Goal: Task Accomplishment & Management: Manage account settings

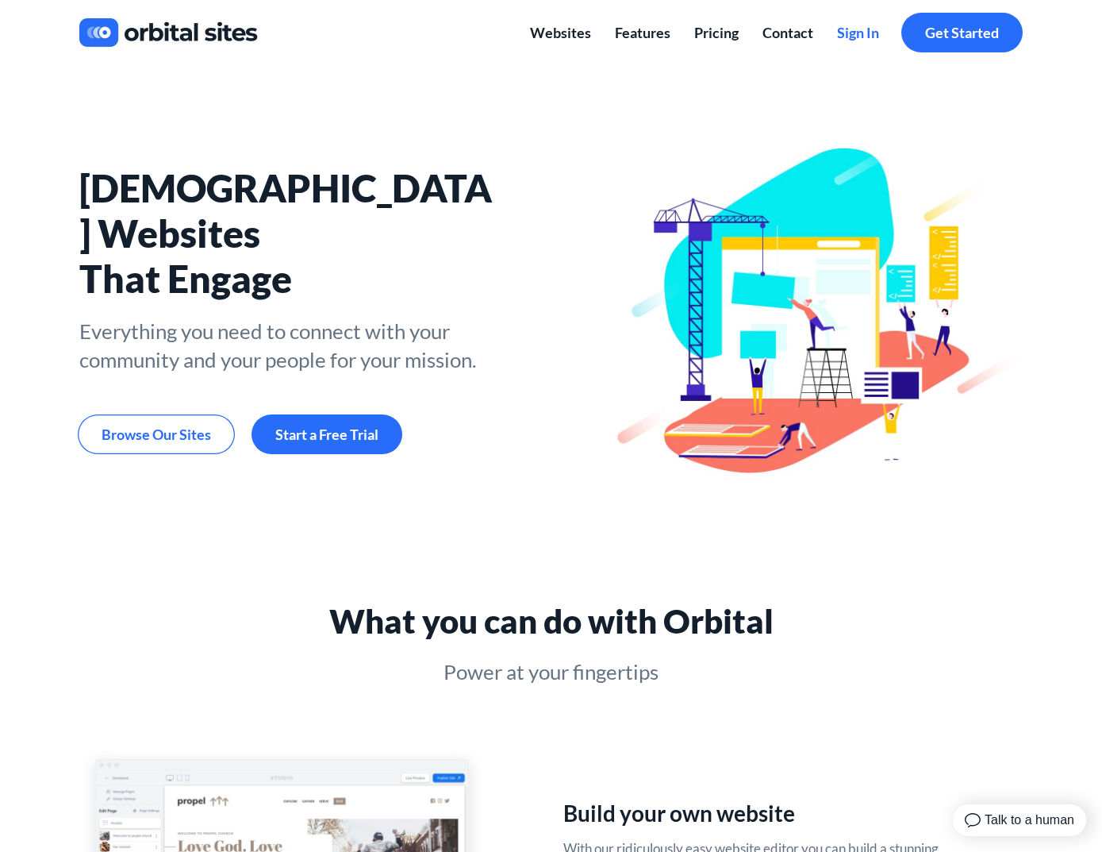
click at [866, 39] on span "Sign In" at bounding box center [858, 32] width 42 height 17
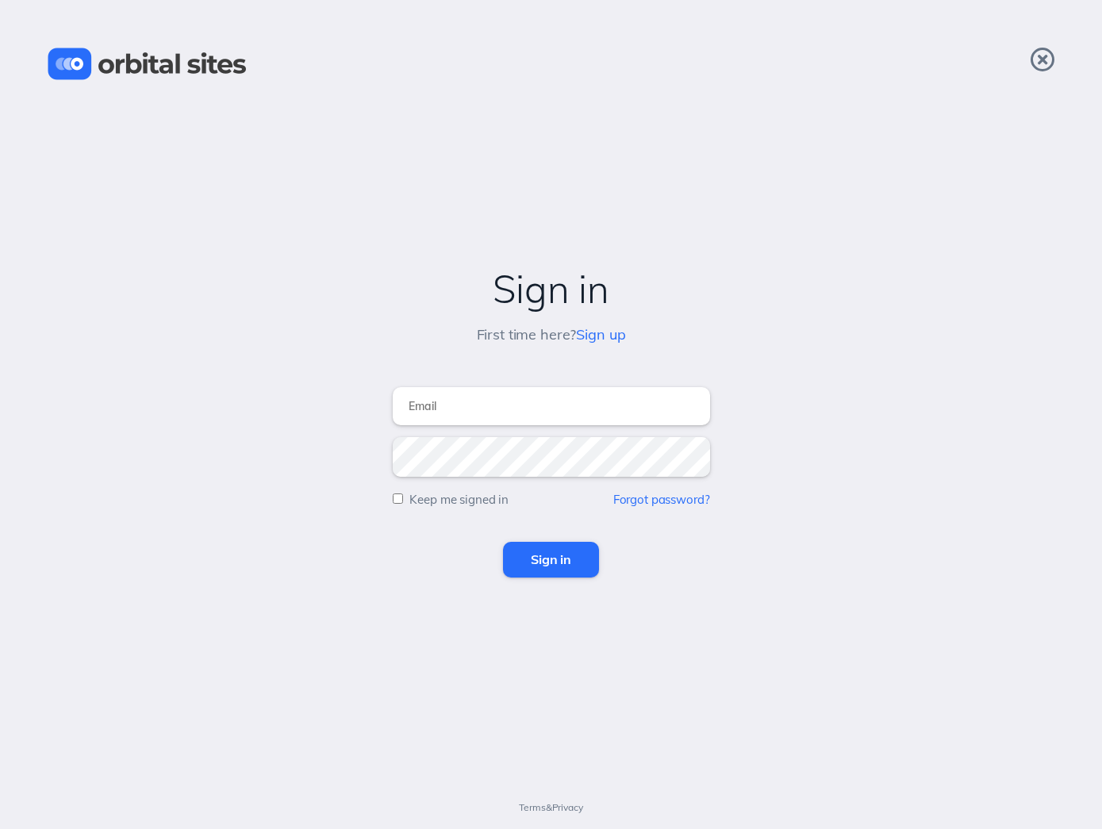
type input "[PERSON_NAME][EMAIL_ADDRESS][DOMAIN_NAME]"
click at [551, 560] on input "Sign in" at bounding box center [551, 559] width 96 height 35
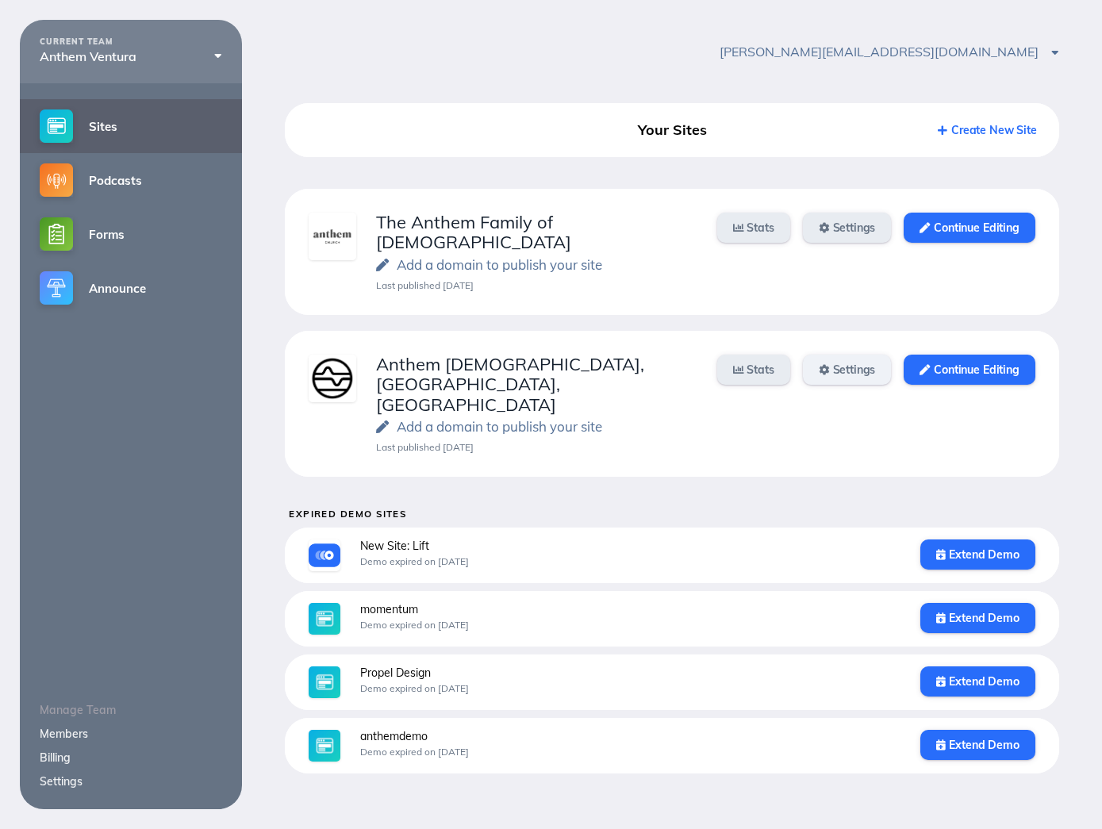
click at [868, 355] on link "Settings" at bounding box center [847, 370] width 89 height 30
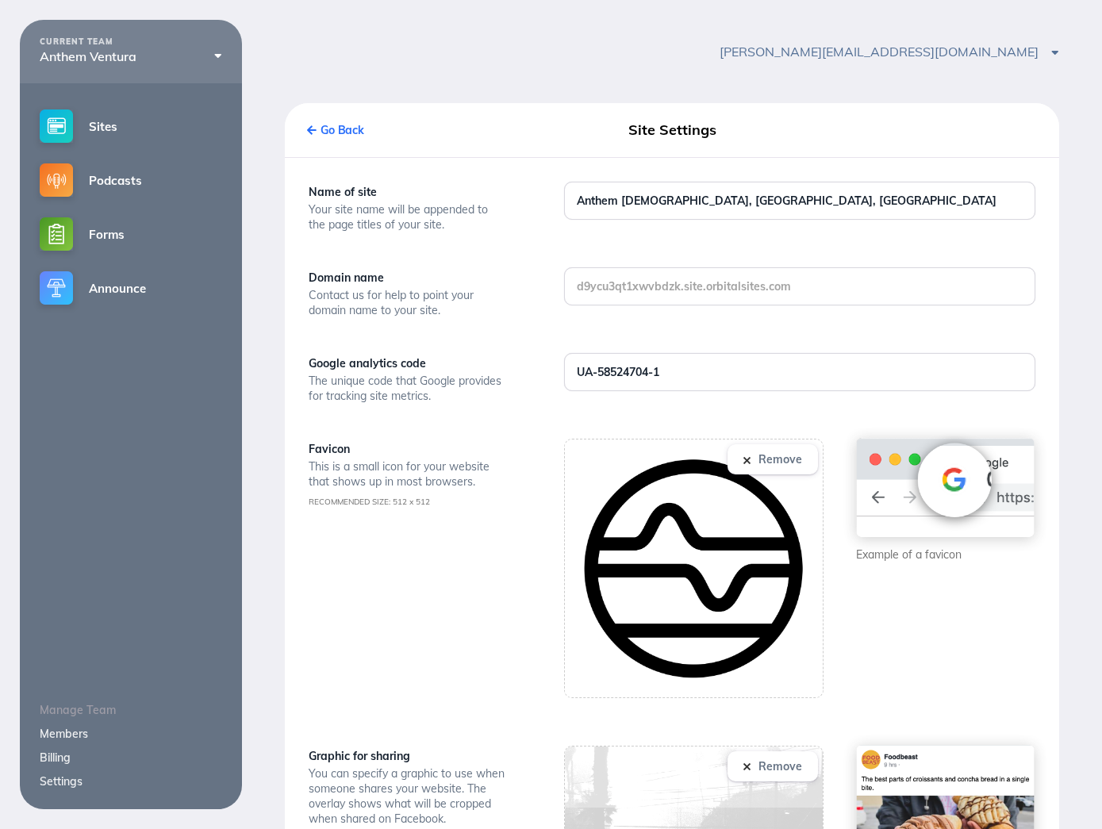
click at [60, 785] on link "Settings" at bounding box center [61, 782] width 43 height 14
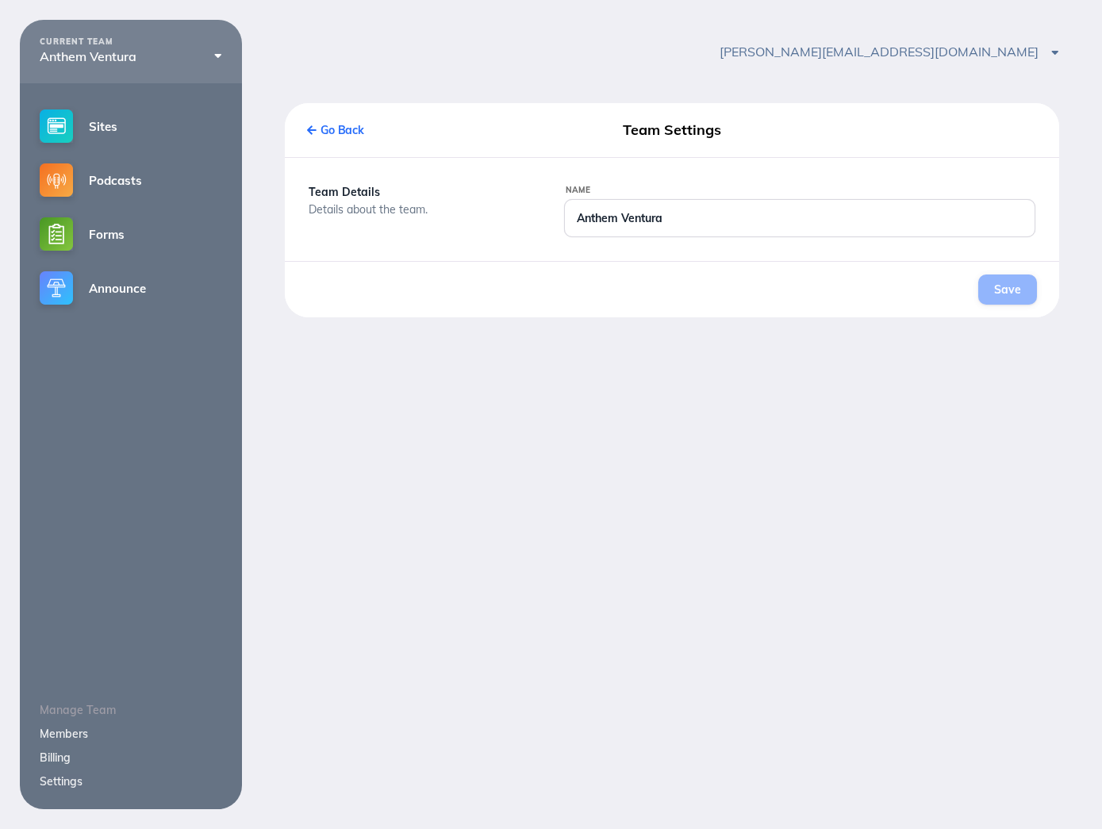
click at [57, 759] on link "Billing" at bounding box center [55, 758] width 31 height 14
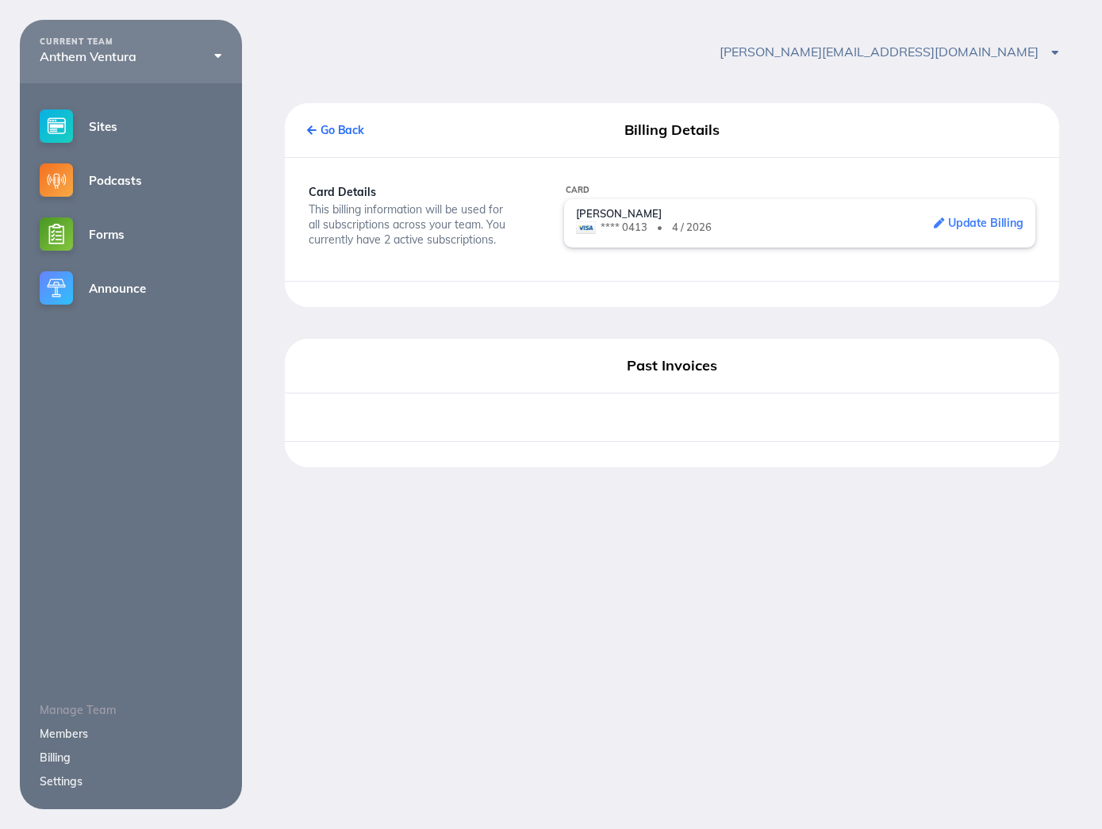
click at [62, 735] on link "Members" at bounding box center [64, 734] width 48 height 14
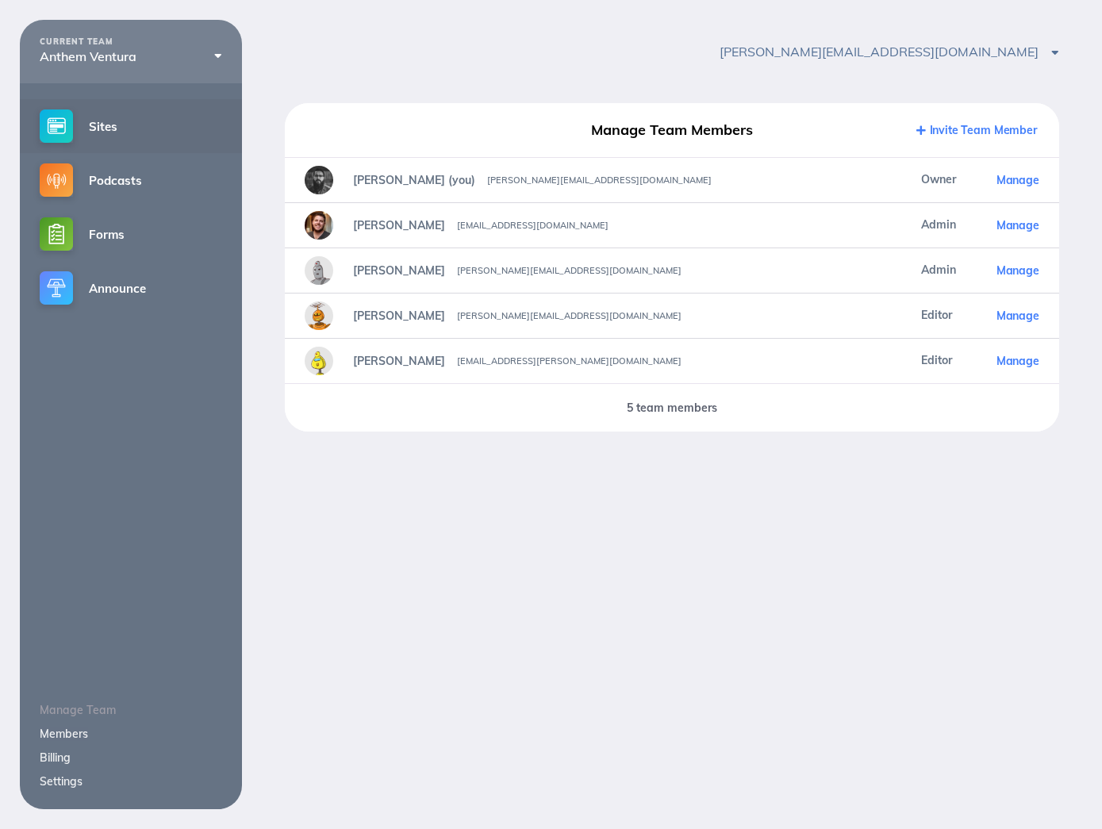
click at [122, 133] on link "Sites" at bounding box center [131, 126] width 222 height 54
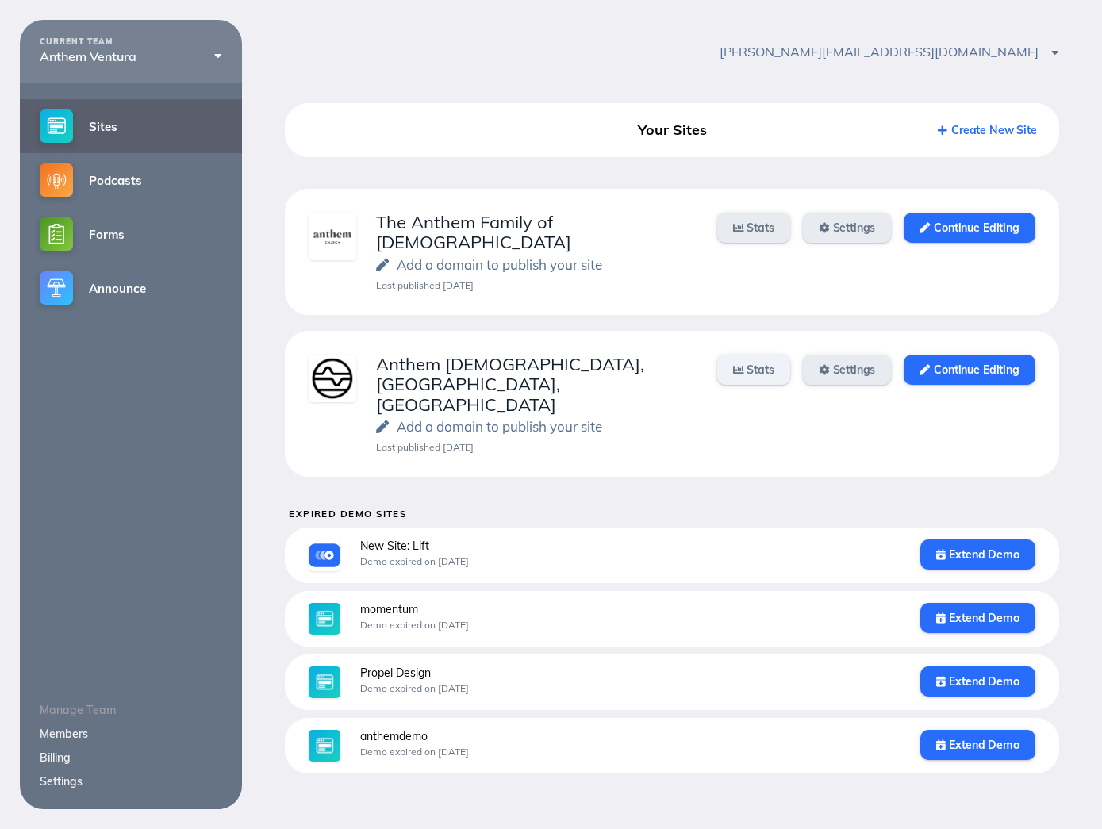
click at [762, 357] on link "Stats" at bounding box center [754, 370] width 73 height 30
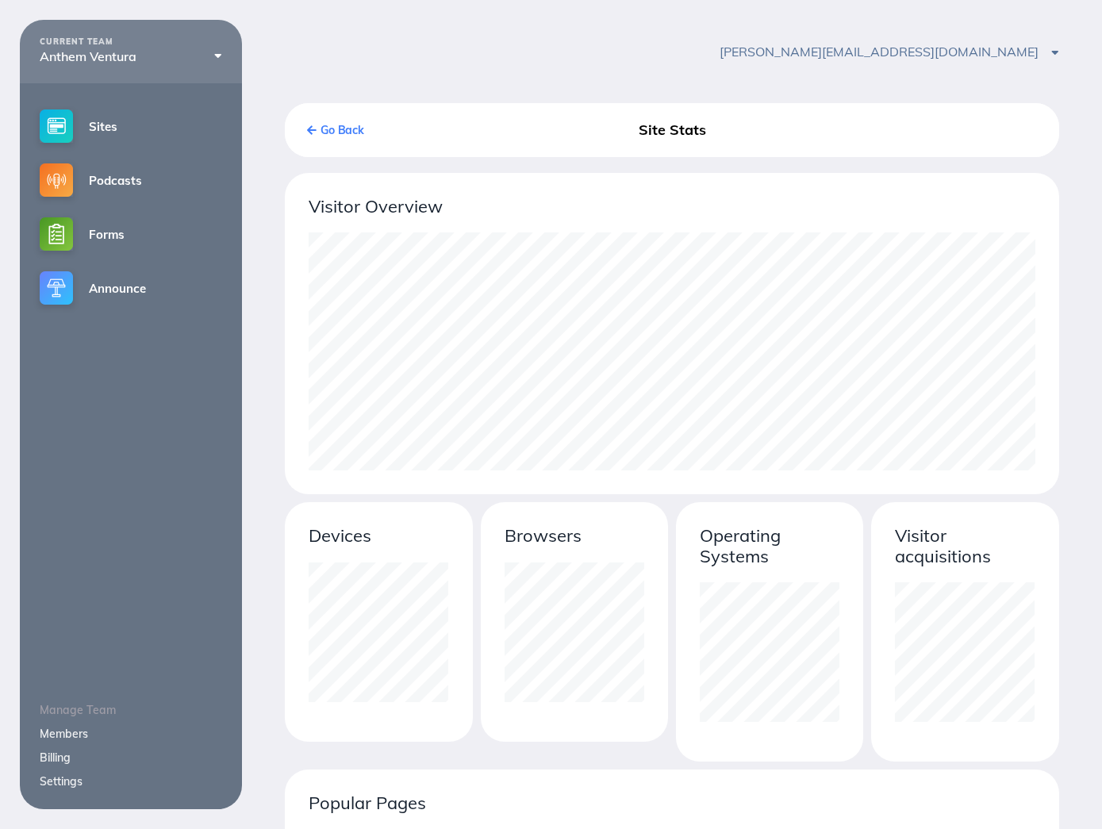
click at [342, 131] on link "Go Back" at bounding box center [335, 130] width 57 height 14
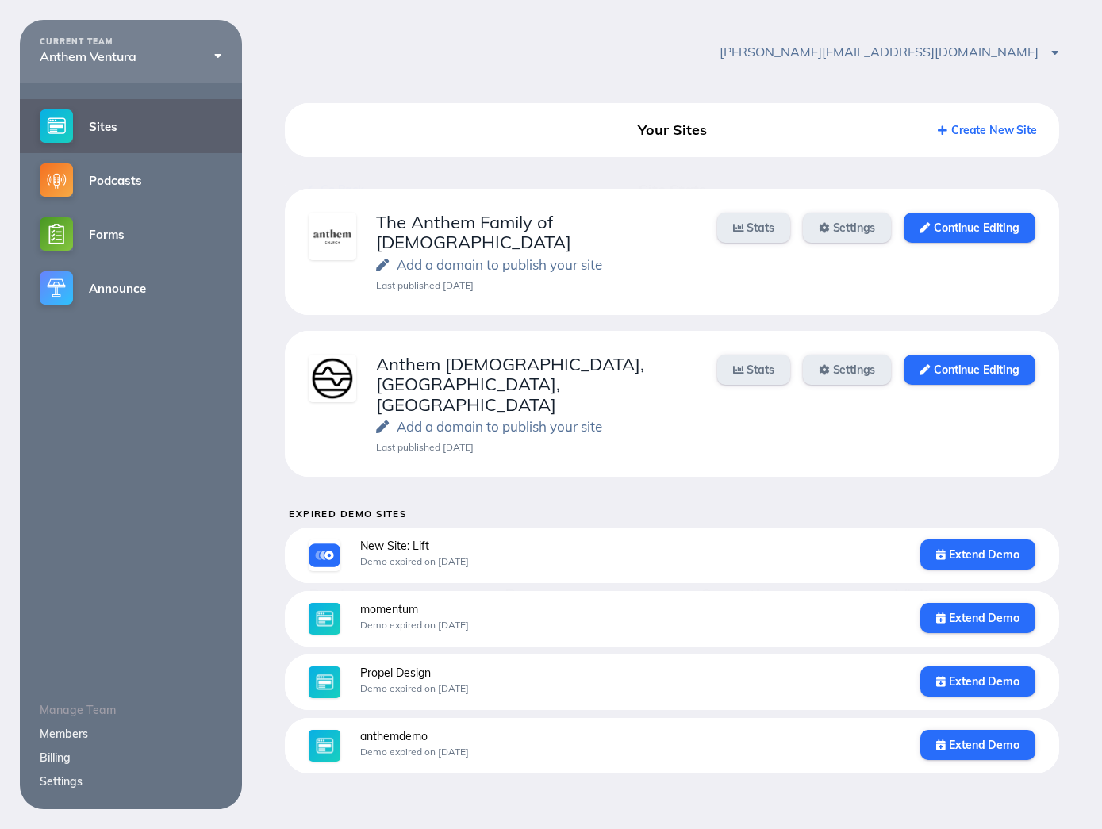
scroll to position [140, 140]
click at [769, 367] on div "Stats Settings Continue Editing" at bounding box center [867, 404] width 338 height 98
click at [760, 355] on link "Stats" at bounding box center [754, 370] width 73 height 30
click at [825, 355] on link "Settings" at bounding box center [847, 370] width 89 height 30
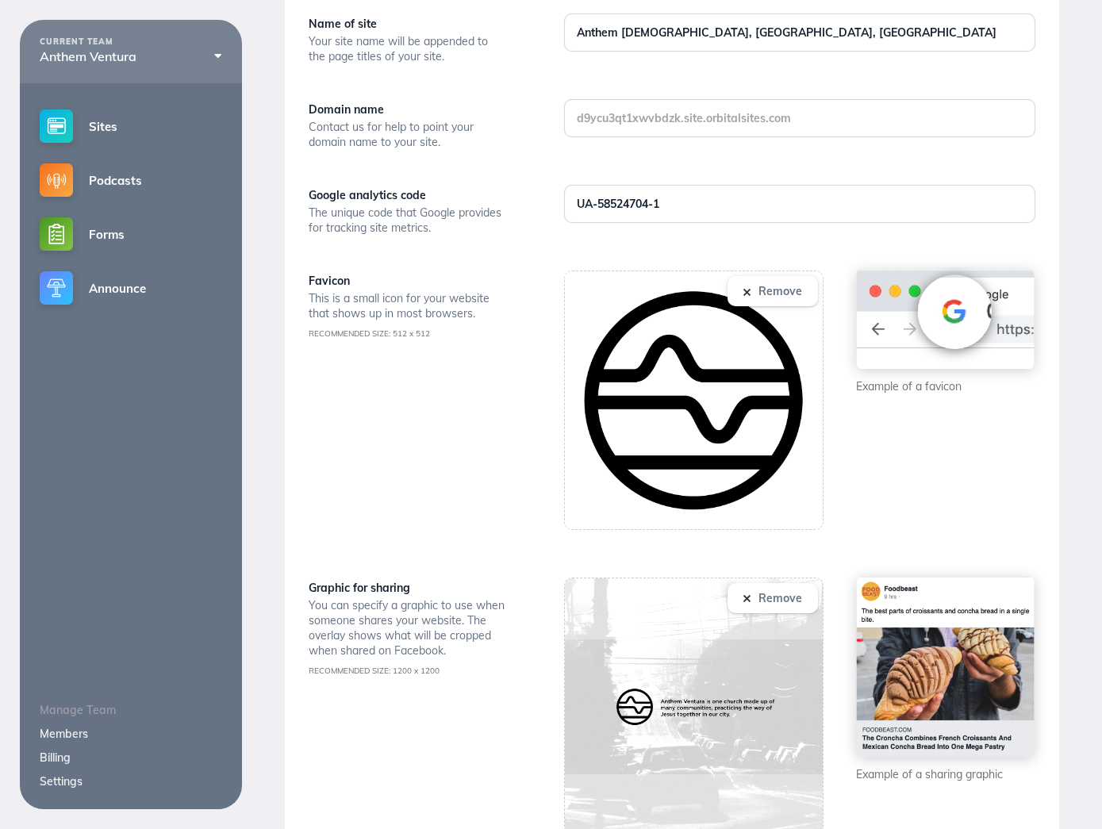
click at [804, 596] on button "Remove" at bounding box center [773, 598] width 90 height 30
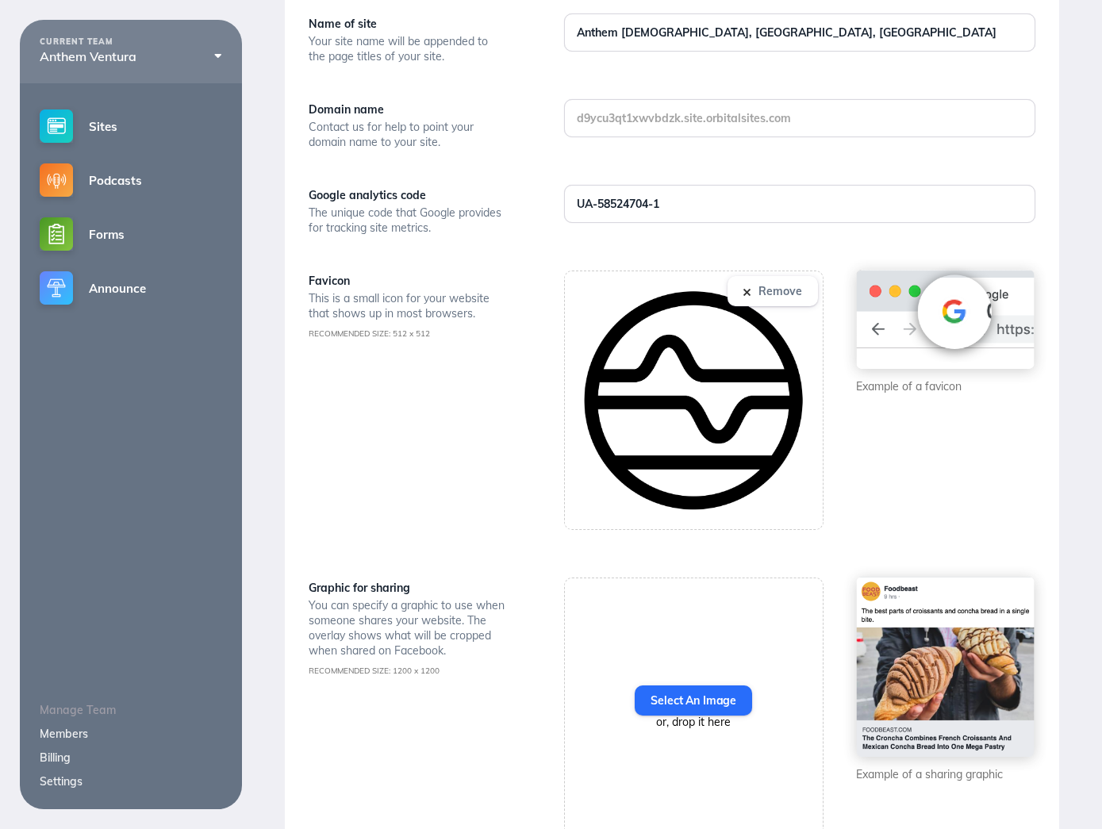
click at [789, 294] on button "Remove" at bounding box center [773, 291] width 90 height 30
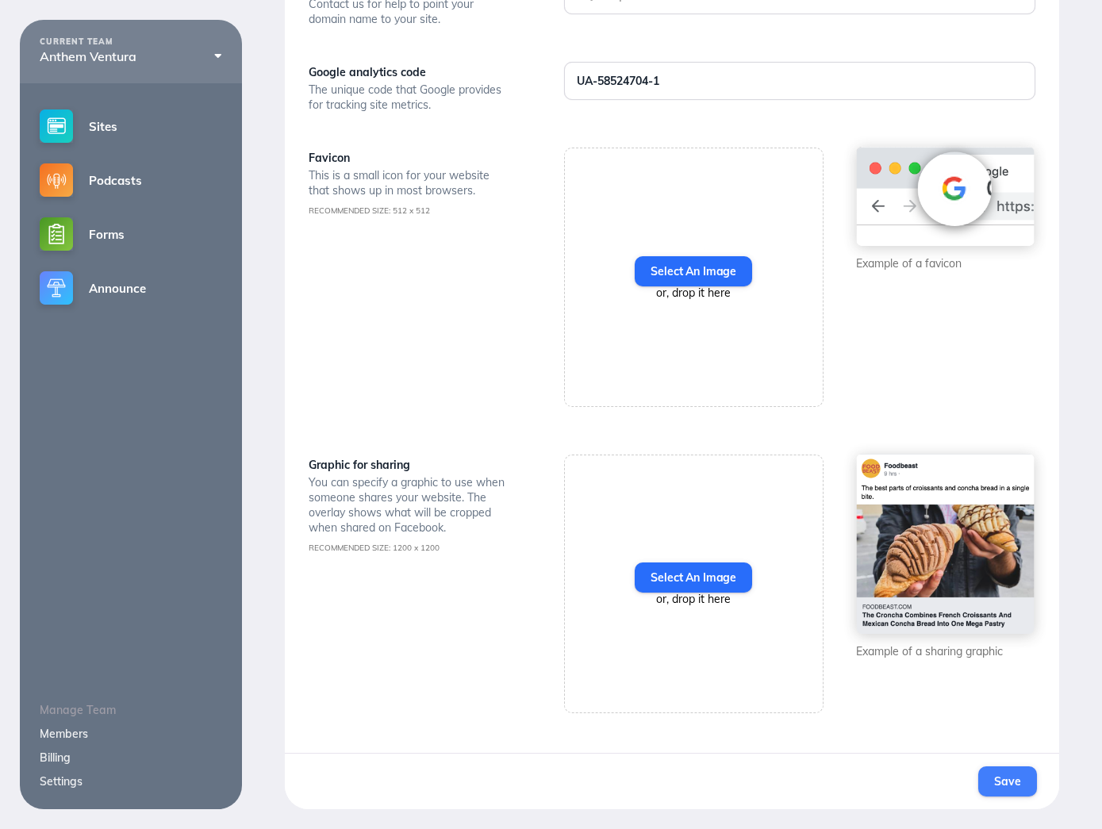
click at [1014, 778] on span "Save" at bounding box center [1008, 782] width 26 height 14
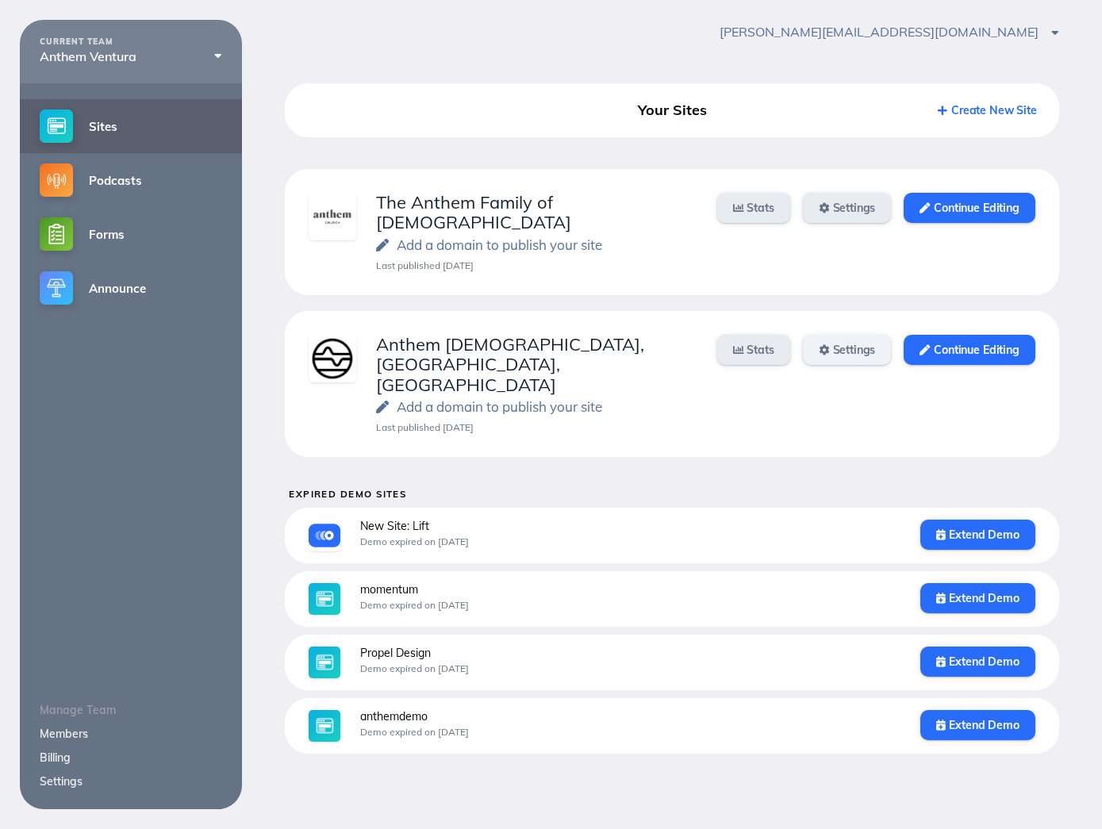
click at [847, 335] on link "Settings" at bounding box center [847, 350] width 89 height 30
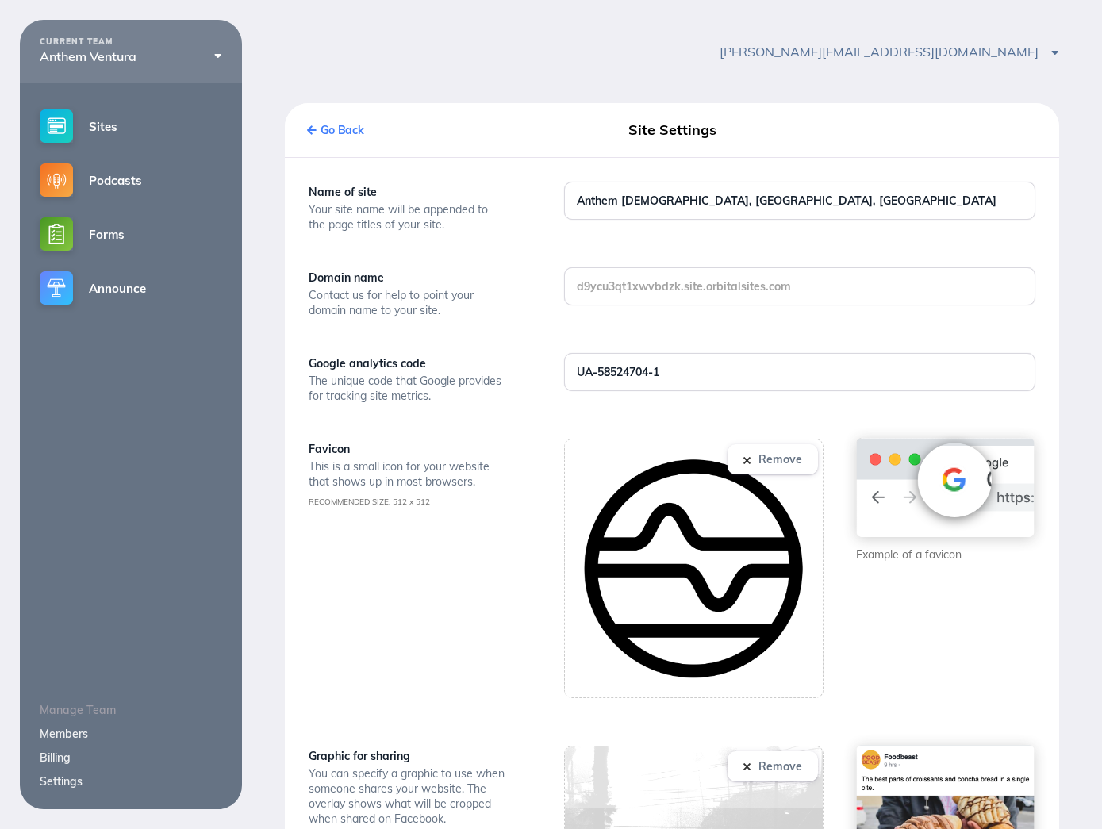
click at [354, 137] on link "Go Back" at bounding box center [335, 130] width 57 height 14
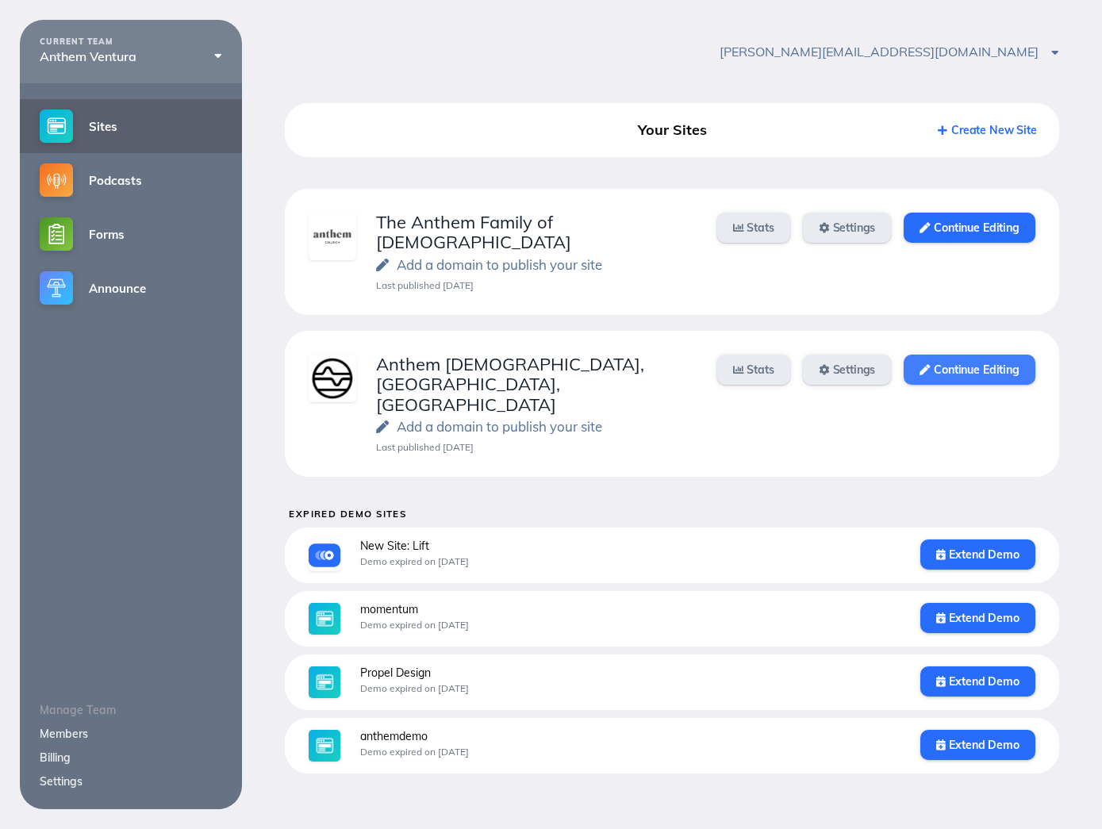
click at [930, 355] on link "Continue Editing" at bounding box center [969, 370] width 131 height 30
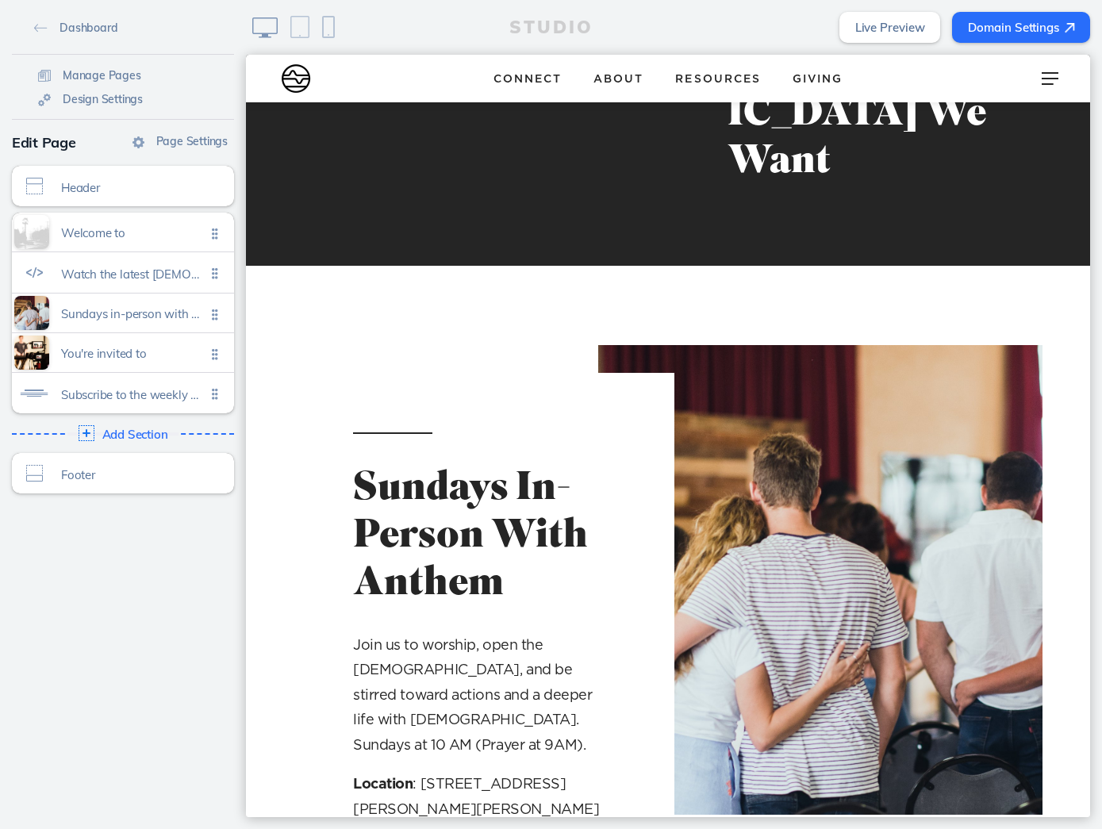
scroll to position [998, 0]
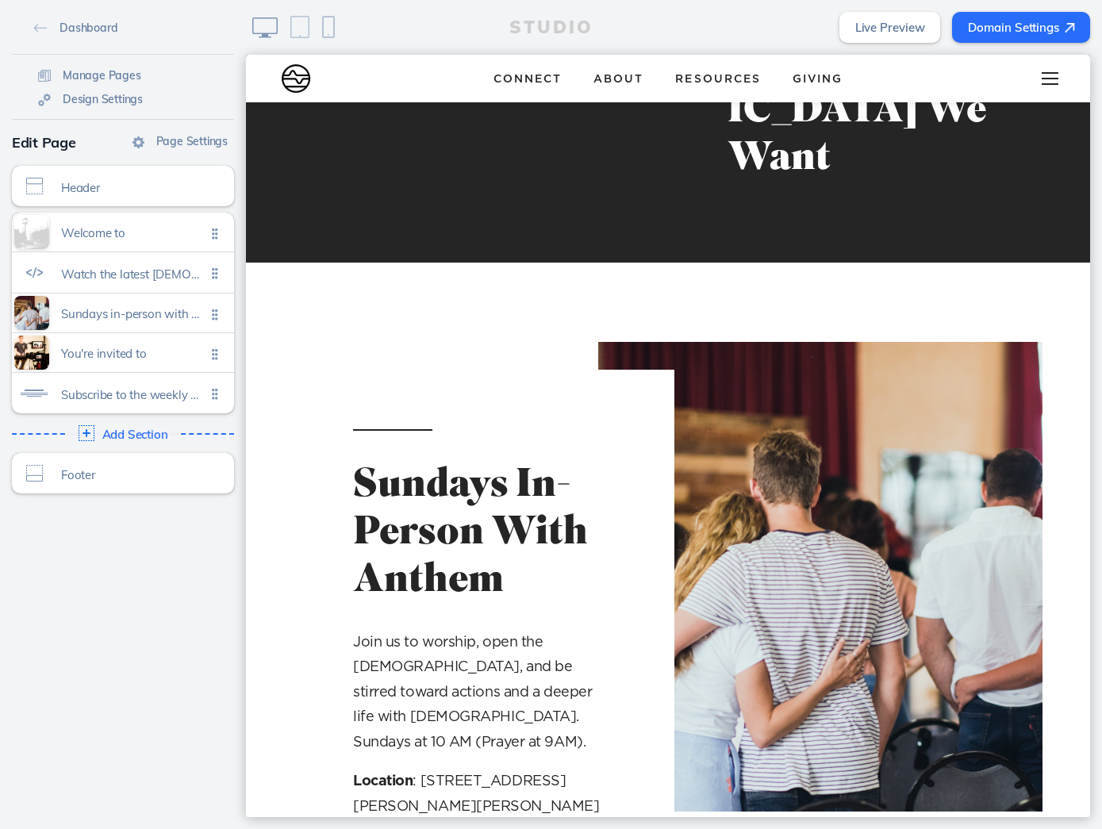
click at [1047, 70] on div at bounding box center [1050, 79] width 63 height 48
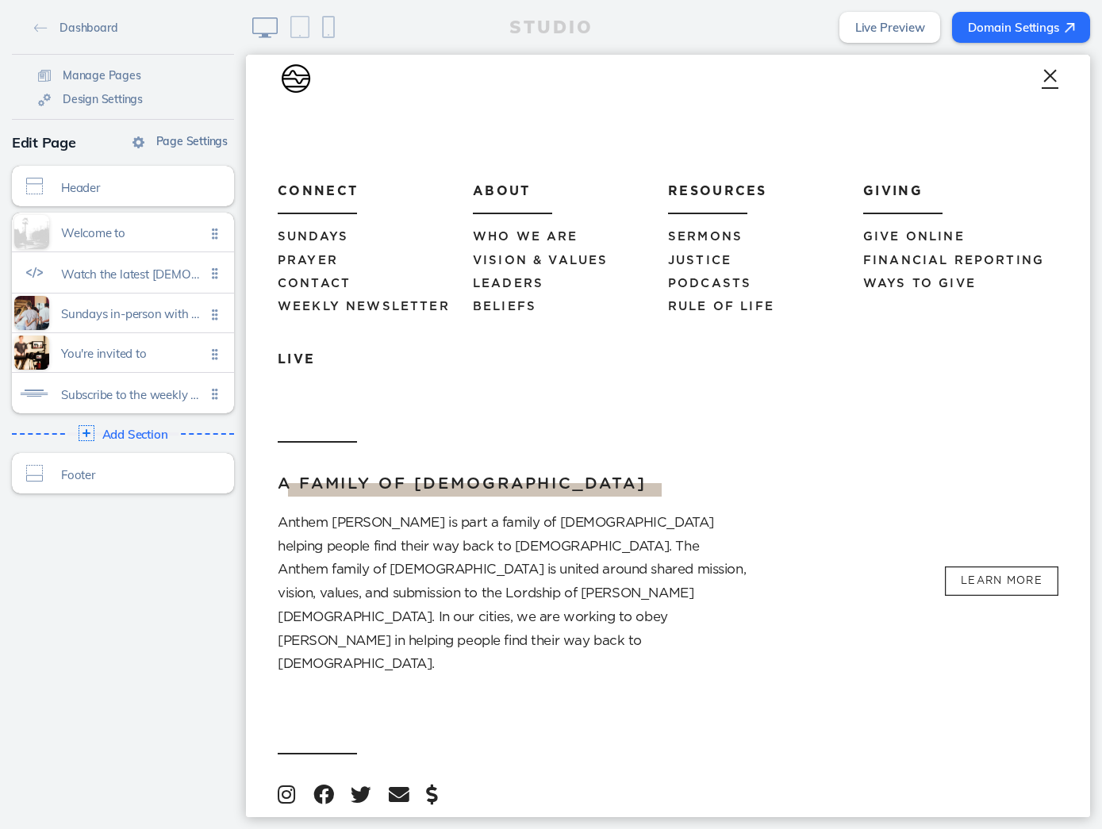
click at [185, 143] on span "Page Settings" at bounding box center [191, 141] width 71 height 14
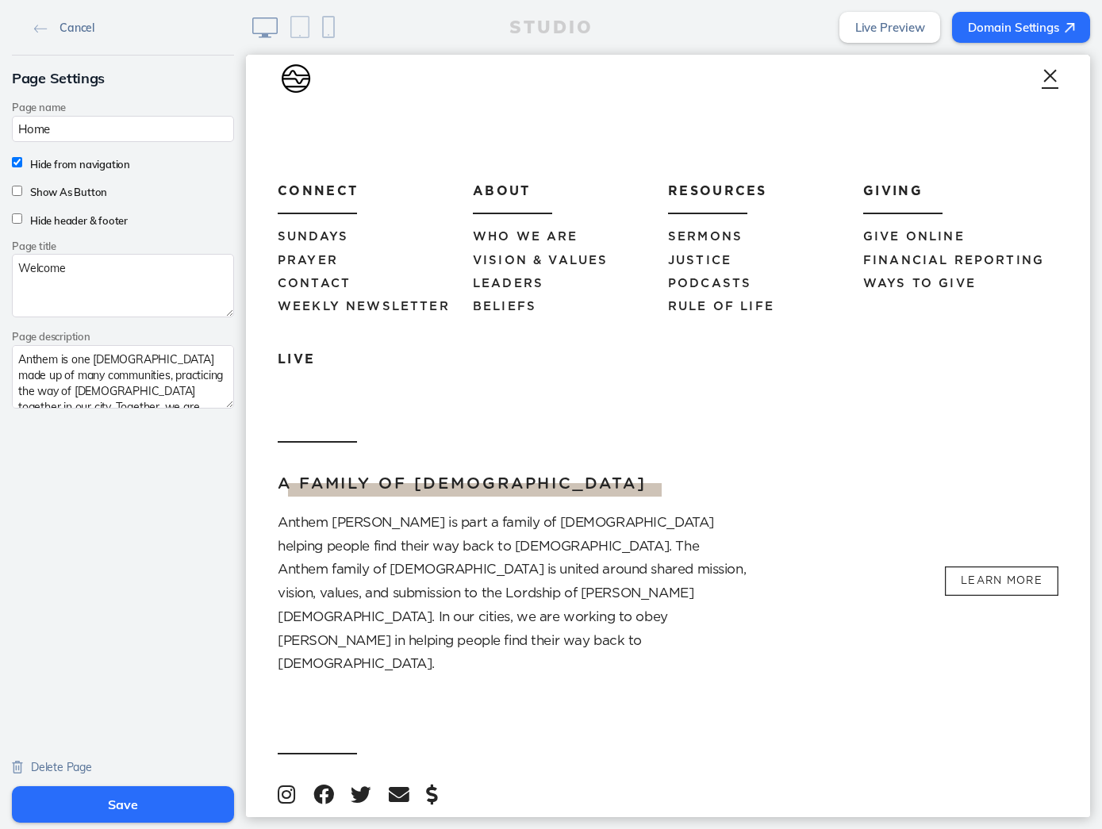
click at [37, 25] on img at bounding box center [40, 29] width 13 height 9
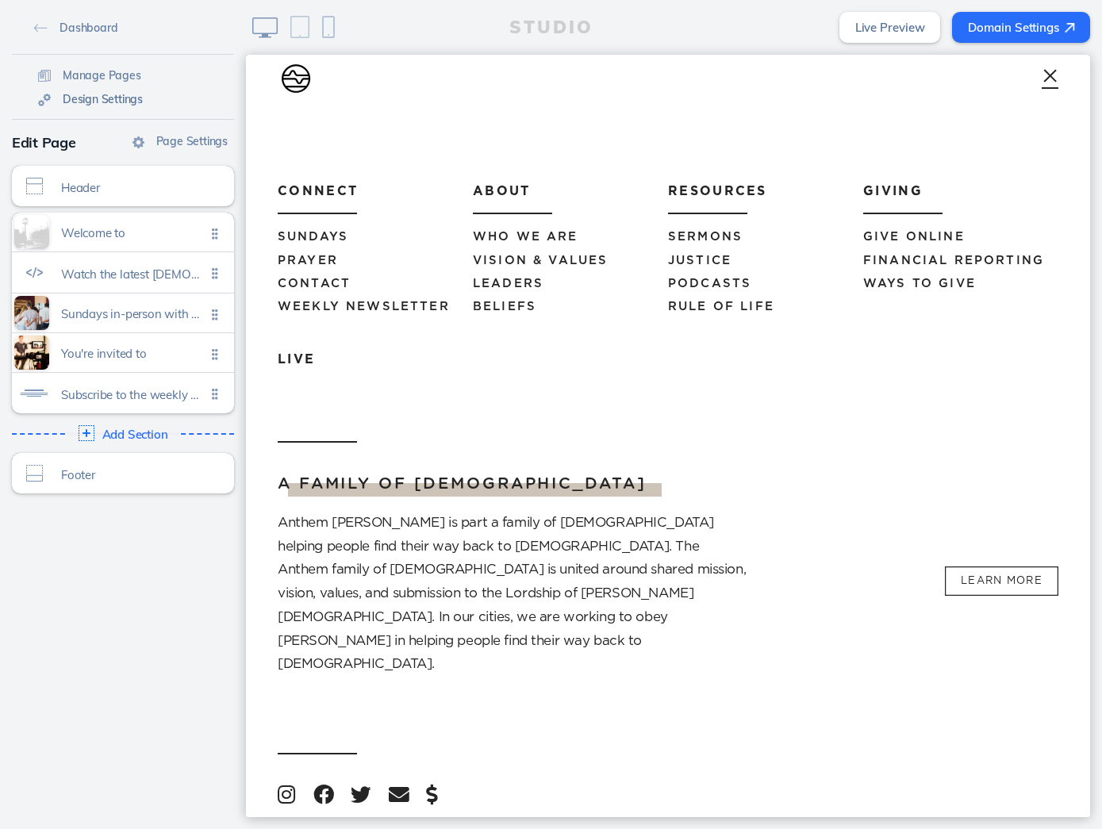
click at [110, 102] on span "Design Settings" at bounding box center [103, 99] width 80 height 14
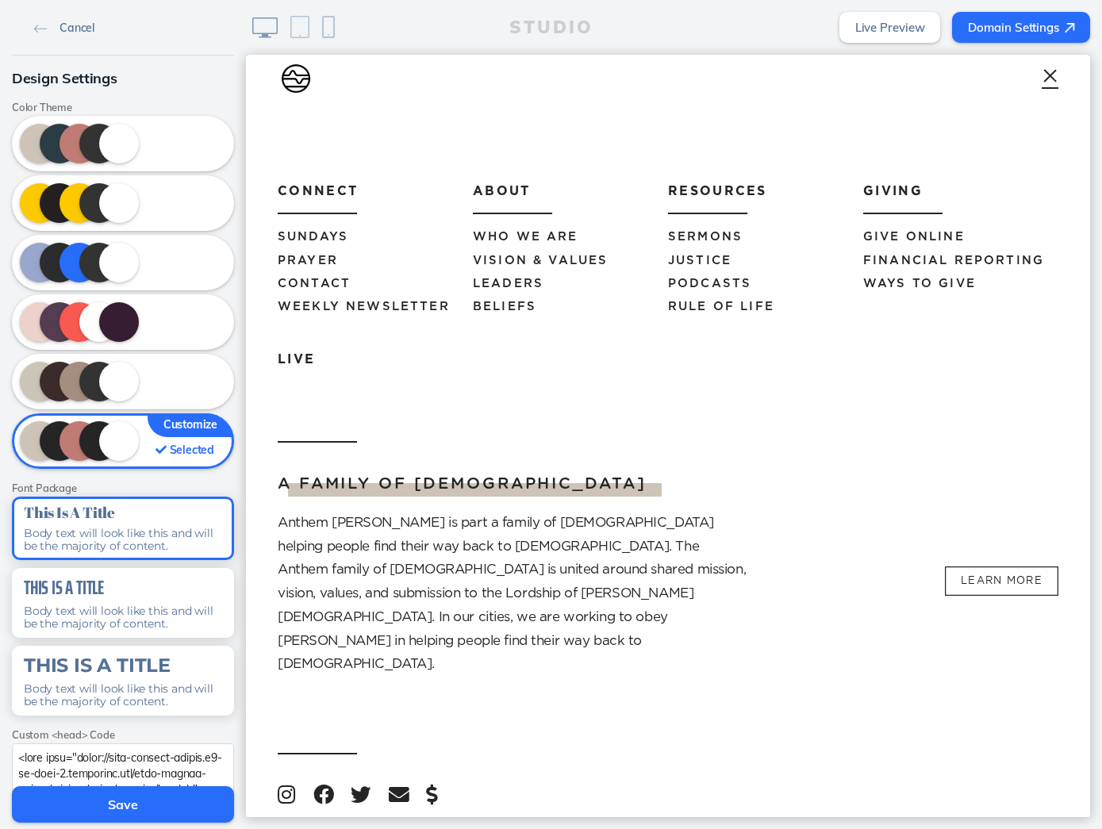
scroll to position [0, 0]
click at [59, 33] on link "Cancel" at bounding box center [64, 27] width 73 height 24
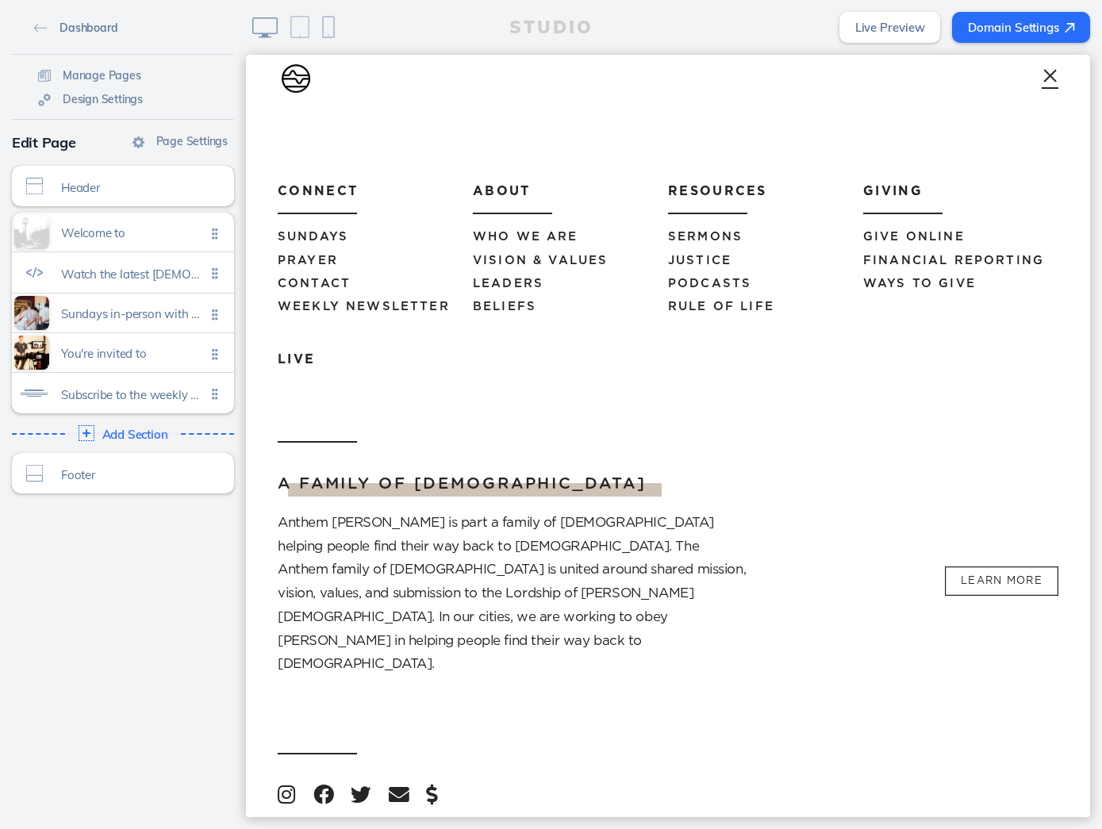
click at [62, 36] on link "Dashboard" at bounding box center [76, 27] width 96 height 24
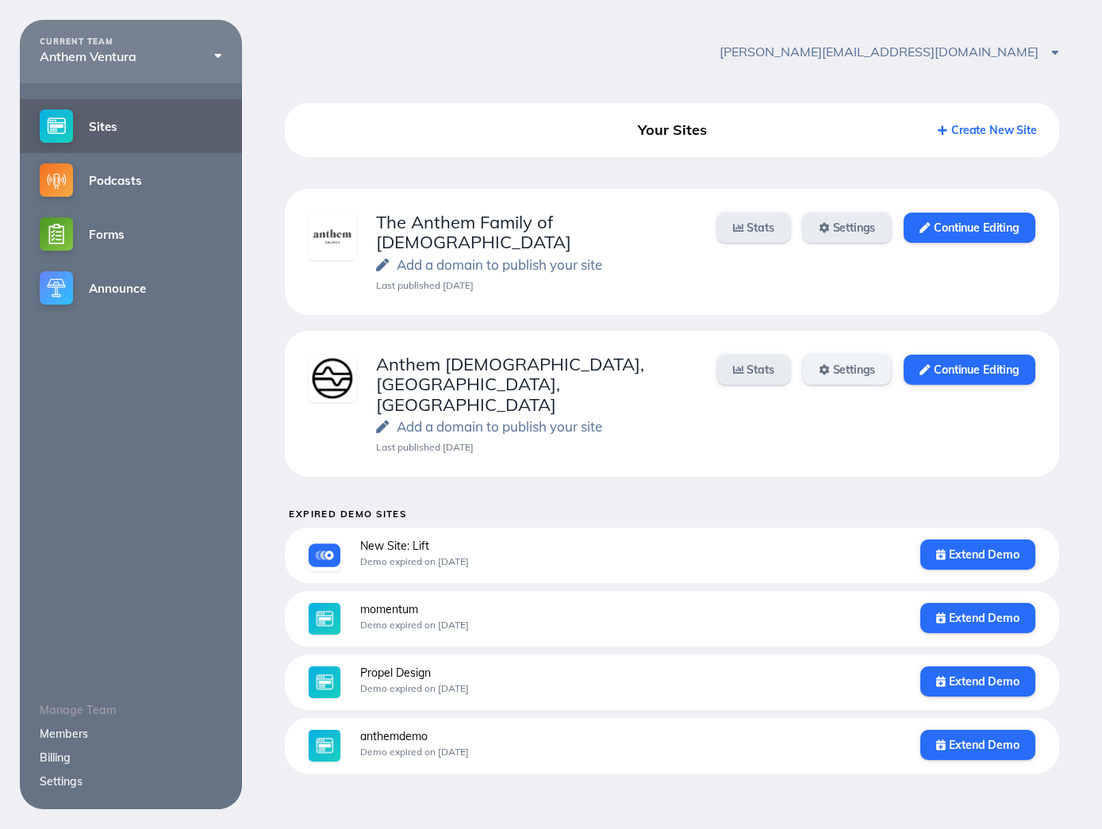
click at [860, 355] on link "Settings" at bounding box center [847, 370] width 89 height 30
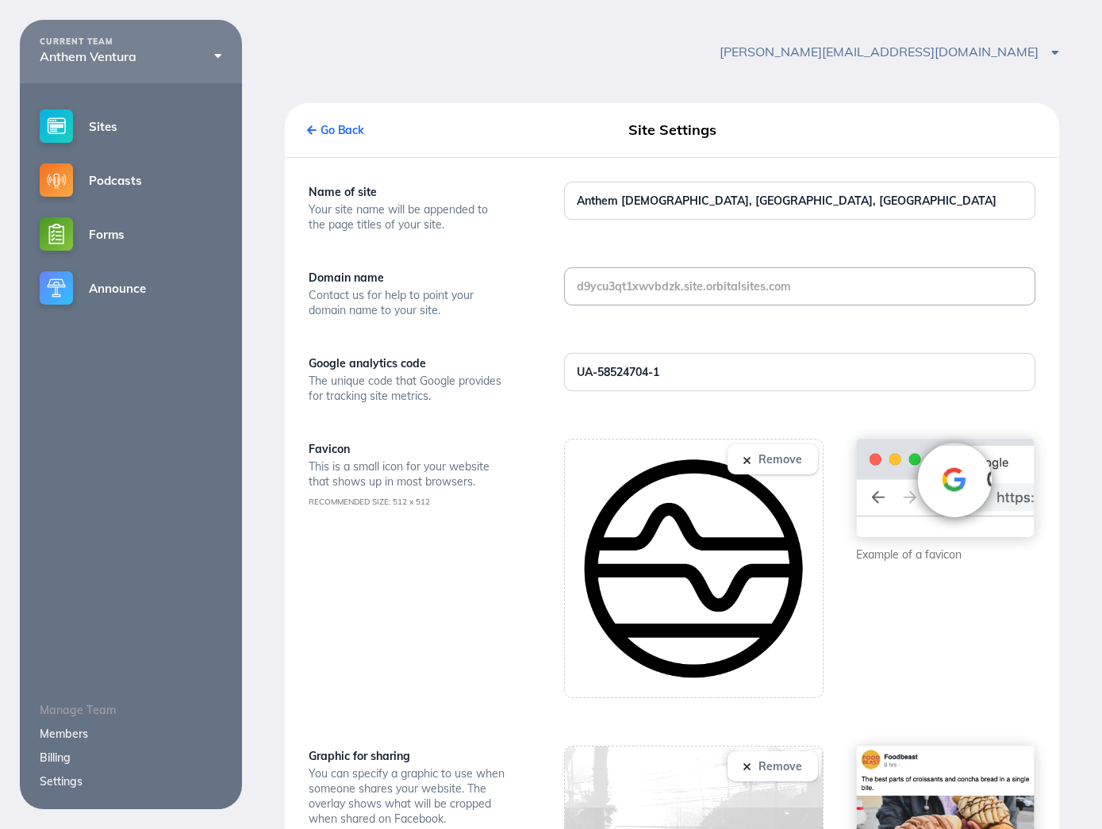
click at [660, 292] on input "text" at bounding box center [800, 286] width 470 height 37
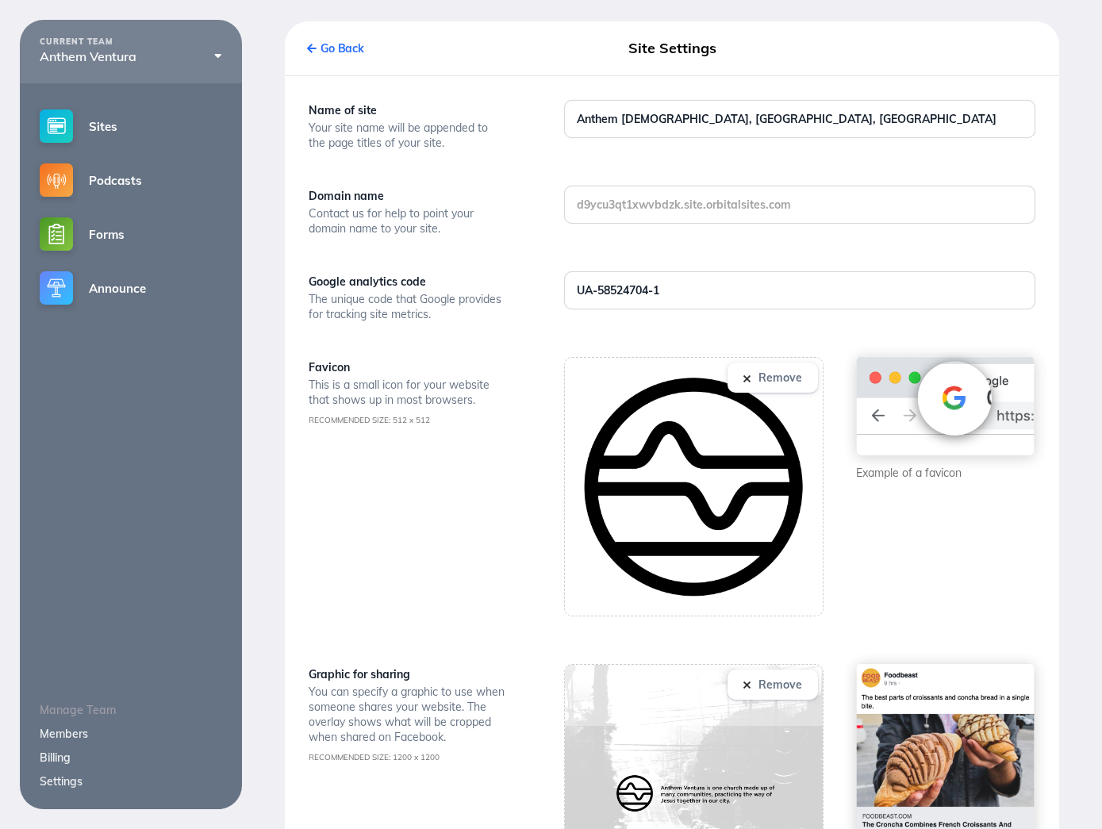
scroll to position [87, 0]
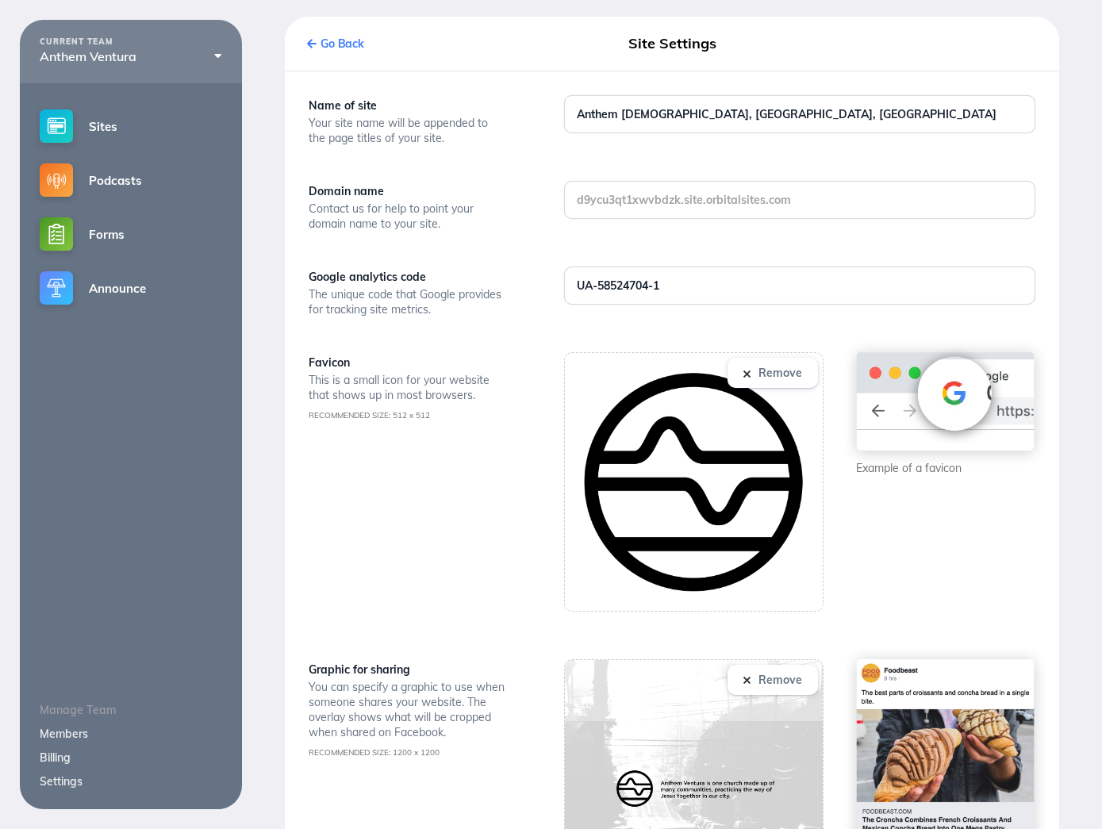
click at [352, 47] on link "Go Back" at bounding box center [335, 44] width 57 height 14
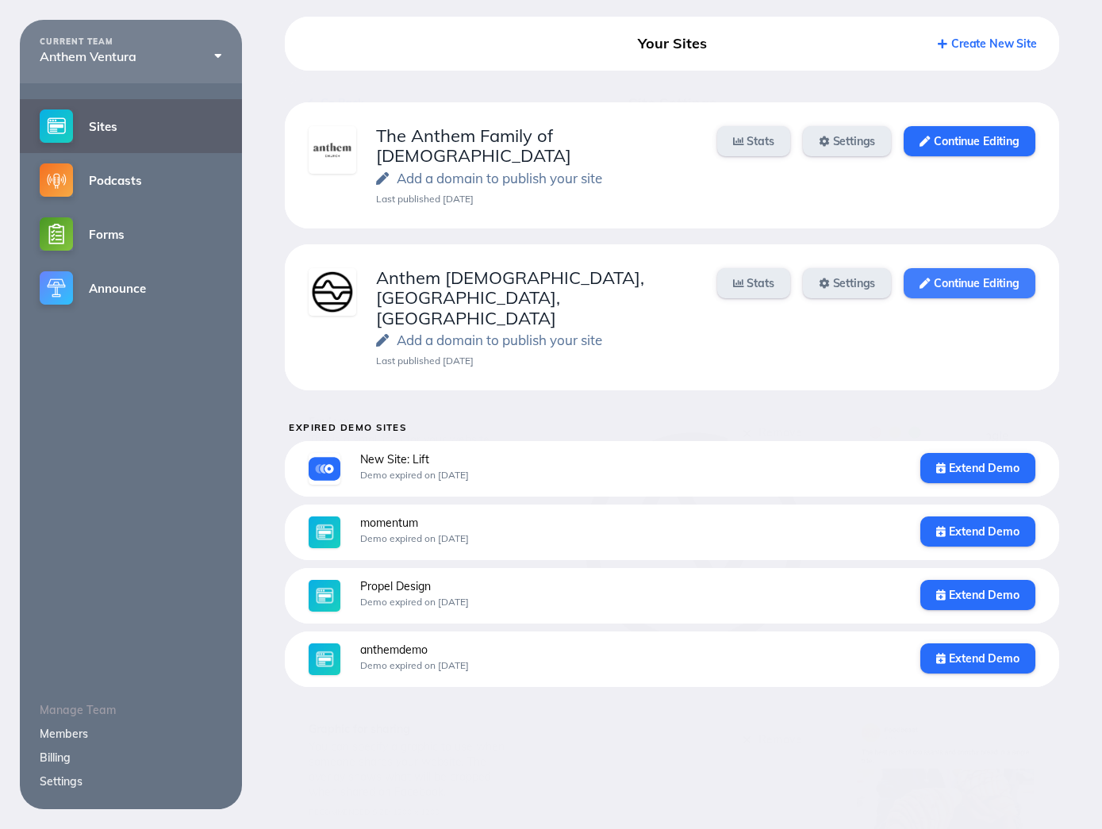
scroll to position [20, 0]
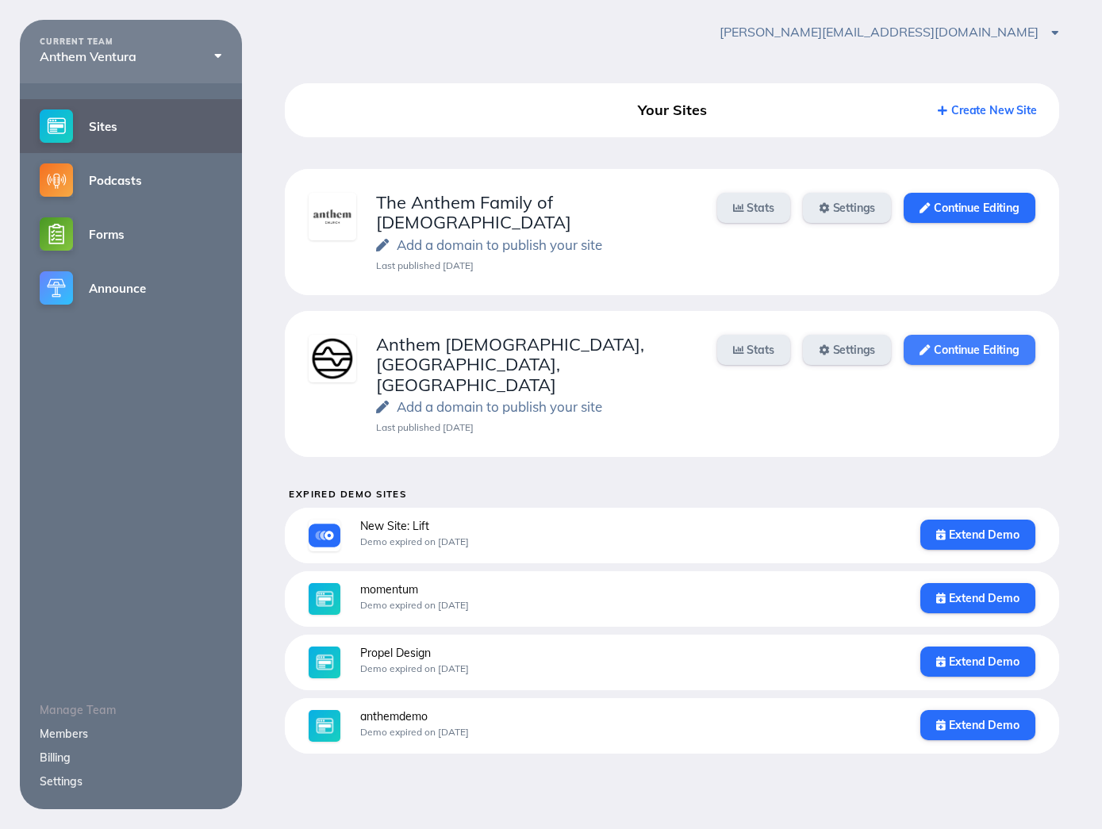
click at [945, 335] on link "Continue Editing" at bounding box center [969, 350] width 131 height 30
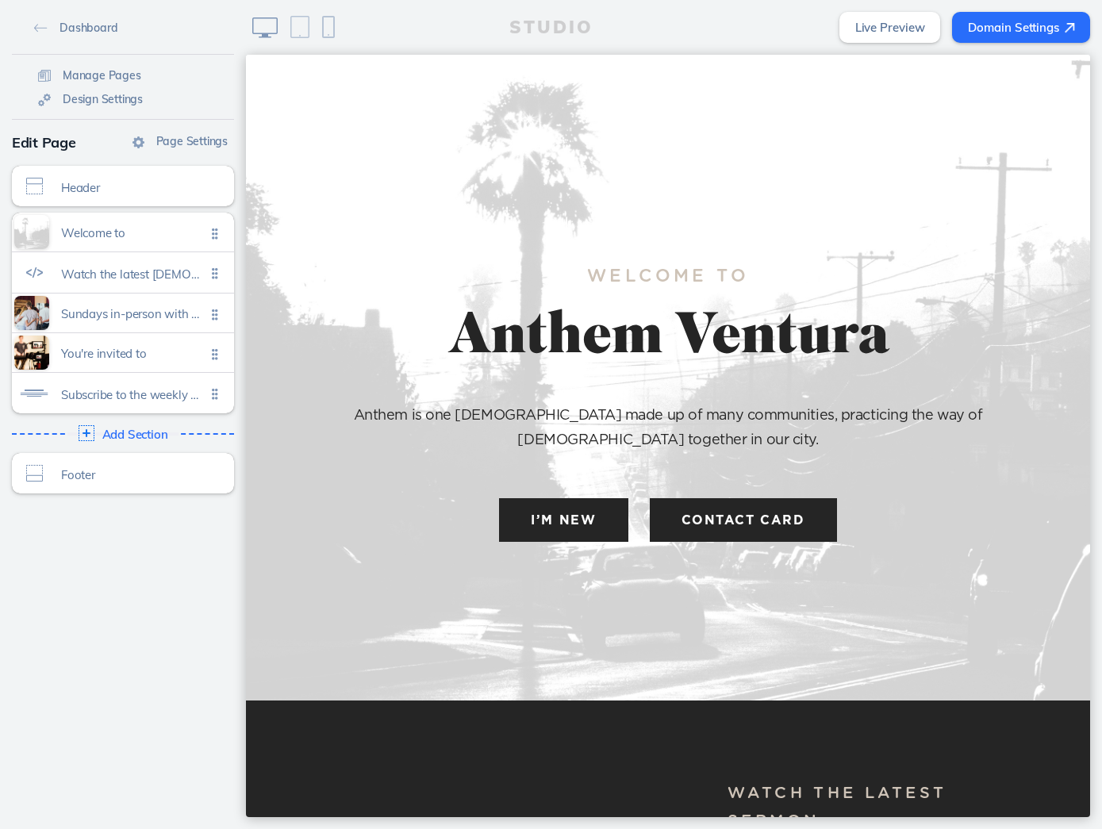
click at [1037, 87] on div at bounding box center [1050, 79] width 63 height 48
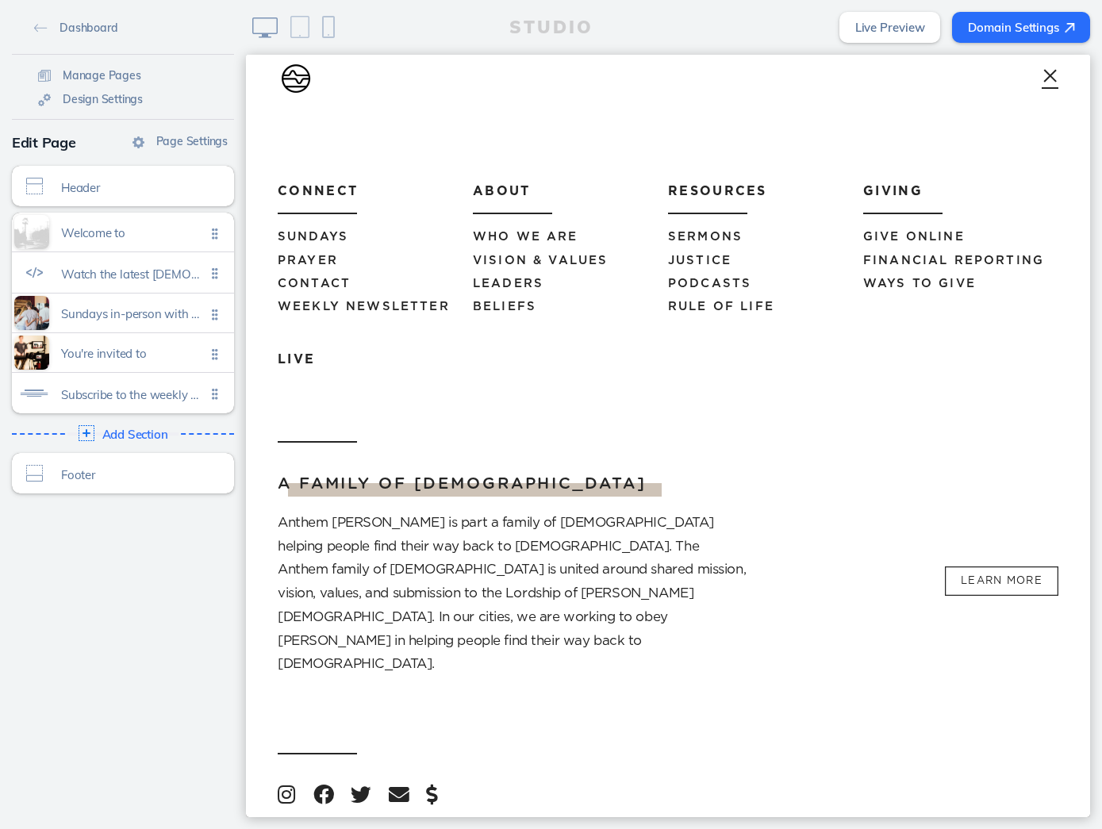
click at [702, 260] on span "Justice" at bounding box center [699, 261] width 63 height 12
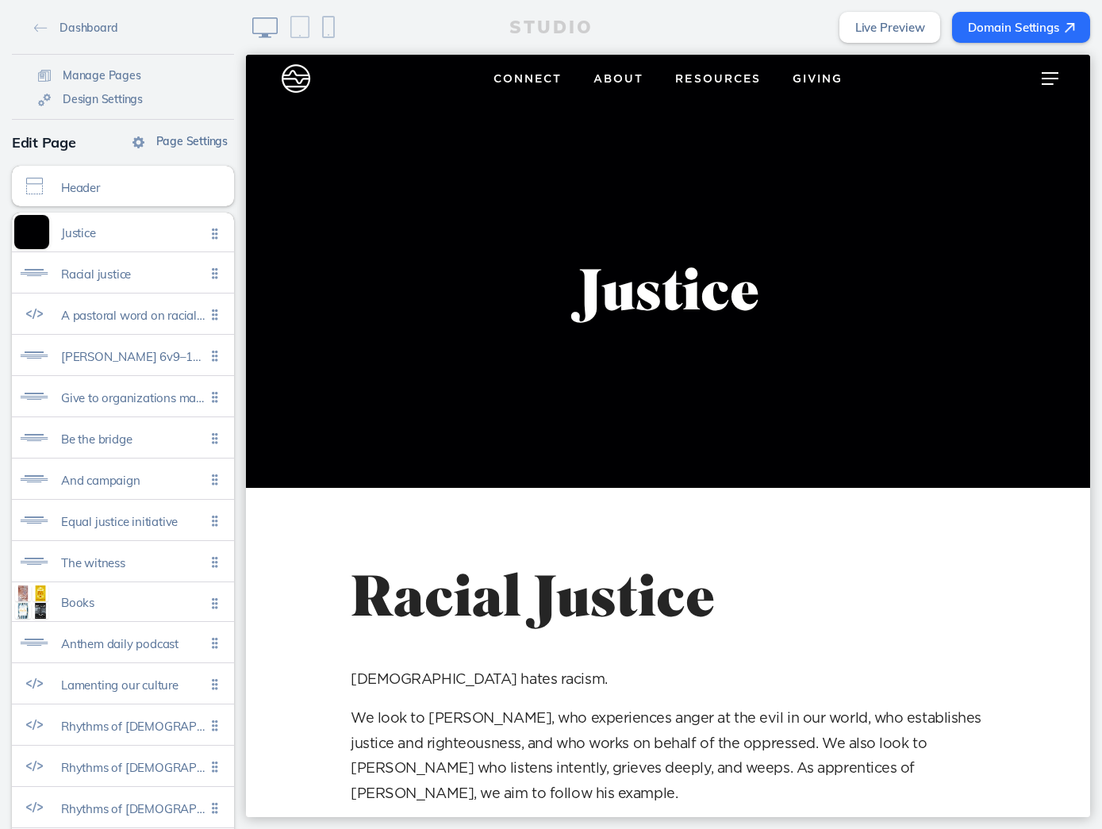
click at [186, 134] on span "Page Settings" at bounding box center [191, 141] width 71 height 14
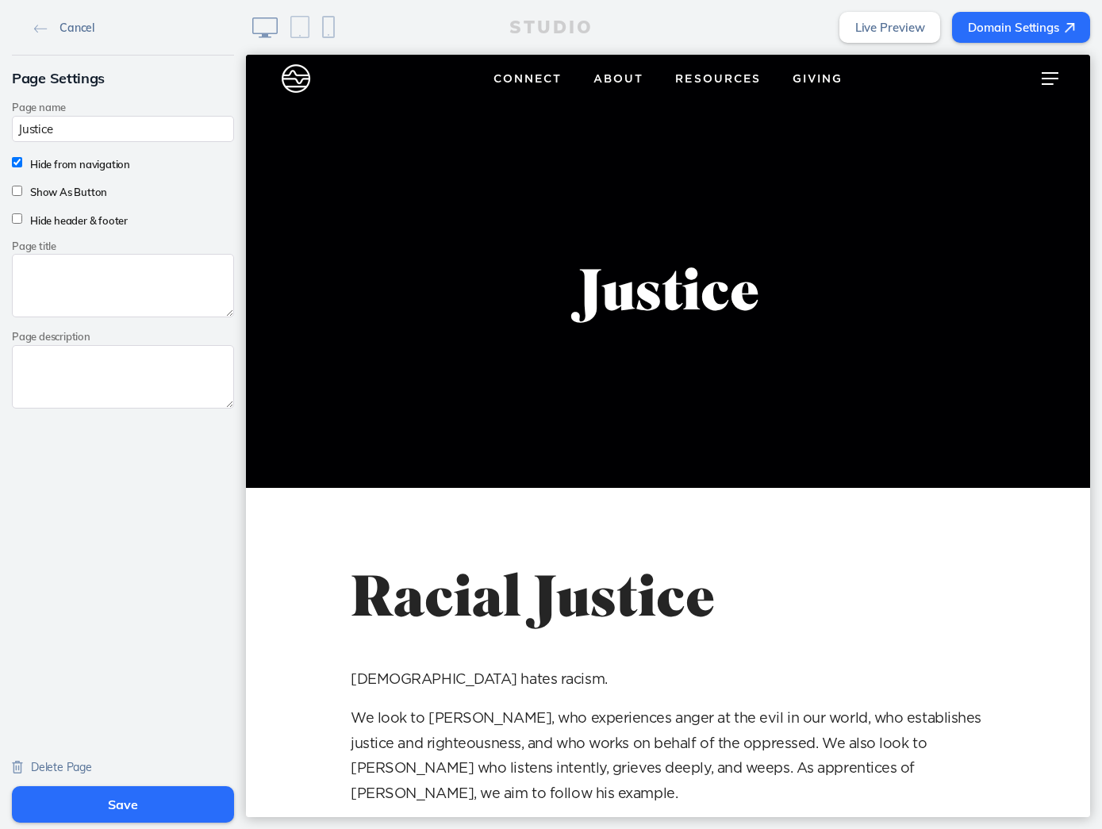
click at [43, 27] on img at bounding box center [40, 29] width 13 height 9
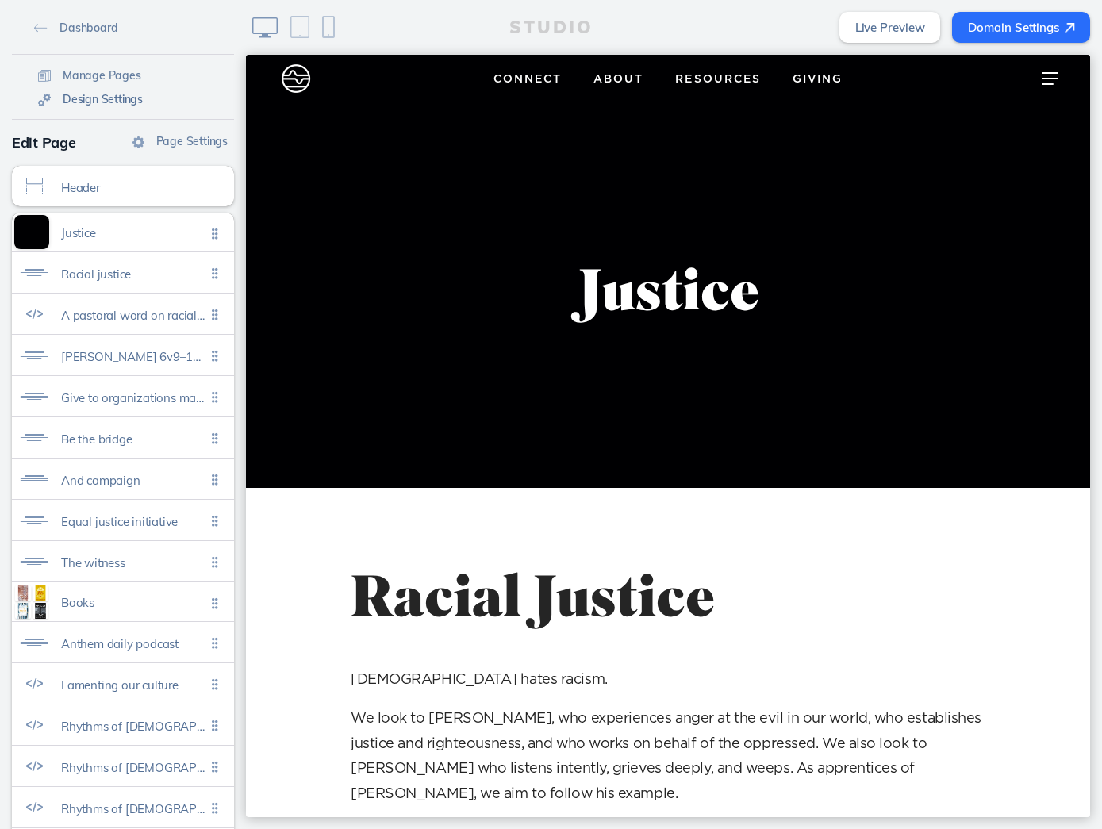
click at [116, 101] on span "Design Settings" at bounding box center [103, 99] width 80 height 14
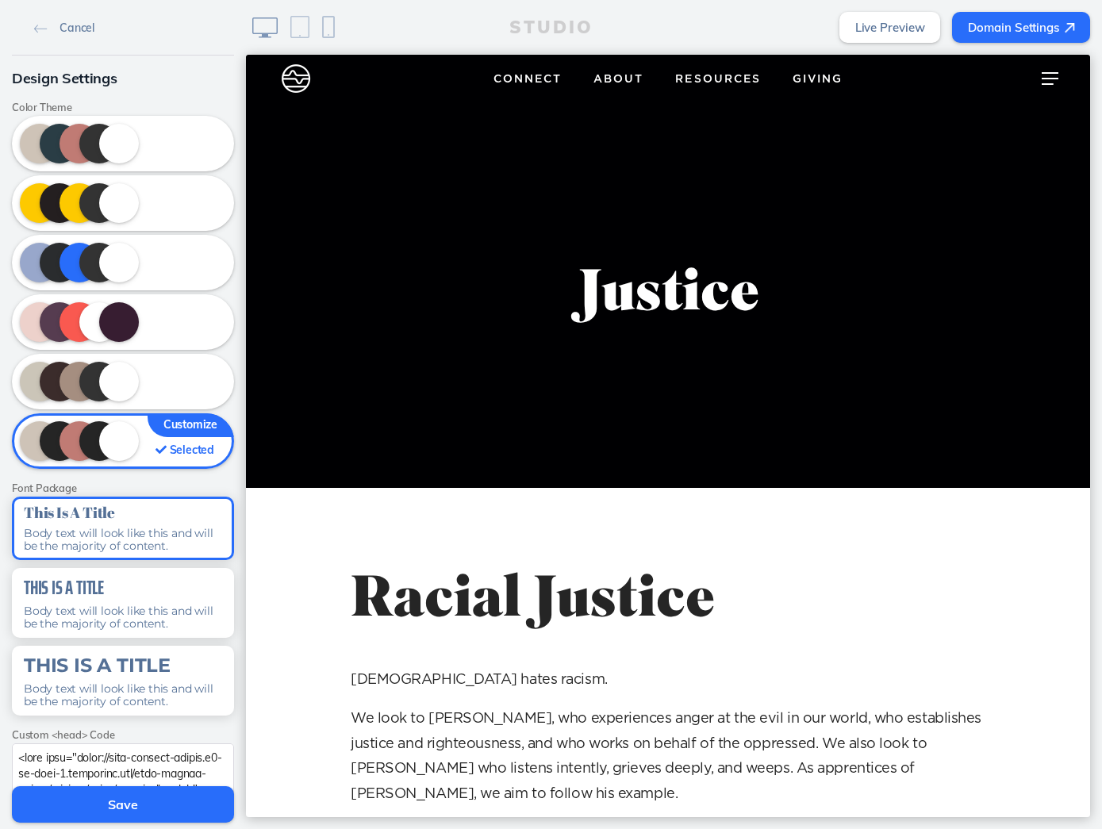
click at [49, 40] on div "Cancel" at bounding box center [123, 27] width 222 height 55
click at [48, 35] on link "Cancel" at bounding box center [64, 27] width 73 height 24
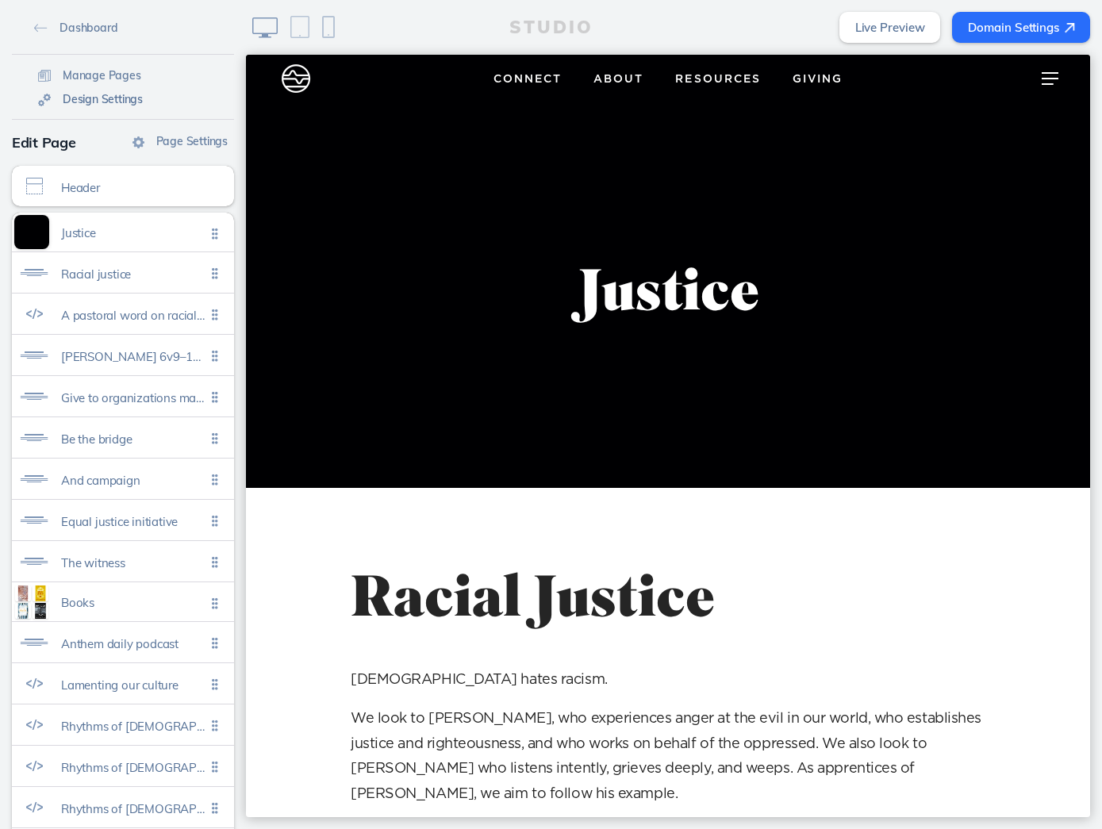
click at [73, 87] on div "Dashboard Manage Pages Design Settings" at bounding box center [123, 60] width 222 height 120
click at [95, 79] on span "Manage Pages" at bounding box center [102, 75] width 79 height 14
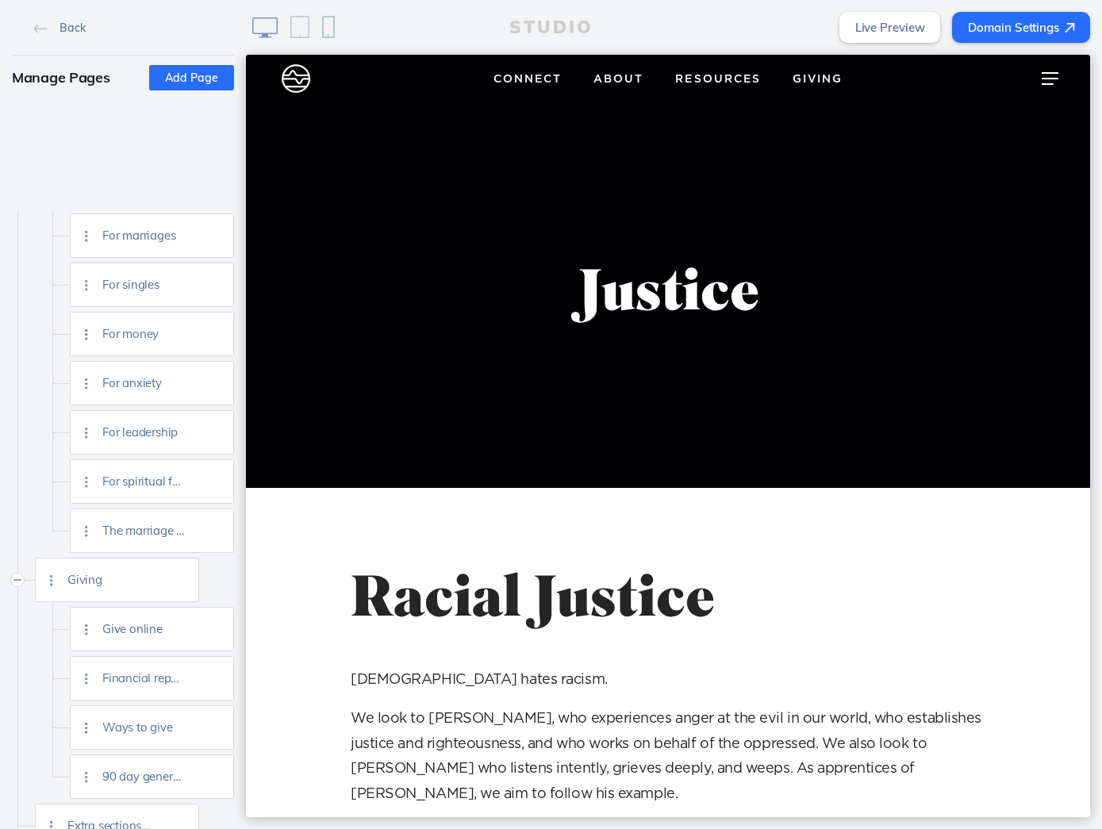
scroll to position [1495, 0]
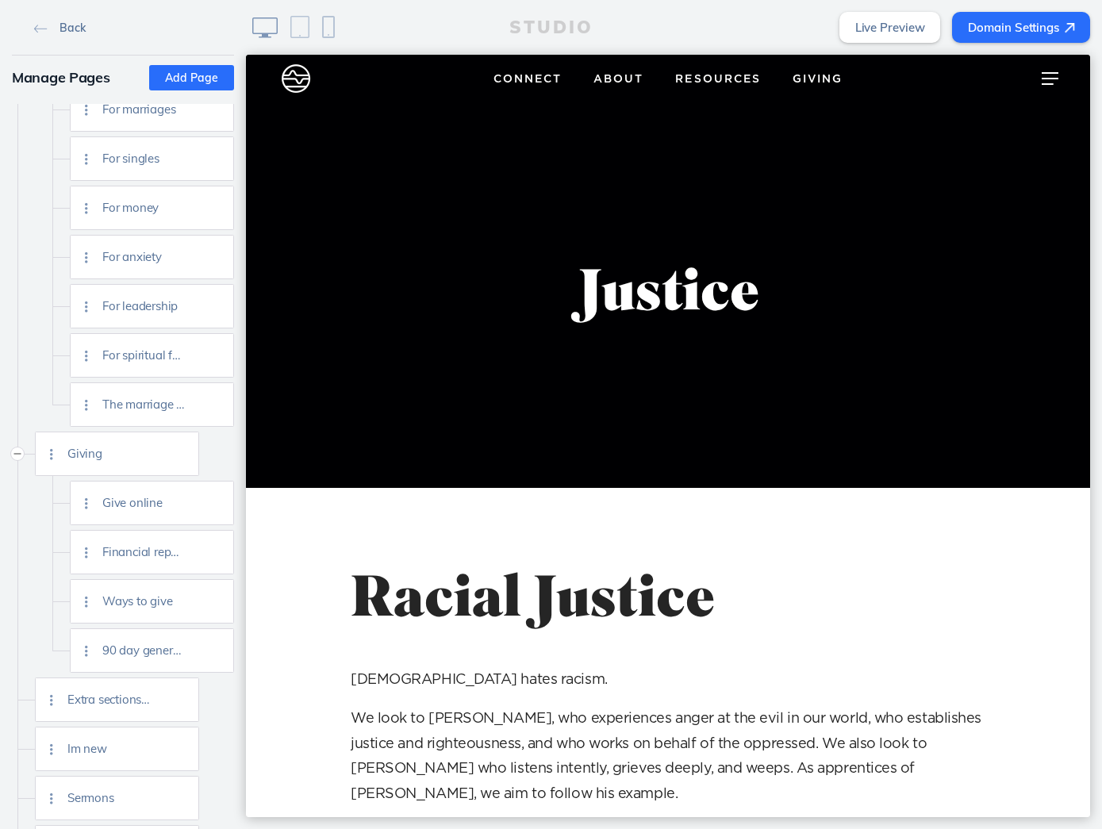
click at [55, 38] on link "Back" at bounding box center [59, 27] width 63 height 24
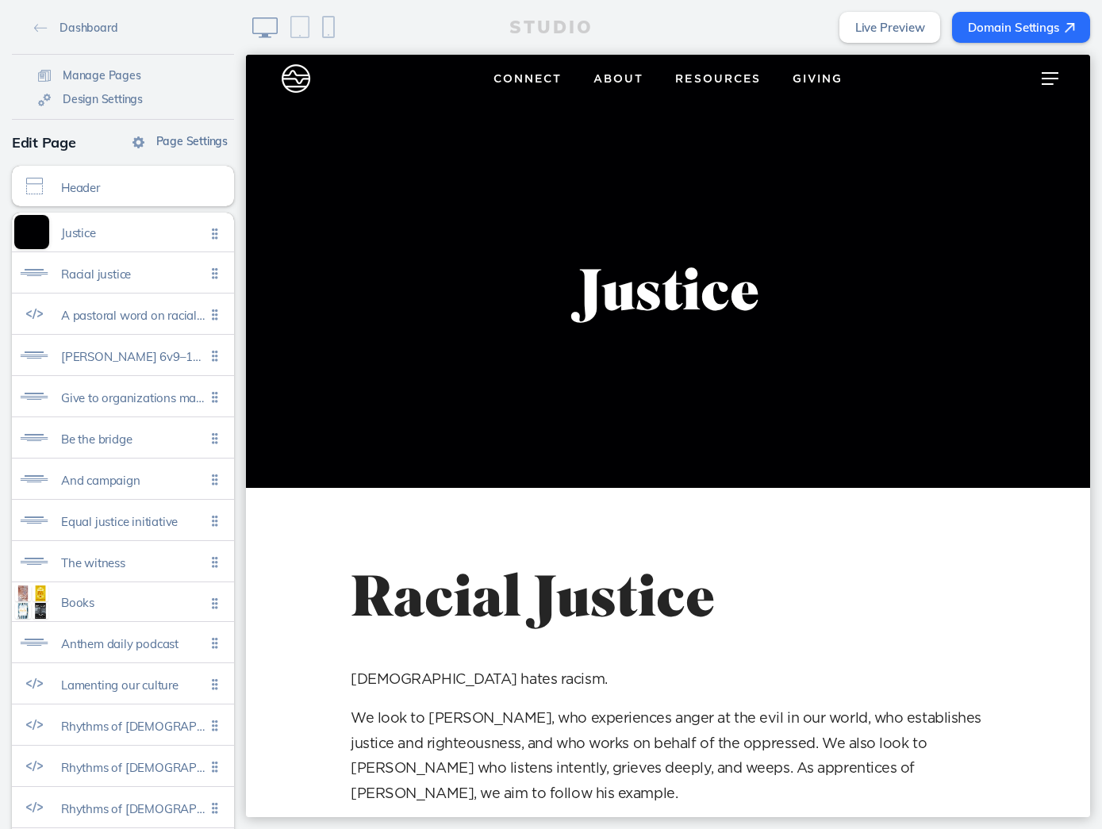
click at [201, 144] on span "Page Settings" at bounding box center [191, 141] width 71 height 14
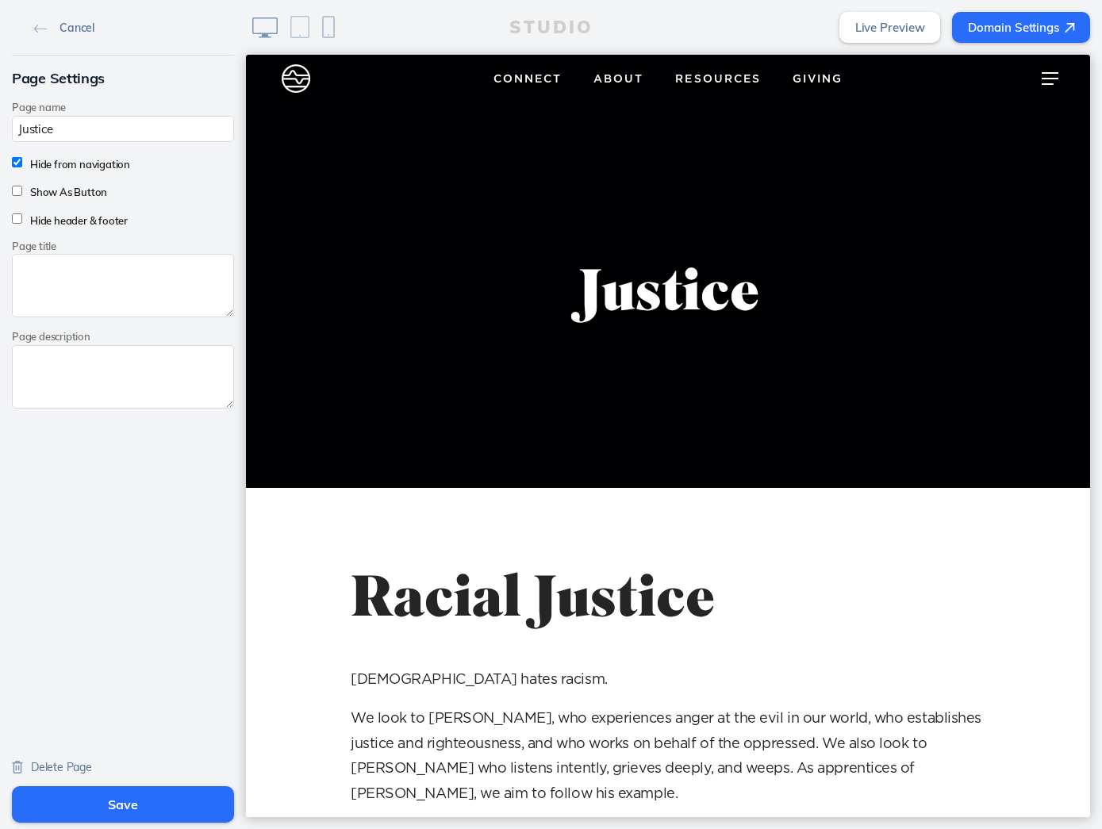
click at [60, 30] on span "Cancel" at bounding box center [77, 28] width 35 height 14
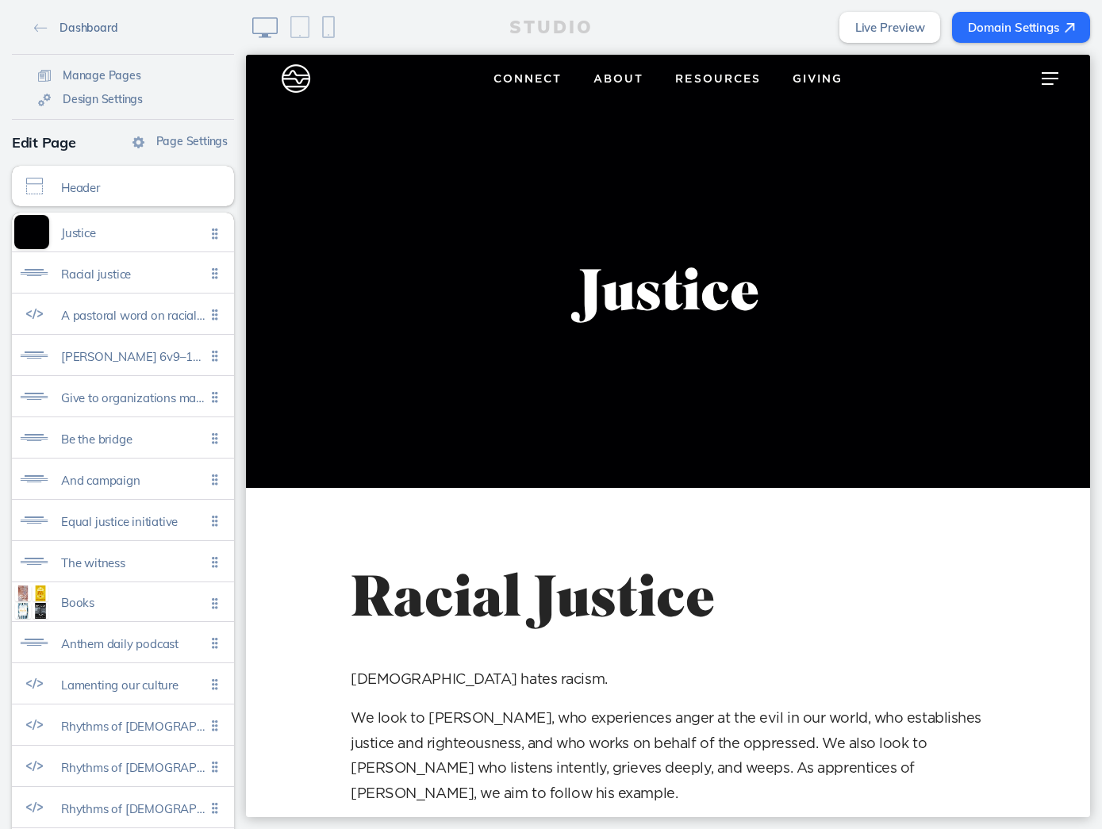
click at [56, 30] on link "Dashboard" at bounding box center [76, 27] width 96 height 24
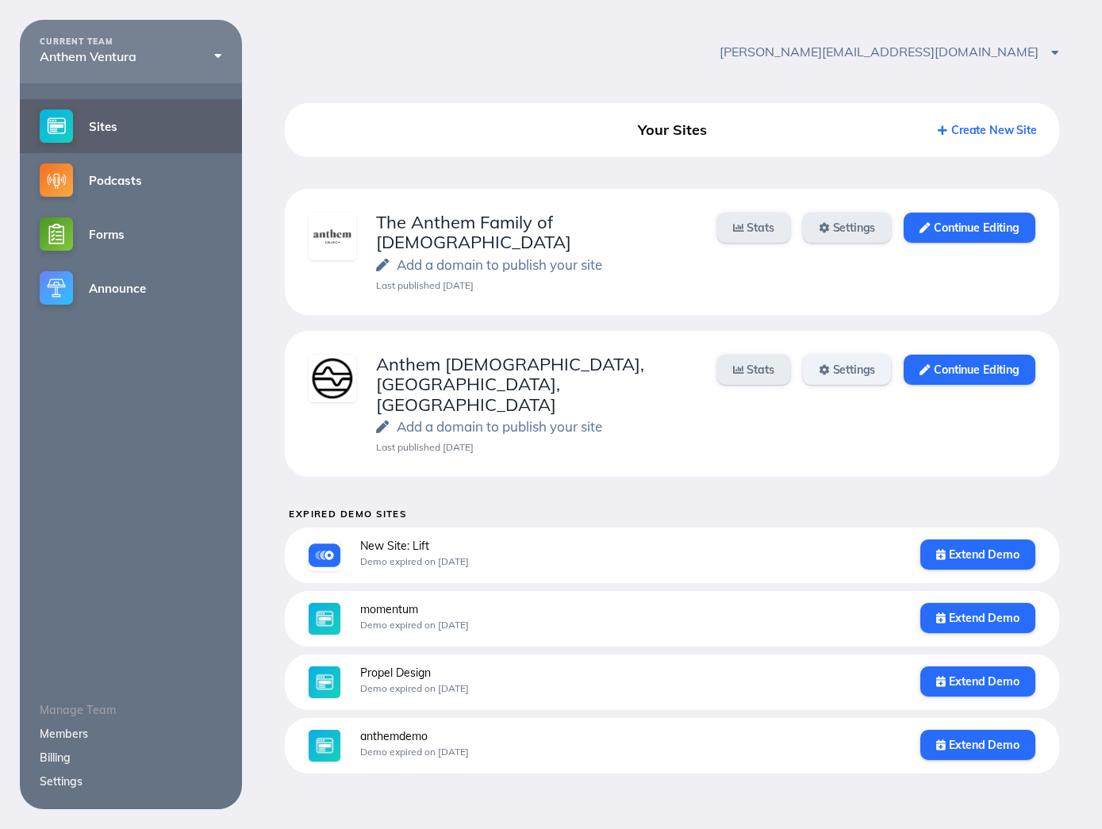
click at [833, 359] on link "Settings" at bounding box center [847, 370] width 89 height 30
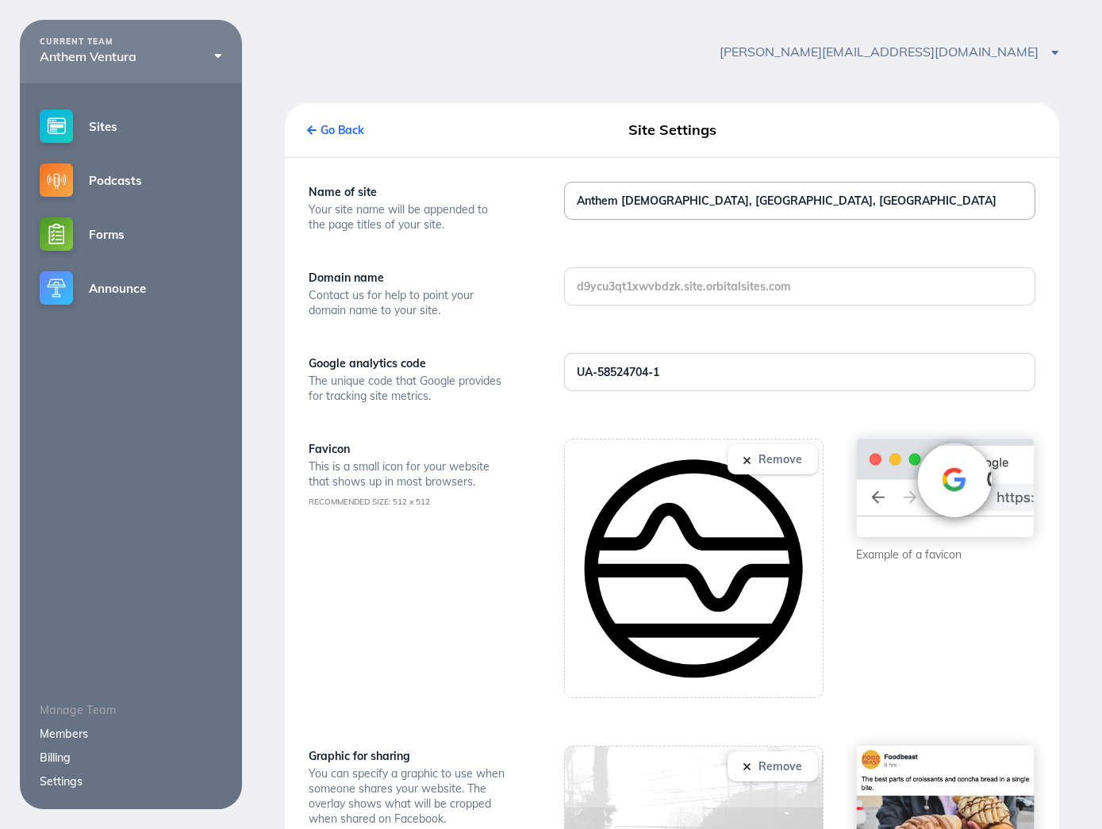
drag, startPoint x: 663, startPoint y: 204, endPoint x: 612, endPoint y: 204, distance: 50.8
click at [612, 204] on input "Anthem [DEMOGRAPHIC_DATA], [GEOGRAPHIC_DATA], [GEOGRAPHIC_DATA]" at bounding box center [800, 201] width 470 height 37
click at [660, 209] on input "Anthem [DEMOGRAPHIC_DATA], [GEOGRAPHIC_DATA], [GEOGRAPHIC_DATA]" at bounding box center [800, 201] width 470 height 37
drag, startPoint x: 665, startPoint y: 203, endPoint x: 625, endPoint y: 202, distance: 40.5
click at [625, 202] on input "Anthem [DEMOGRAPHIC_DATA], [GEOGRAPHIC_DATA], [GEOGRAPHIC_DATA]" at bounding box center [800, 201] width 470 height 37
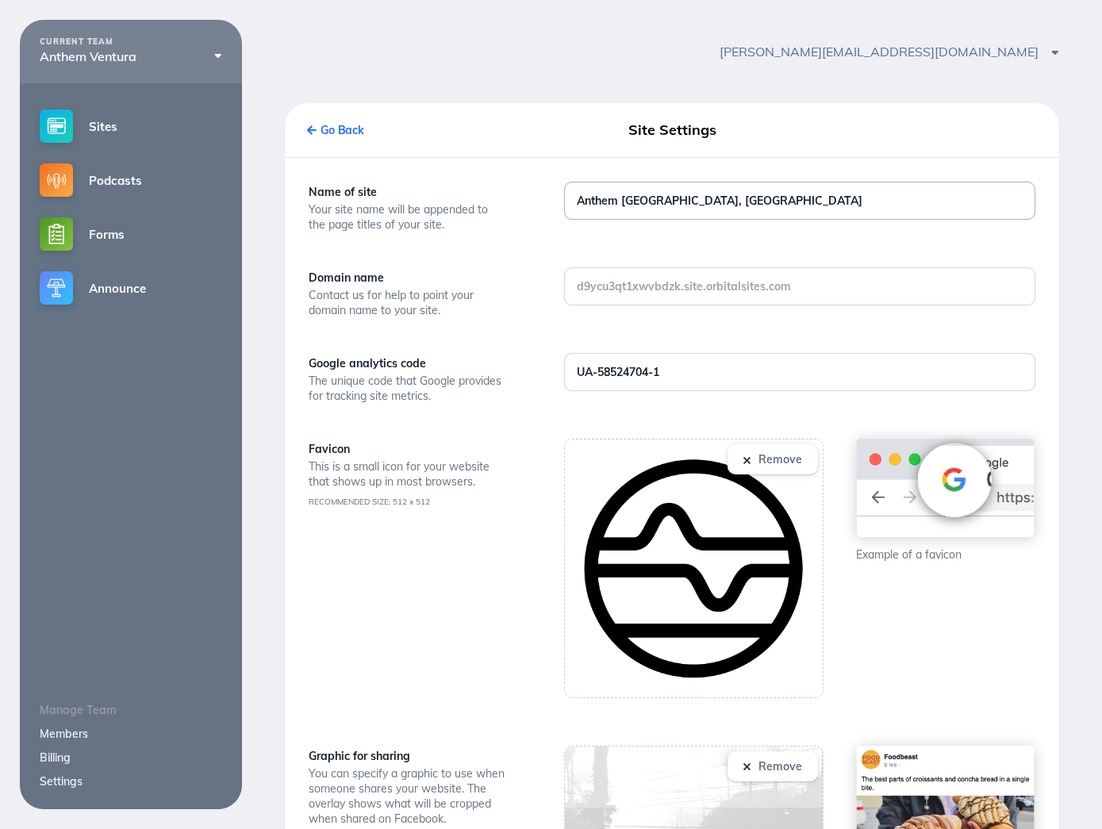
click at [706, 210] on input "Anthem [GEOGRAPHIC_DATA], [GEOGRAPHIC_DATA]" at bounding box center [800, 201] width 470 height 37
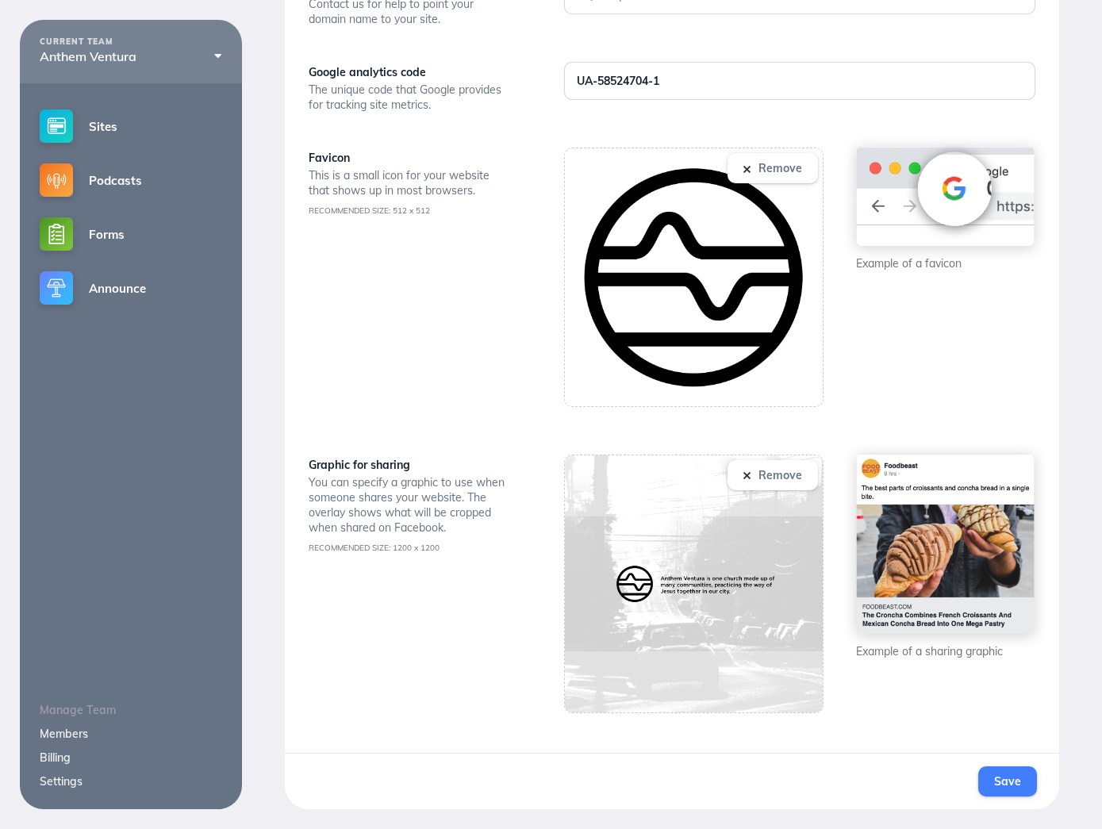
type input "Anthem Ventura"
click at [995, 794] on button "Save" at bounding box center [1008, 782] width 58 height 30
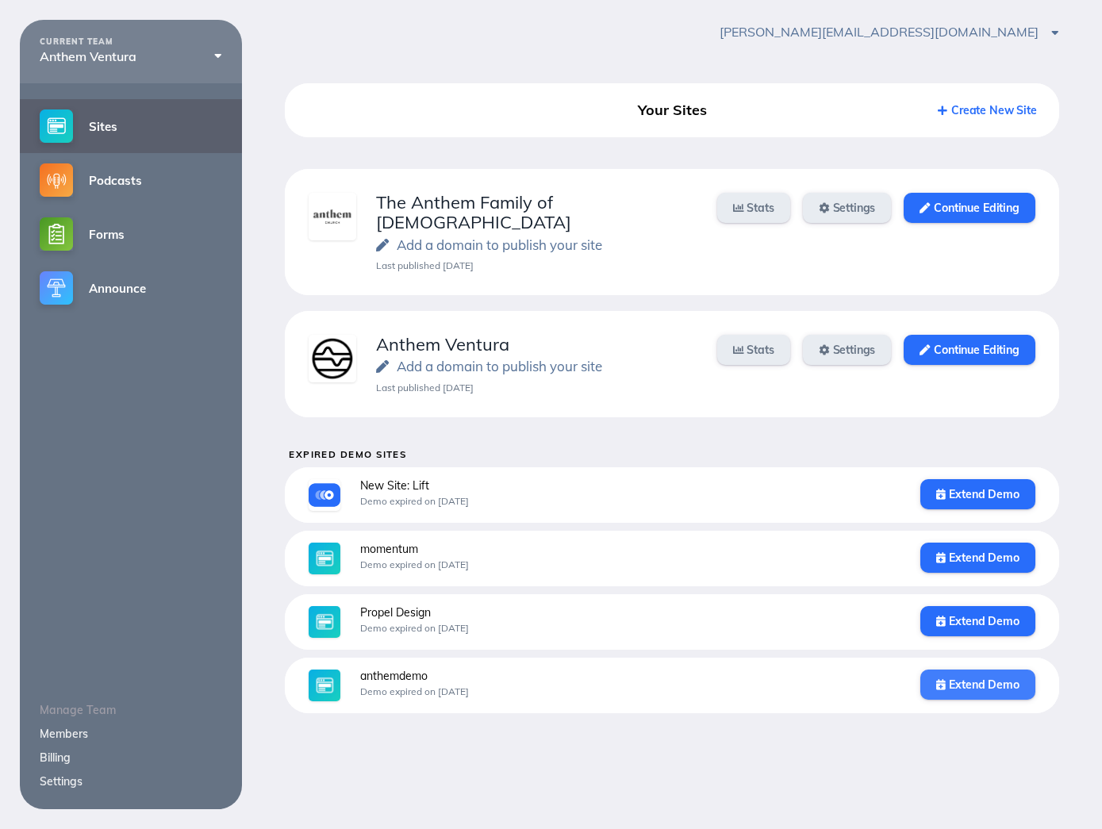
scroll to position [20, 0]
click at [819, 336] on link "Settings" at bounding box center [847, 350] width 89 height 30
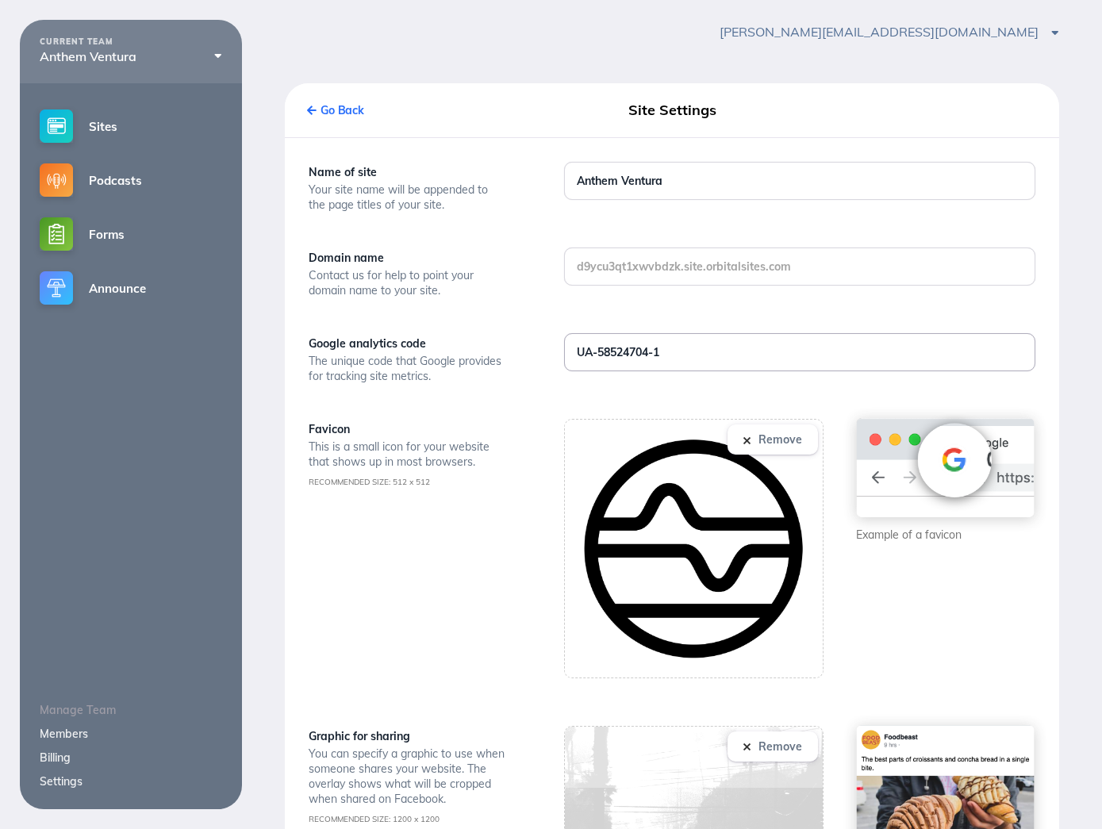
click at [621, 361] on input "UA-58524704-1" at bounding box center [800, 352] width 470 height 37
click at [497, 436] on div "Favicon" at bounding box center [417, 429] width 216 height 21
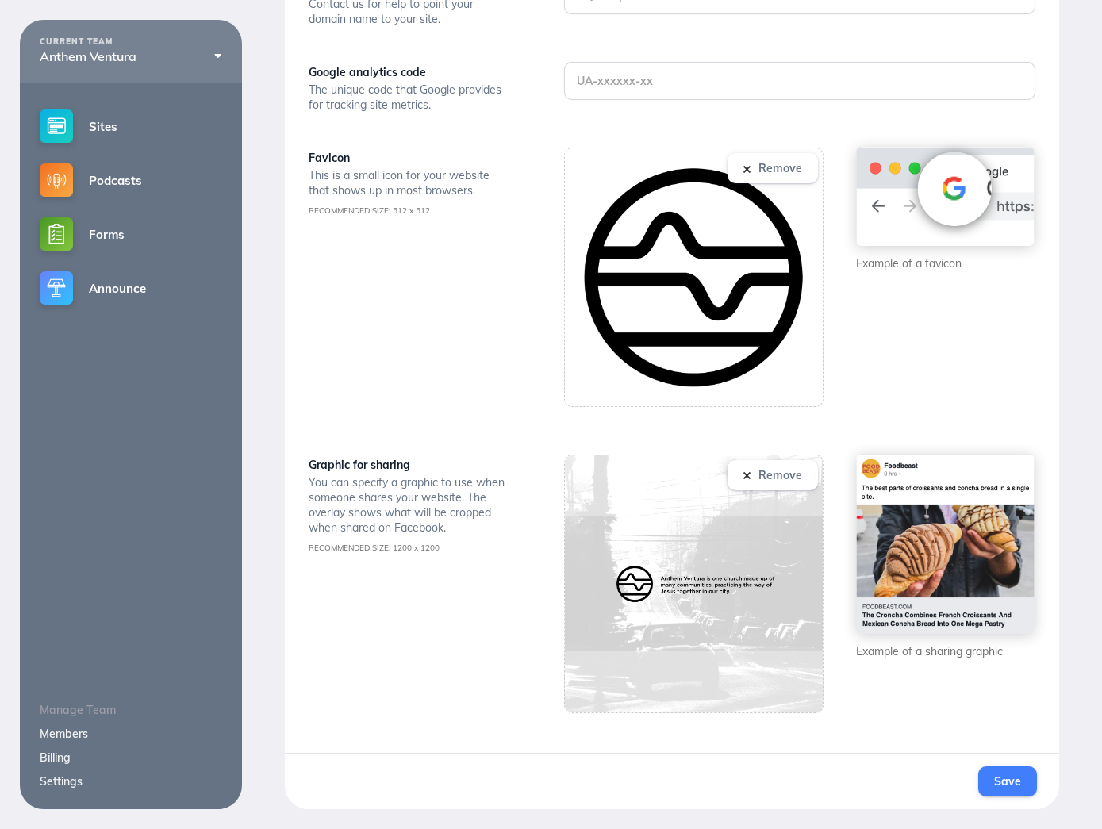
click at [1010, 793] on button "Save" at bounding box center [1008, 782] width 58 height 30
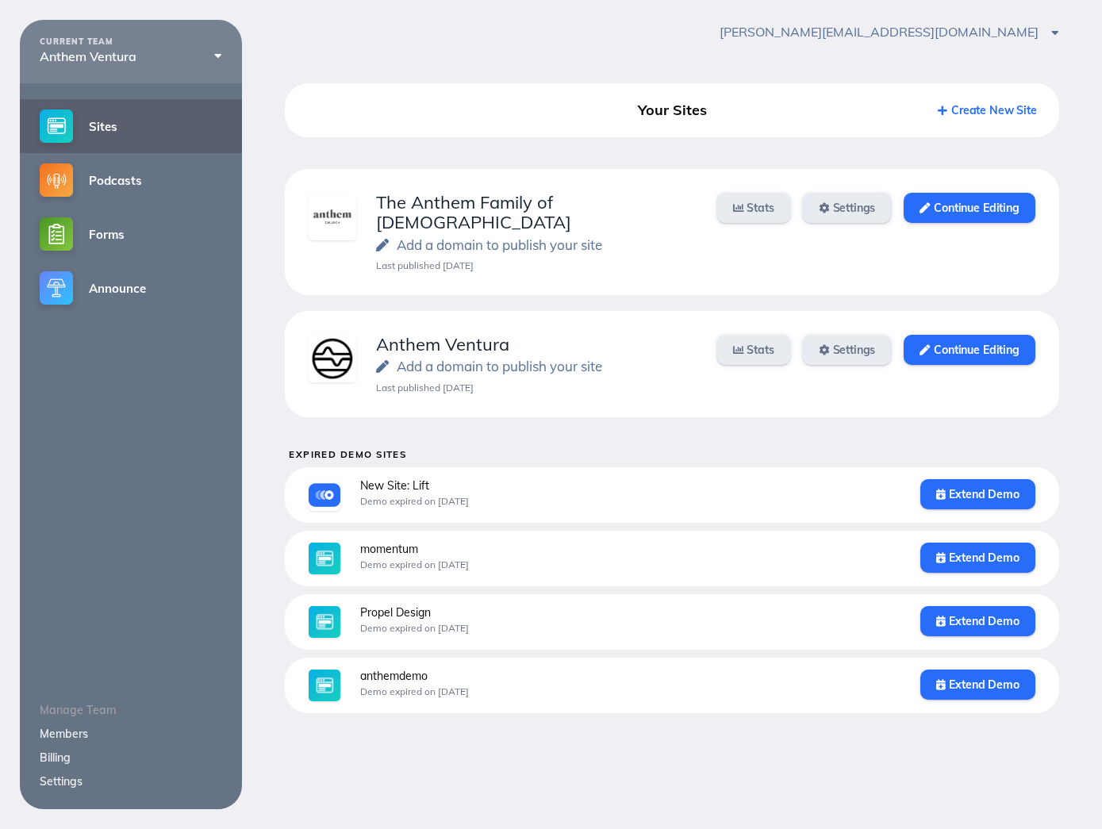
scroll to position [20, 0]
click at [844, 335] on link "Settings" at bounding box center [847, 350] width 89 height 30
click at [70, 778] on link "Settings" at bounding box center [61, 782] width 43 height 14
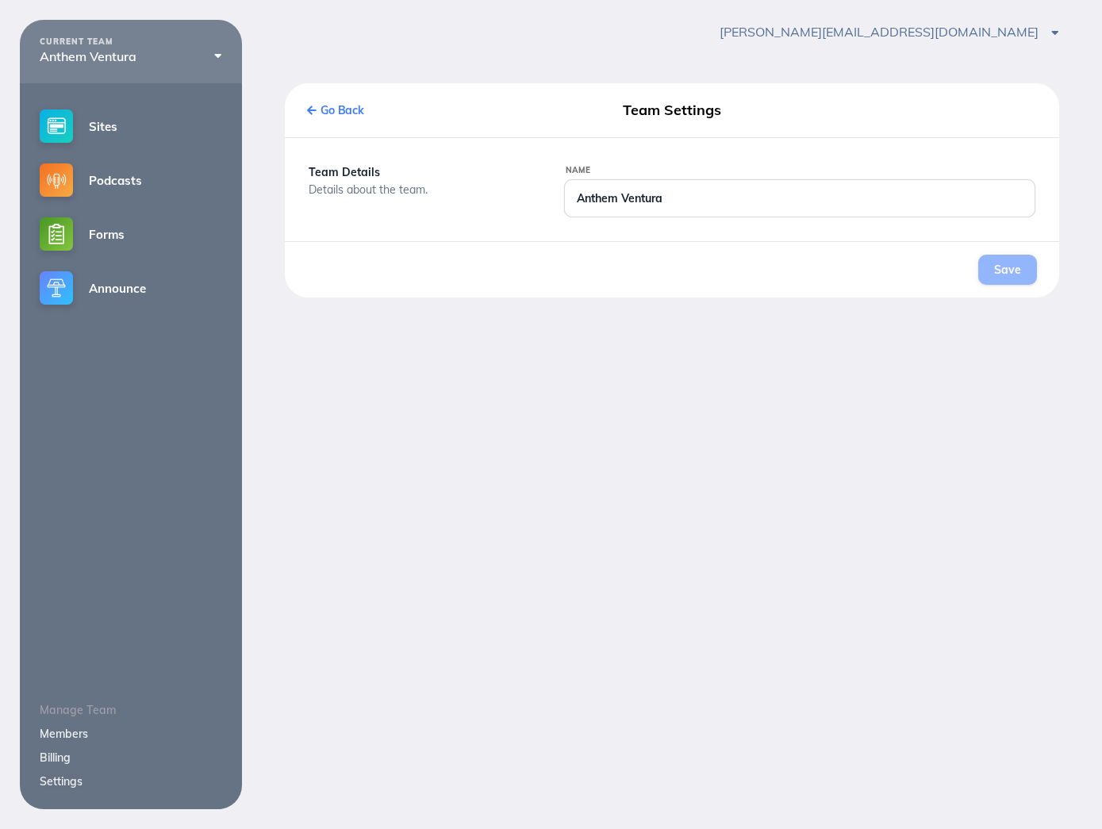
click at [349, 114] on link "Go Back" at bounding box center [335, 110] width 57 height 14
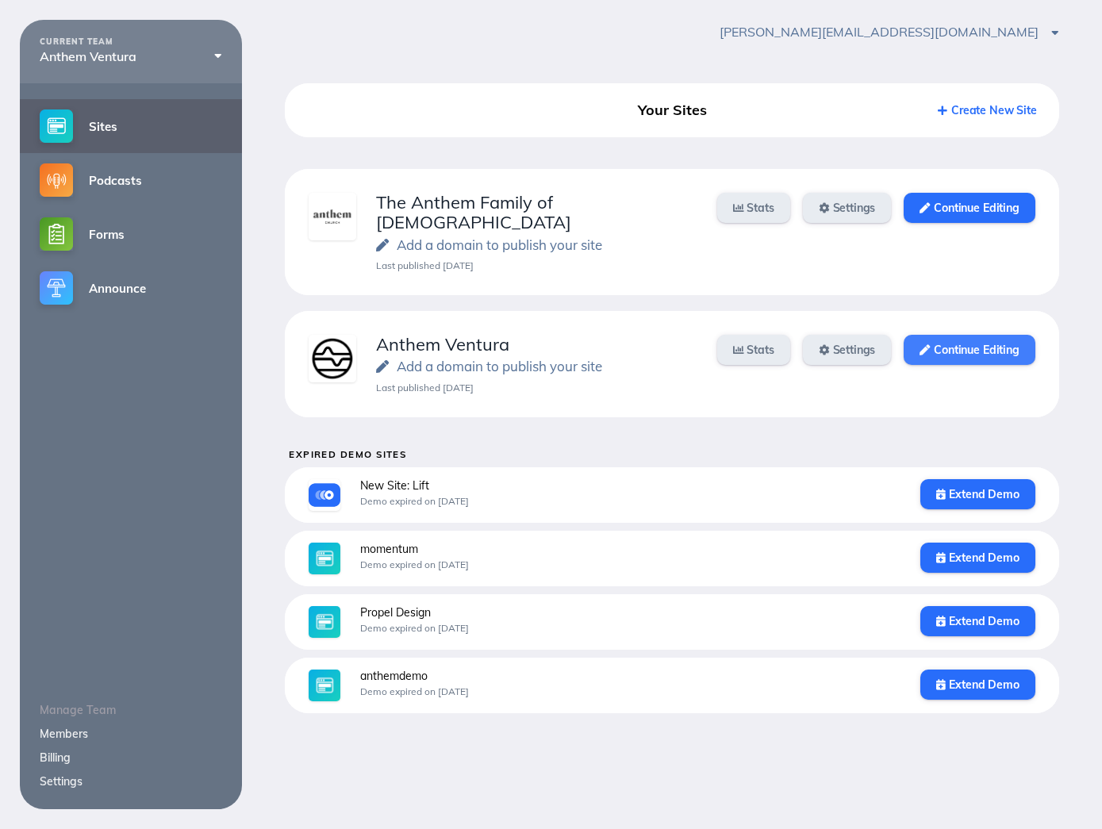
click at [1018, 339] on link "Continue Editing" at bounding box center [969, 350] width 131 height 30
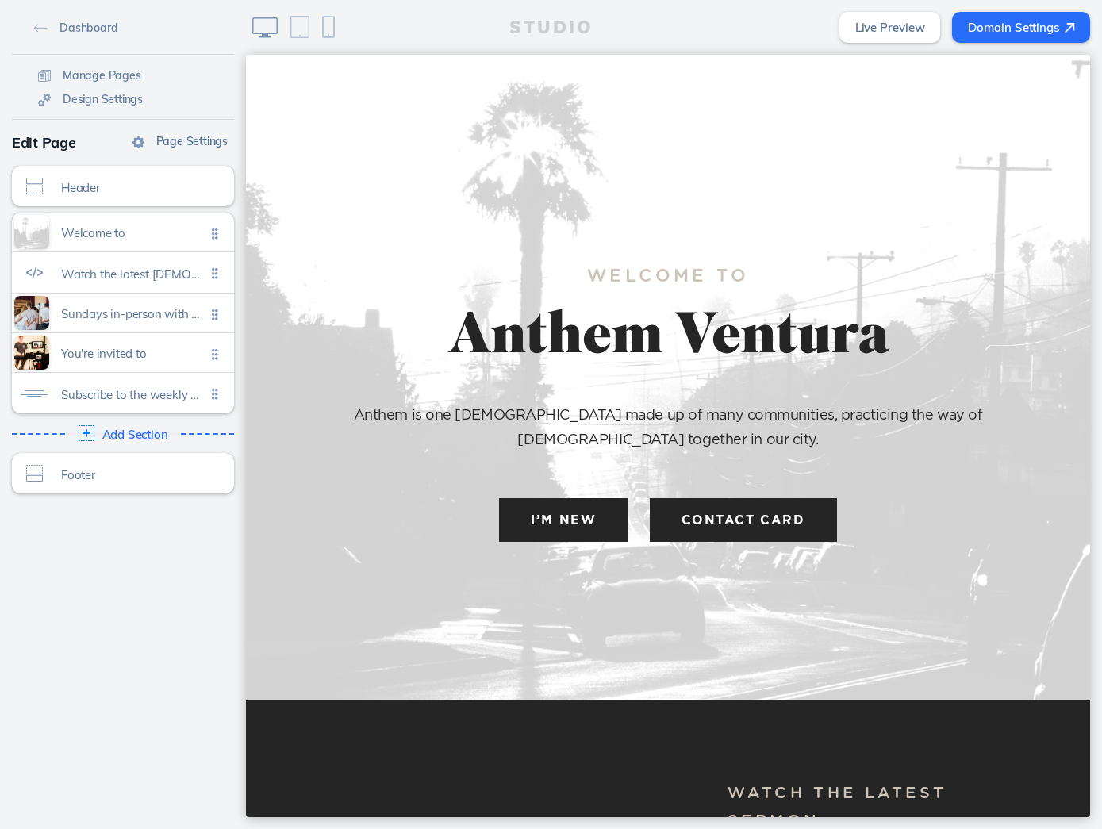
click at [194, 135] on span "Page Settings" at bounding box center [191, 141] width 71 height 14
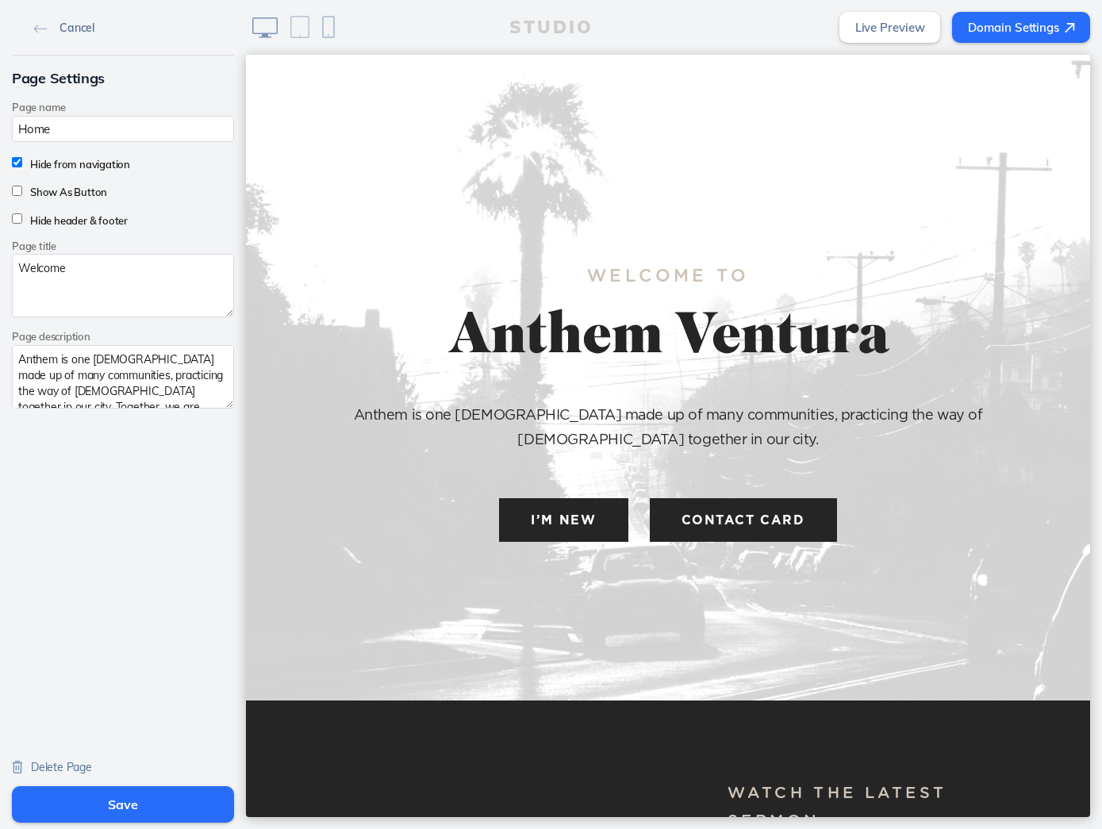
click at [44, 25] on img at bounding box center [40, 29] width 13 height 9
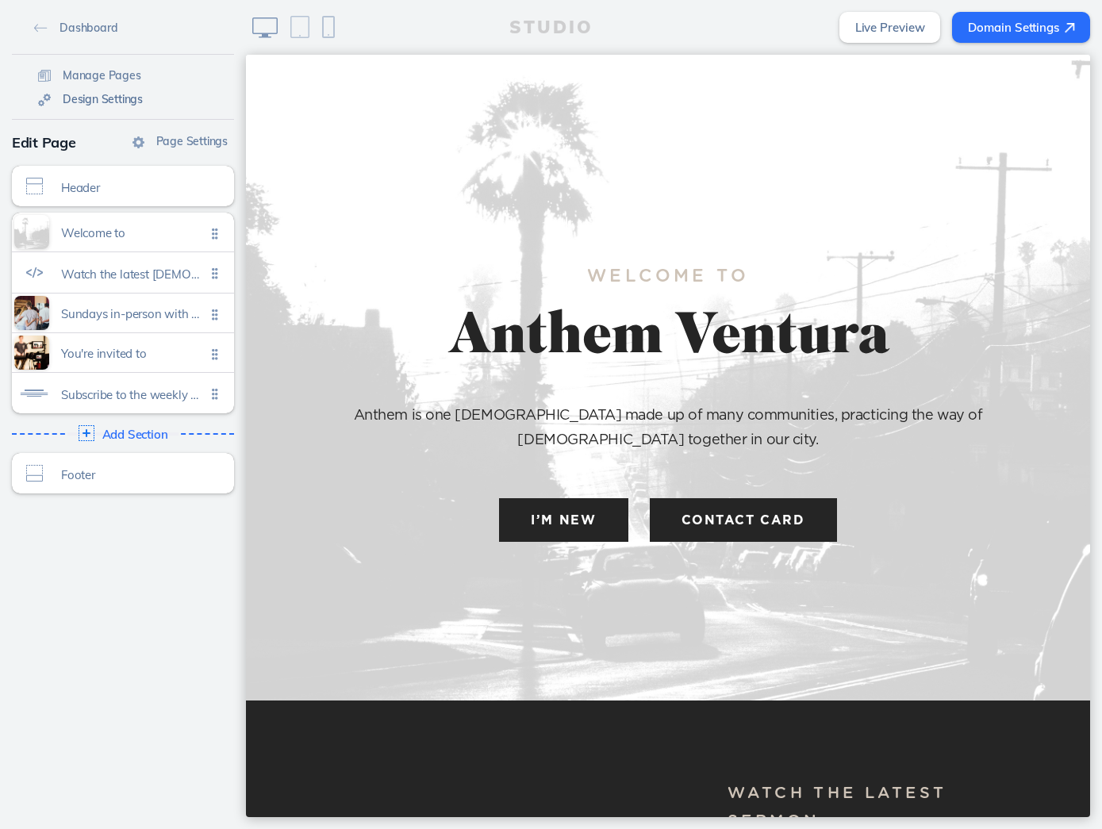
click at [95, 105] on span "Design Settings" at bounding box center [103, 99] width 80 height 14
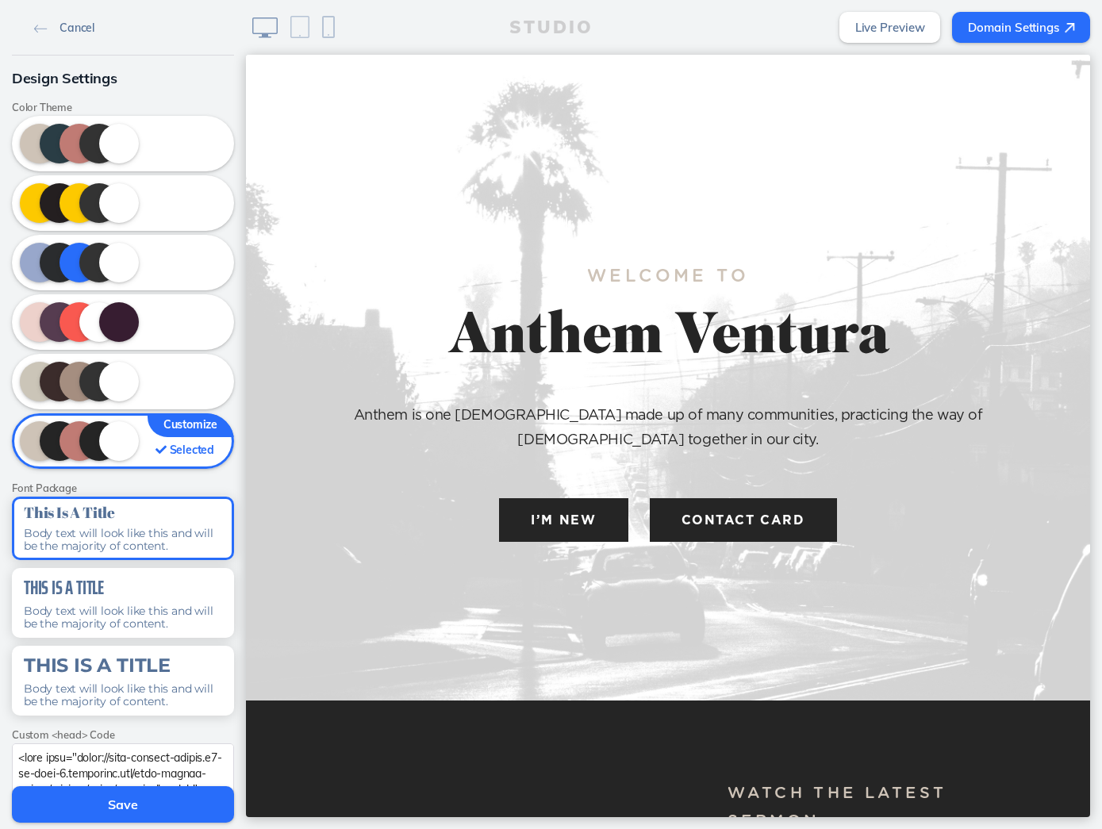
click at [55, 20] on link "Cancel" at bounding box center [64, 27] width 73 height 24
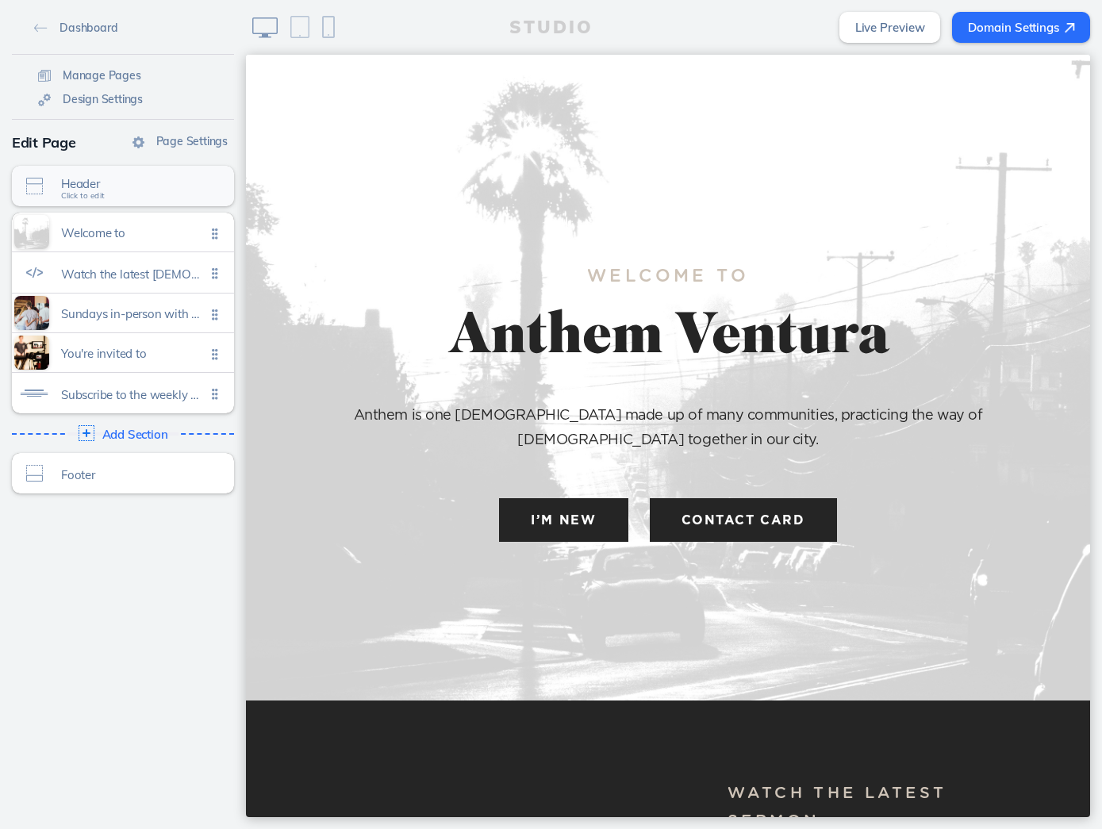
click at [143, 190] on span "Header" at bounding box center [133, 183] width 144 height 13
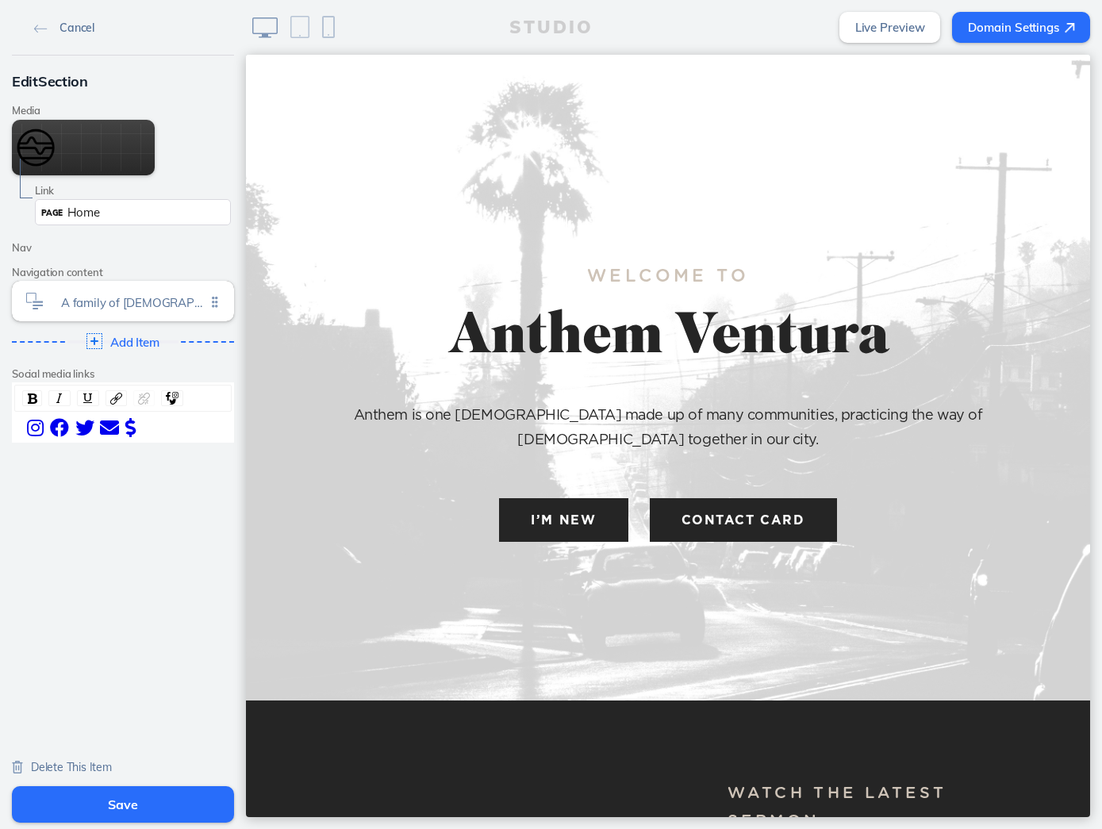
click at [33, 26] on link "Cancel" at bounding box center [64, 27] width 73 height 24
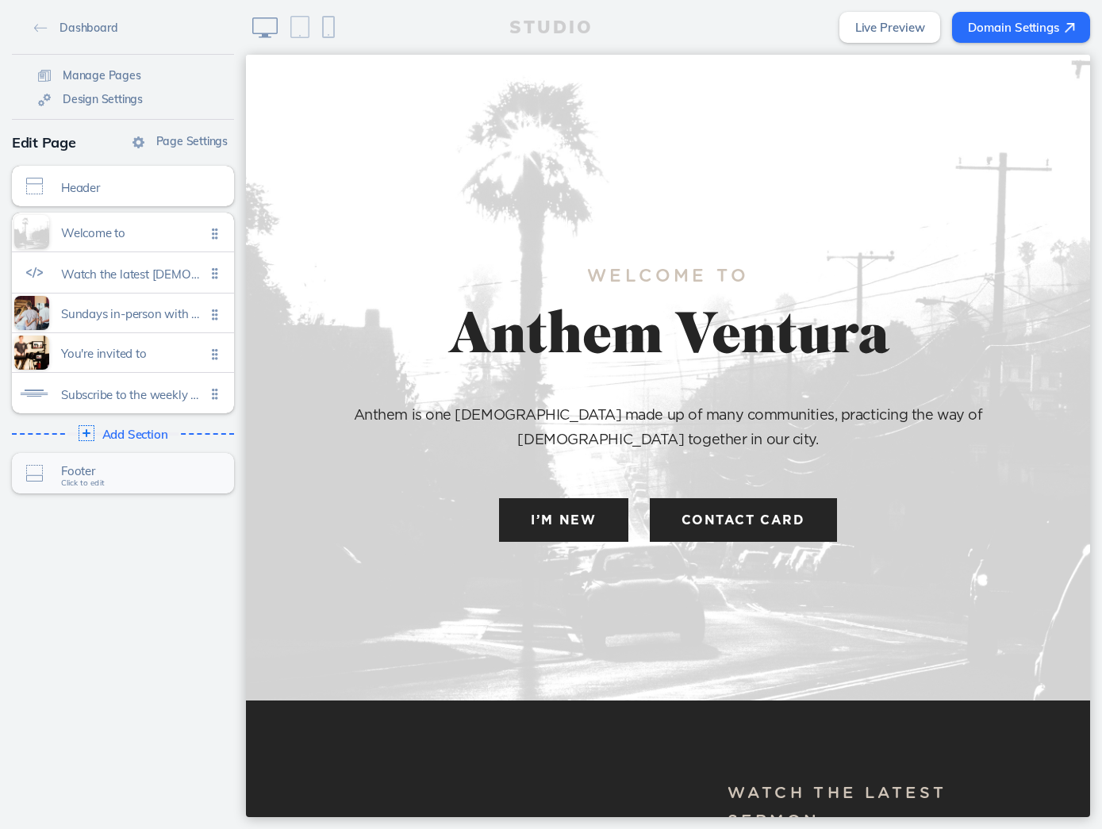
click at [93, 477] on span "Footer" at bounding box center [133, 470] width 144 height 13
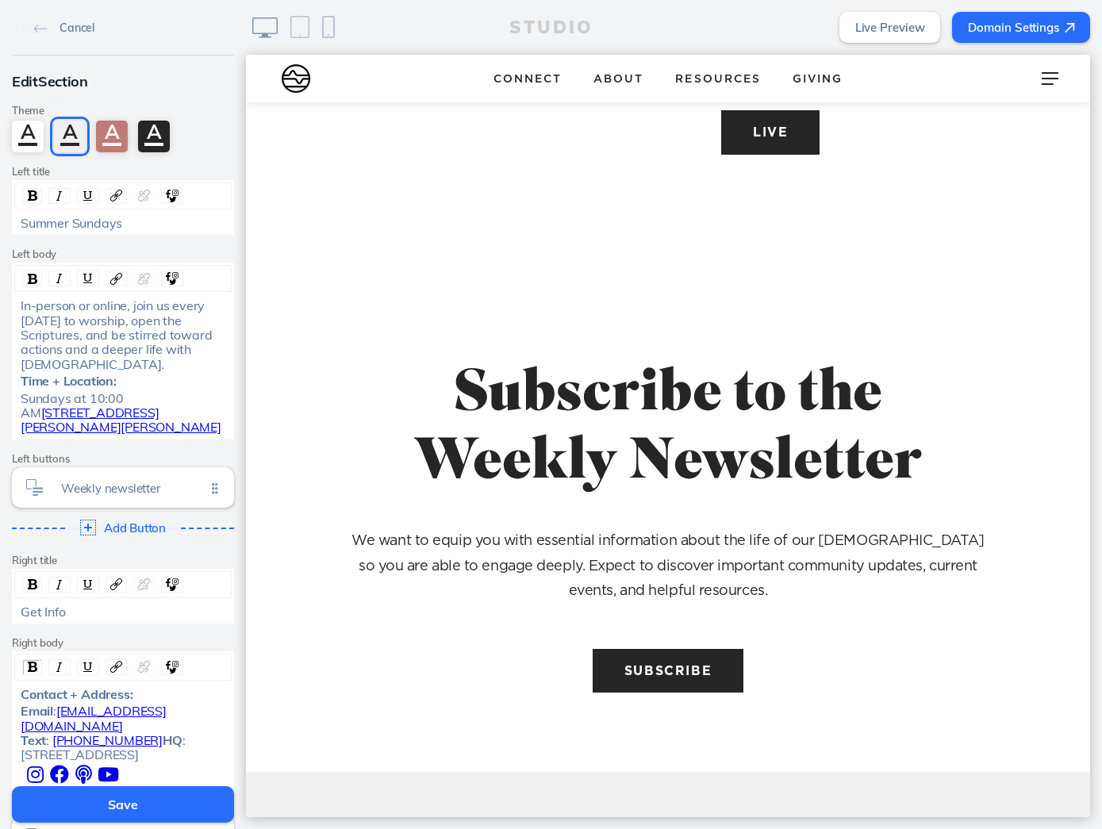
scroll to position [2756, 0]
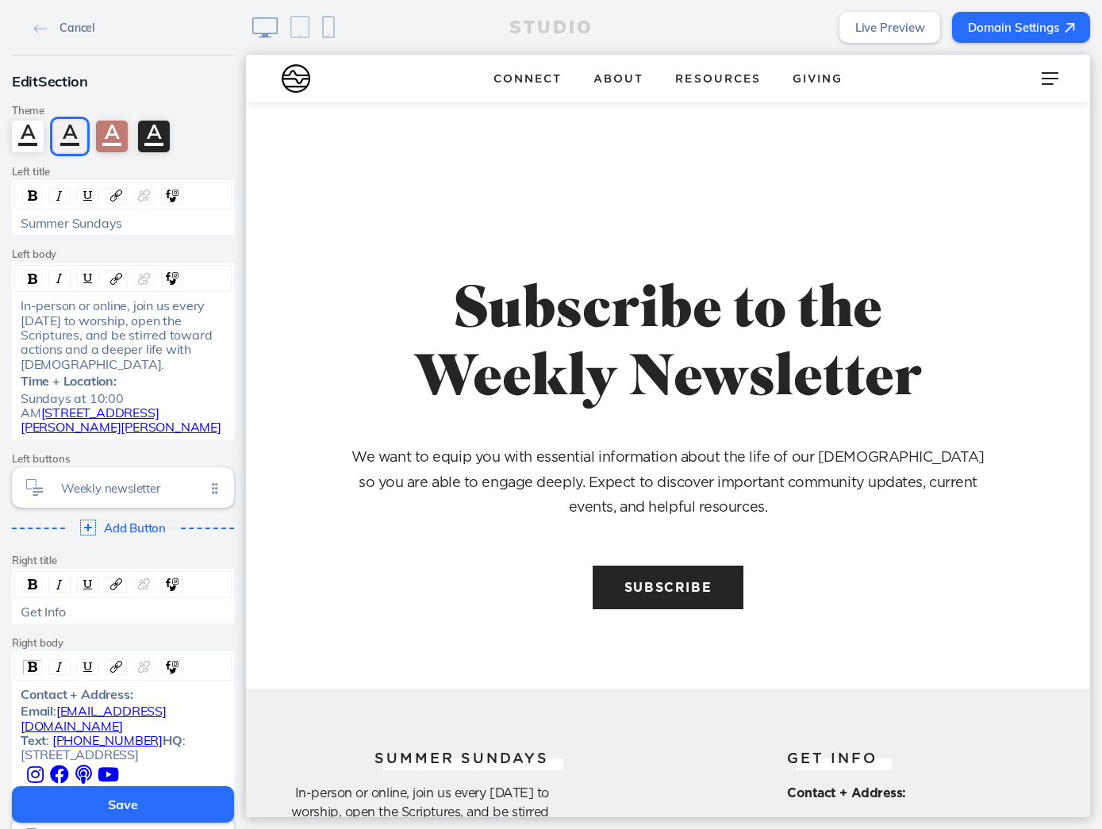
click at [42, 27] on img at bounding box center [40, 29] width 13 height 9
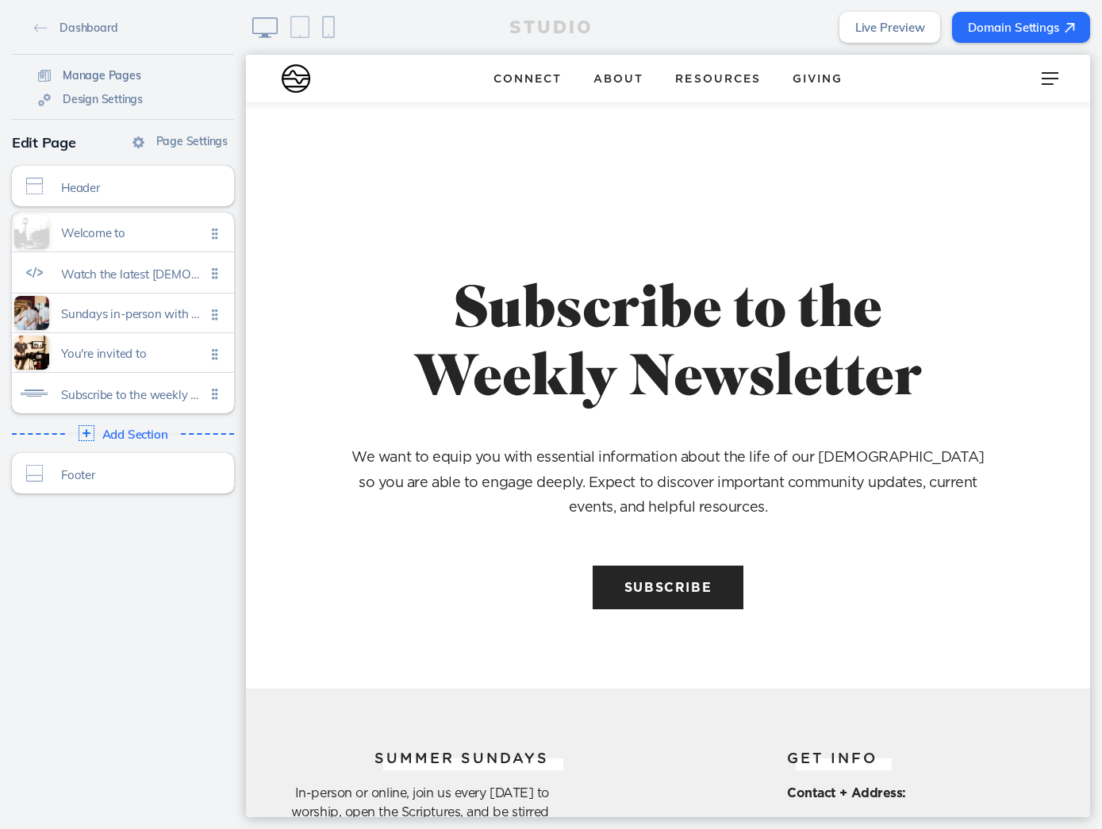
click at [111, 70] on span "Manage Pages" at bounding box center [102, 75] width 79 height 14
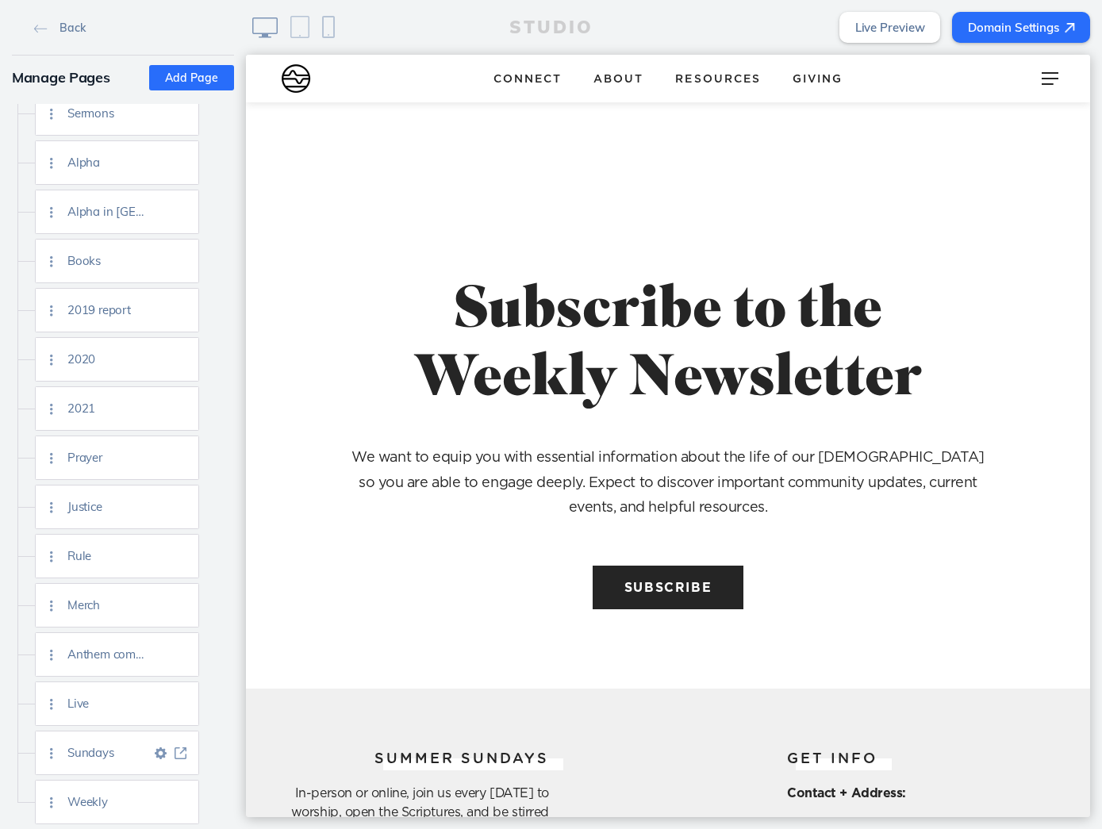
scroll to position [2180, 0]
click at [182, 510] on img at bounding box center [181, 508] width 12 height 12
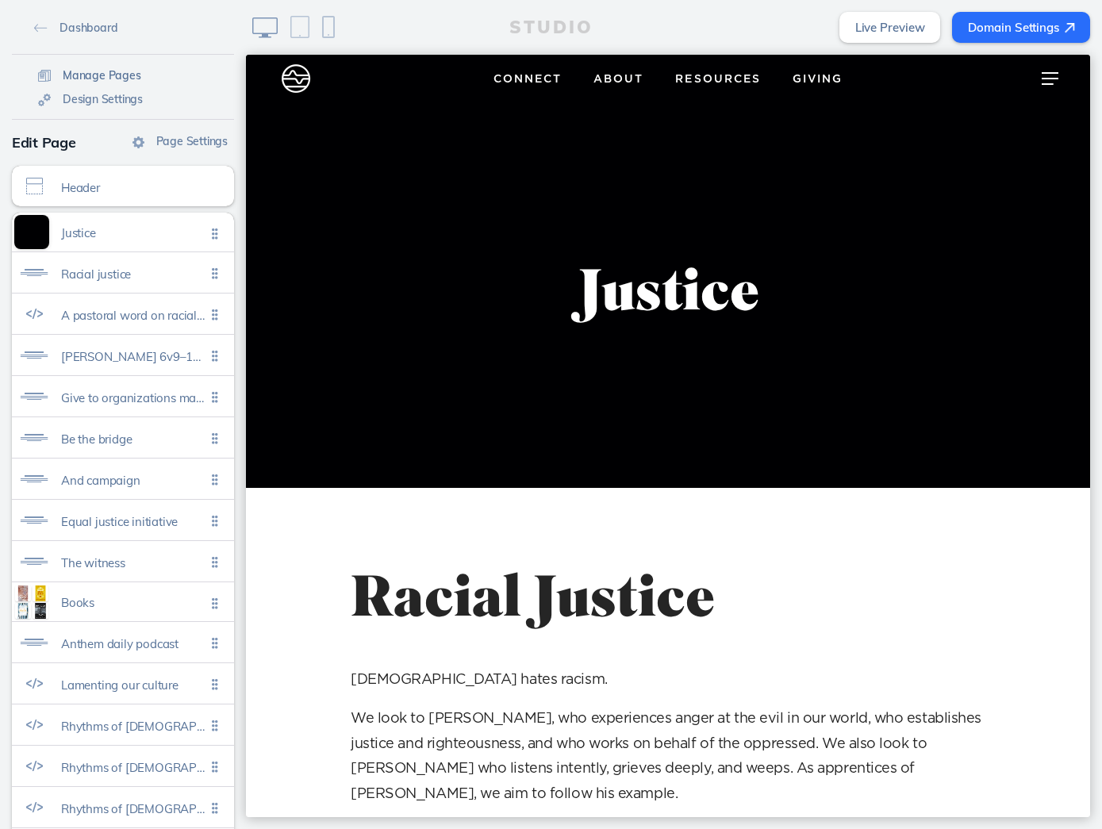
click at [112, 72] on span "Manage Pages" at bounding box center [102, 75] width 79 height 14
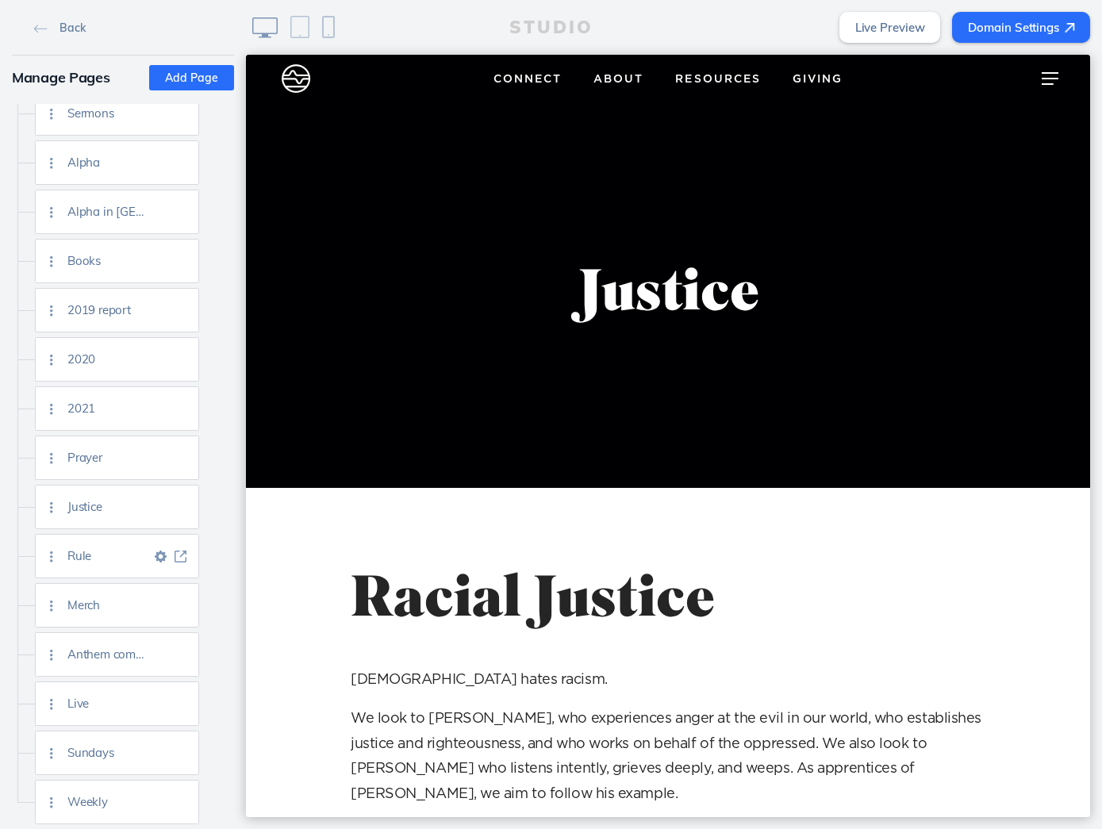
scroll to position [2180, 0]
click at [160, 507] on img at bounding box center [161, 508] width 12 height 12
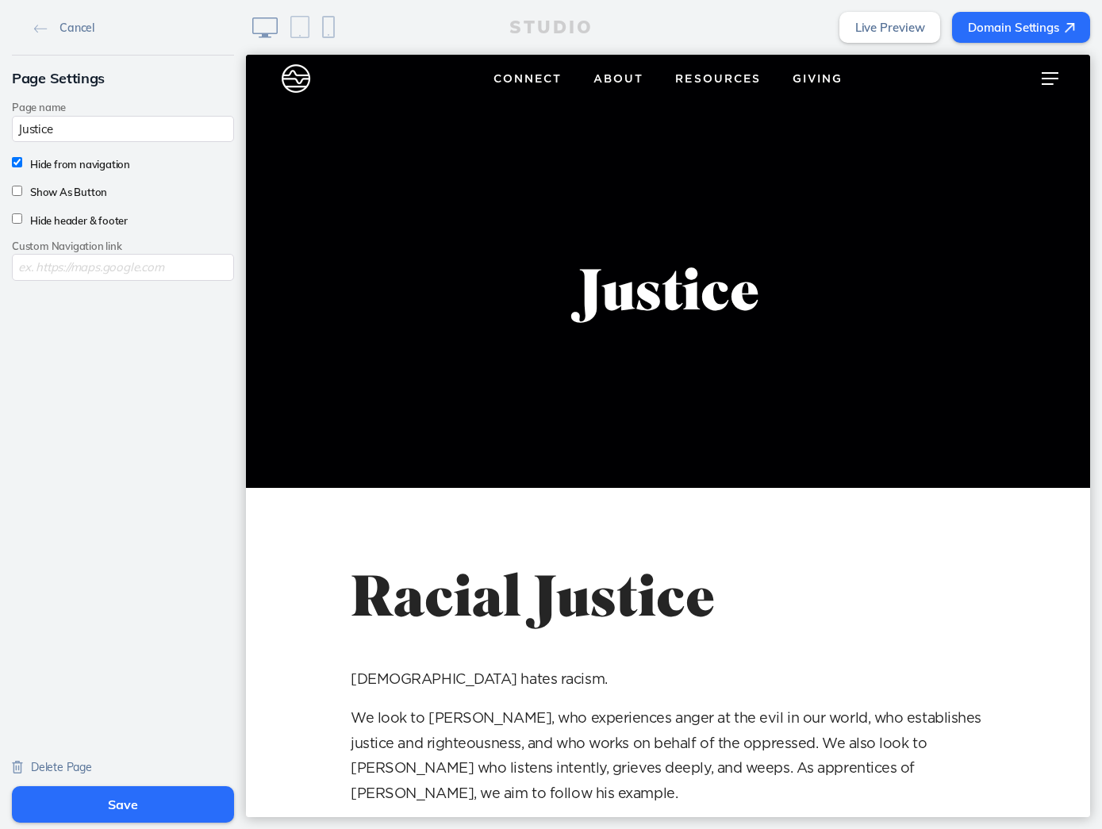
click at [121, 356] on div "Cancel Page Settings Page name Justice Hide from navigation Show As Button Hide…" at bounding box center [123, 391] width 246 height 782
click at [1058, 79] on span at bounding box center [1050, 79] width 17 height 2
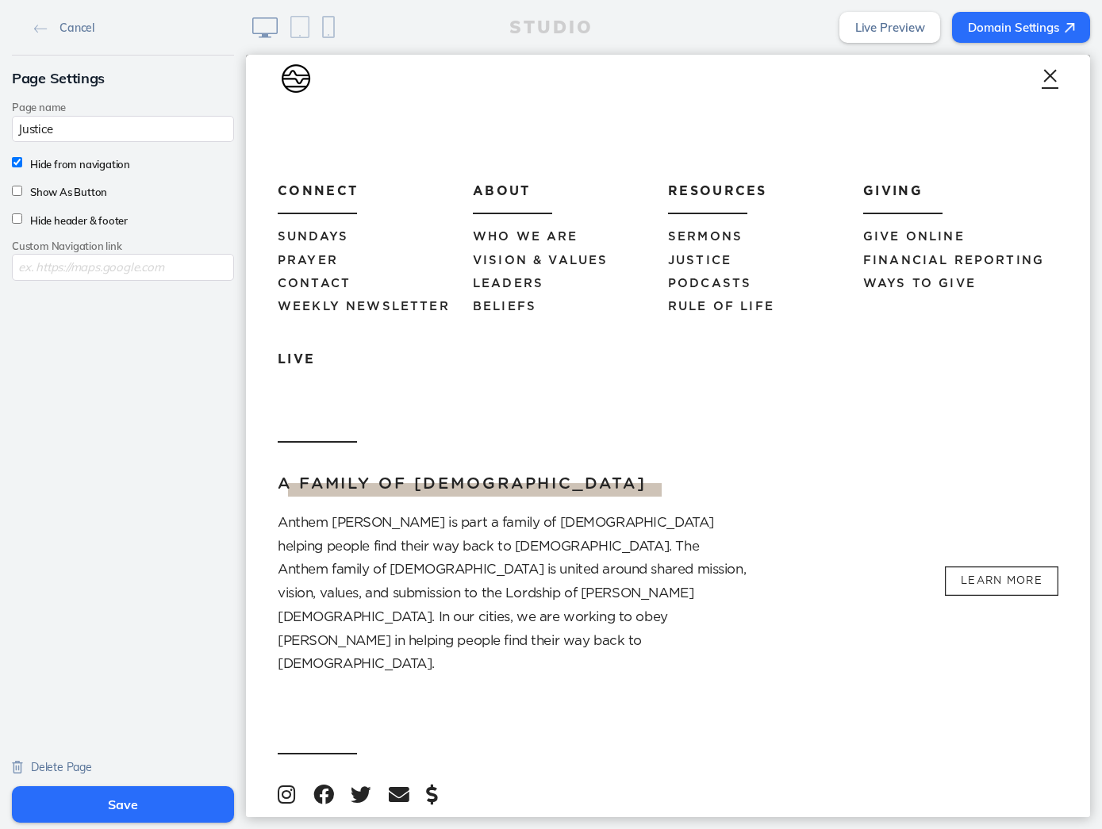
click at [1058, 79] on div at bounding box center [1050, 79] width 63 height 48
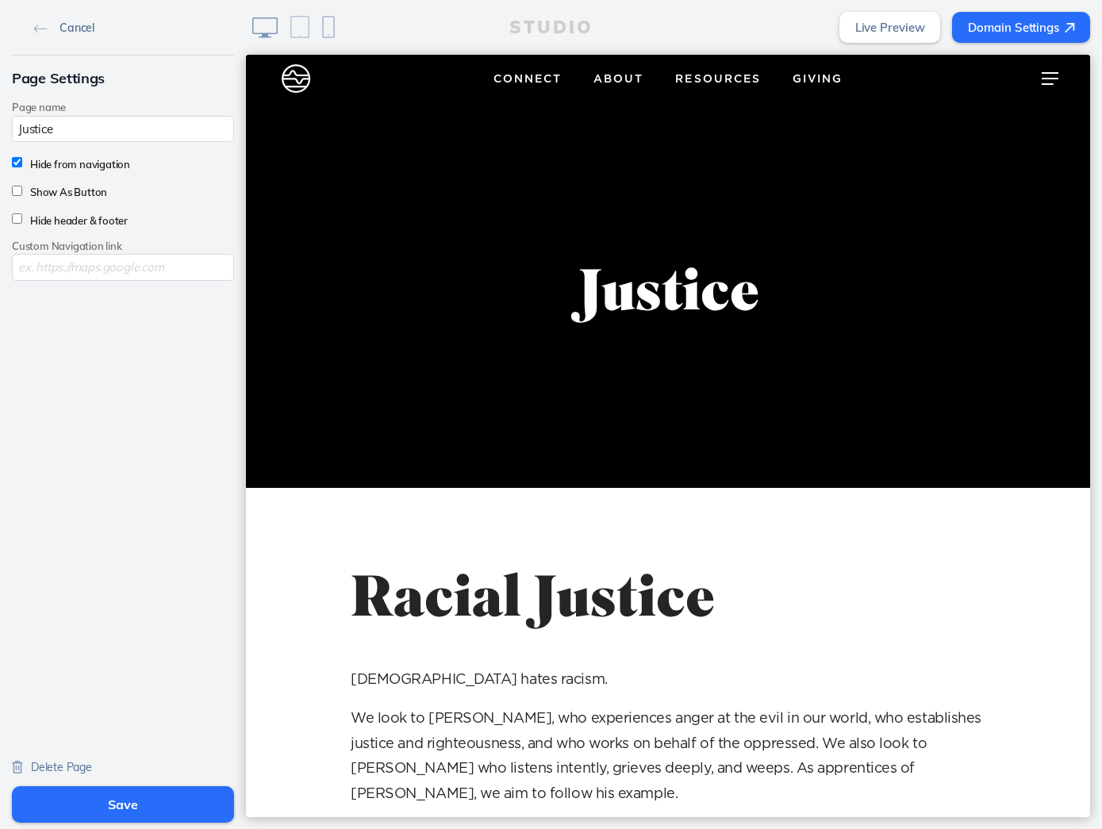
click at [76, 29] on span "Cancel" at bounding box center [77, 28] width 35 height 14
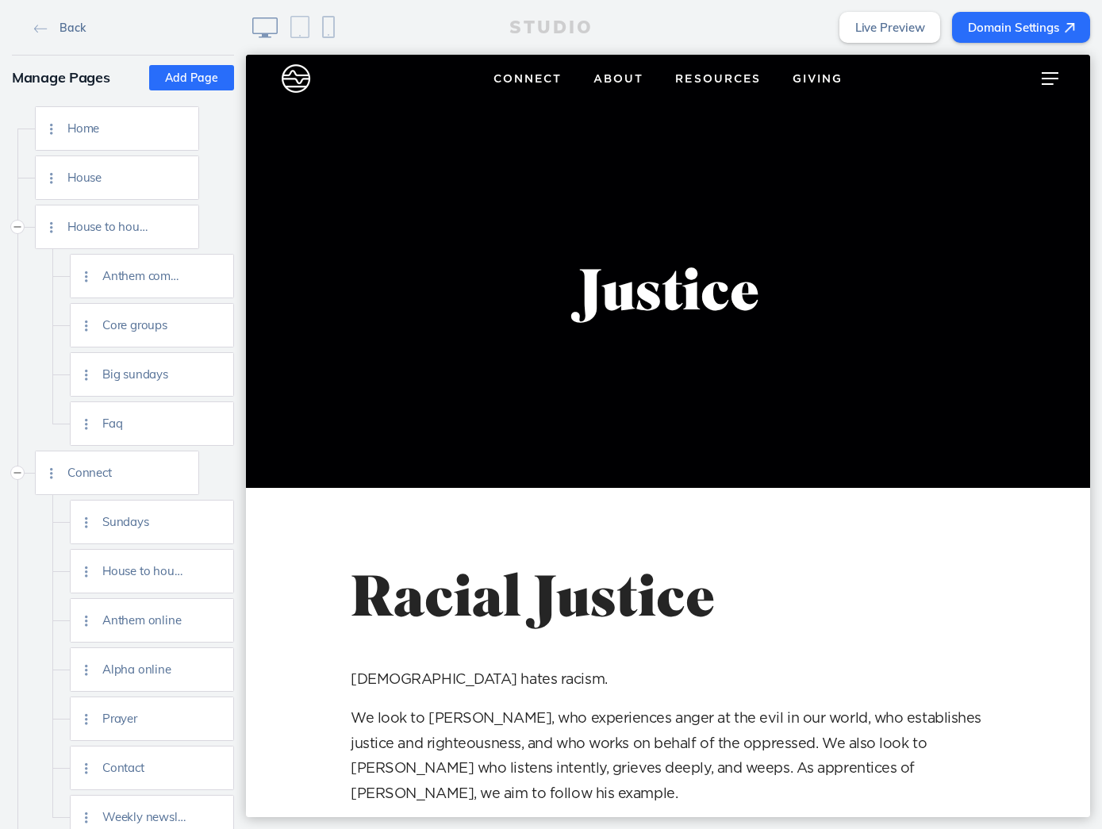
click at [55, 21] on link "Back" at bounding box center [59, 27] width 63 height 24
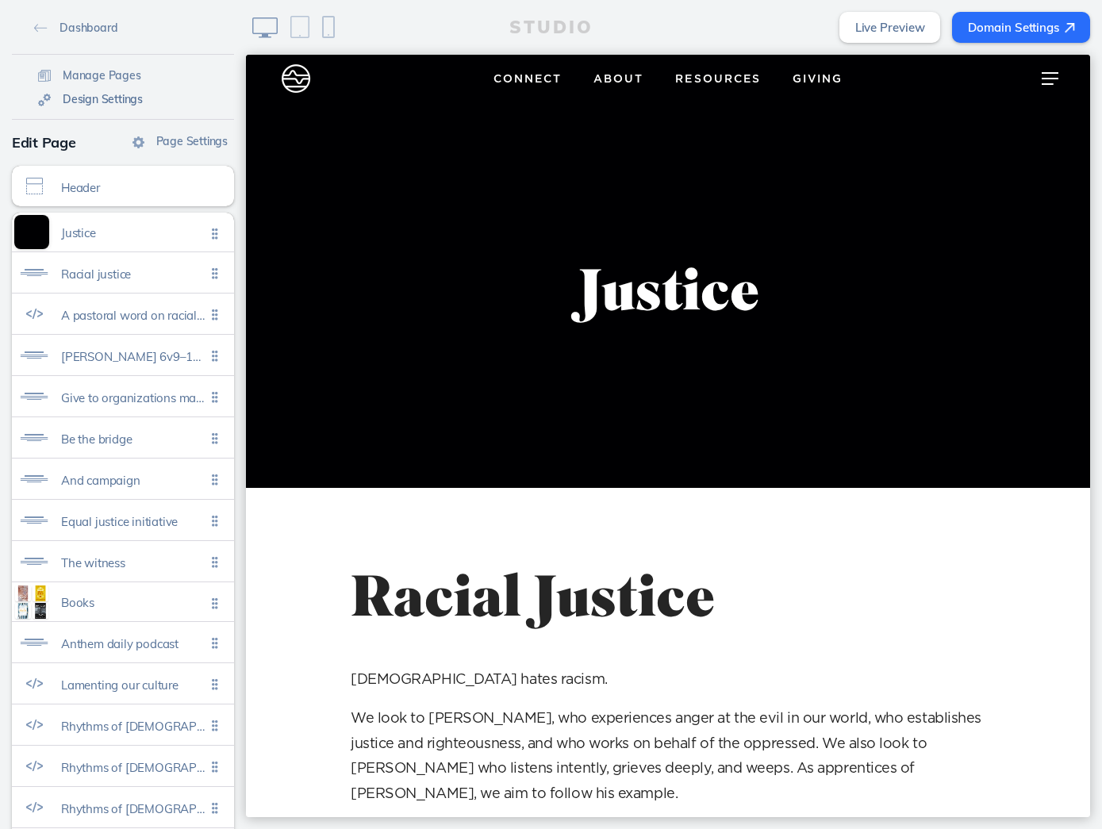
click at [112, 96] on span "Design Settings" at bounding box center [103, 99] width 80 height 14
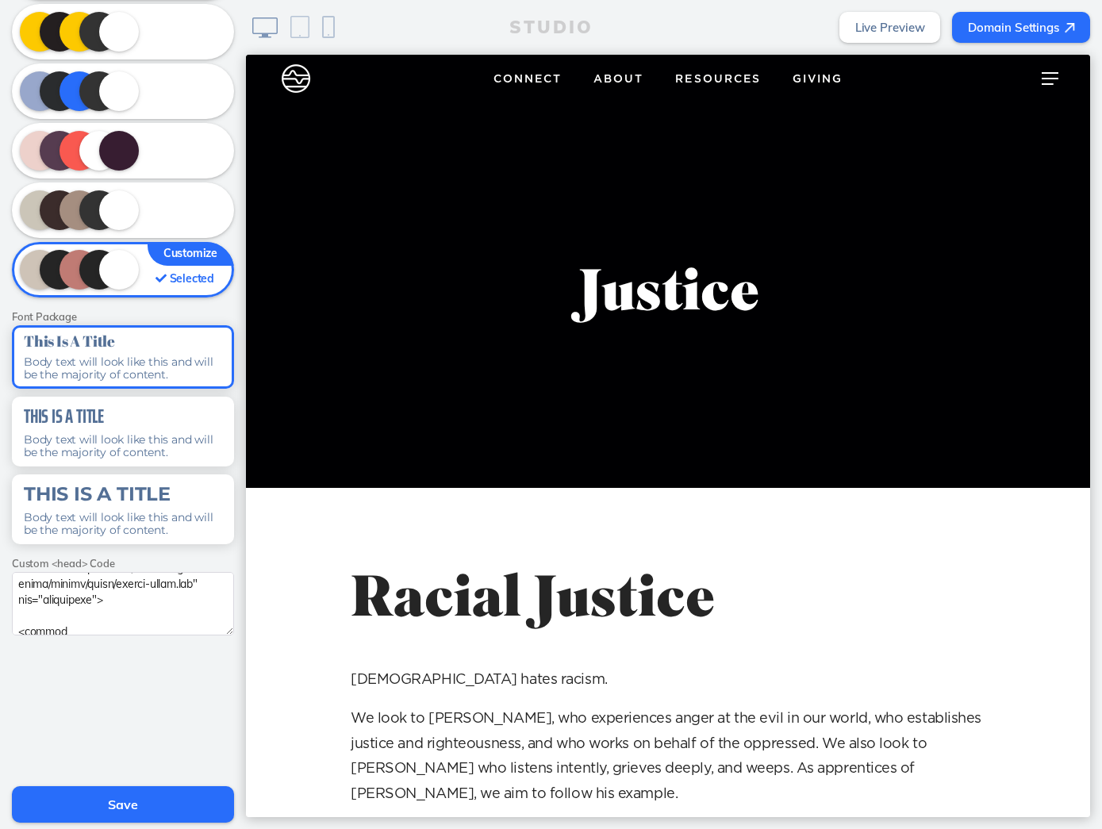
scroll to position [37, 0]
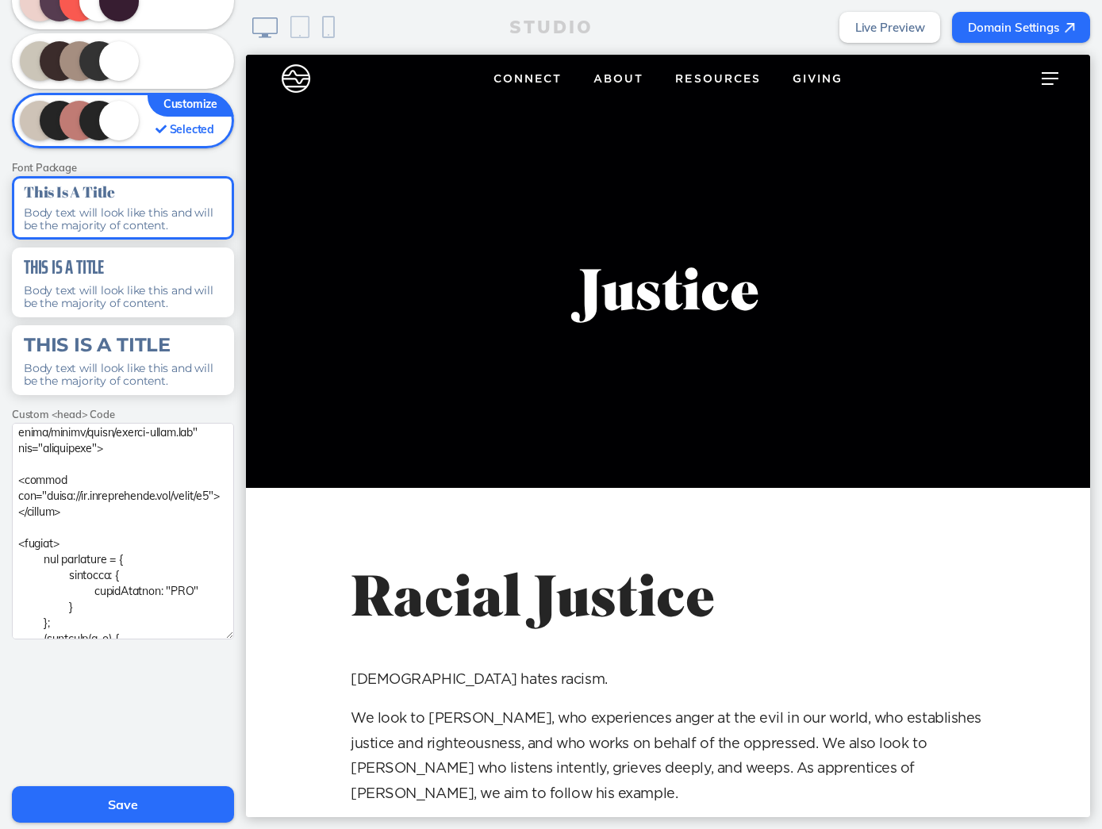
click at [229, 795] on div "Cancel Design Settings Color Theme Selected Font Package This Is A Title Body t…" at bounding box center [123, 414] width 246 height 829
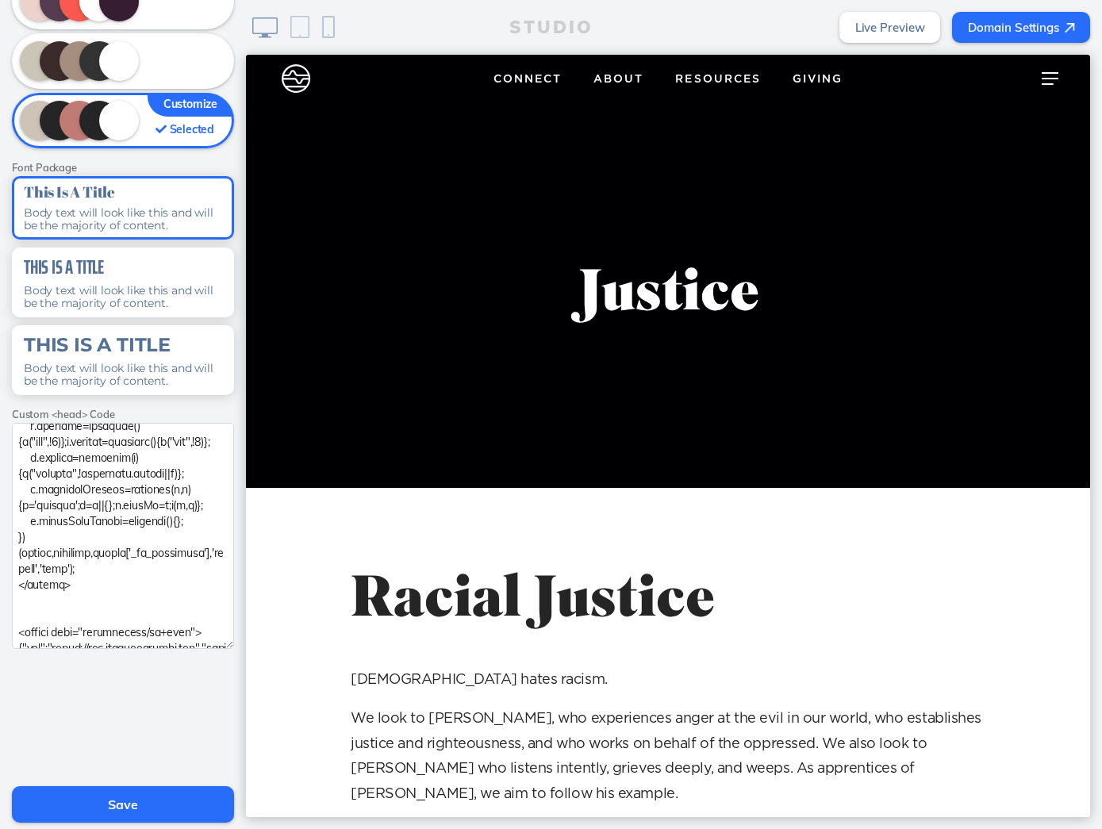
scroll to position [847, 0]
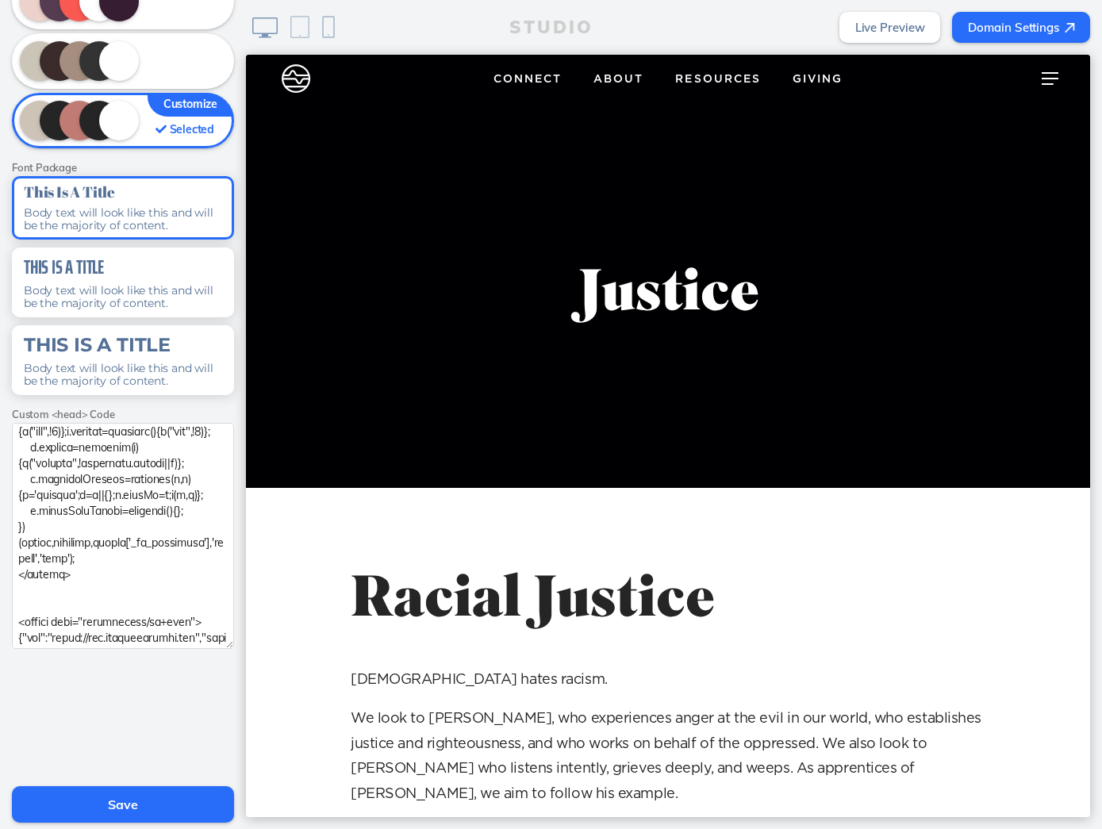
click at [146, 644] on textarea at bounding box center [123, 536] width 222 height 226
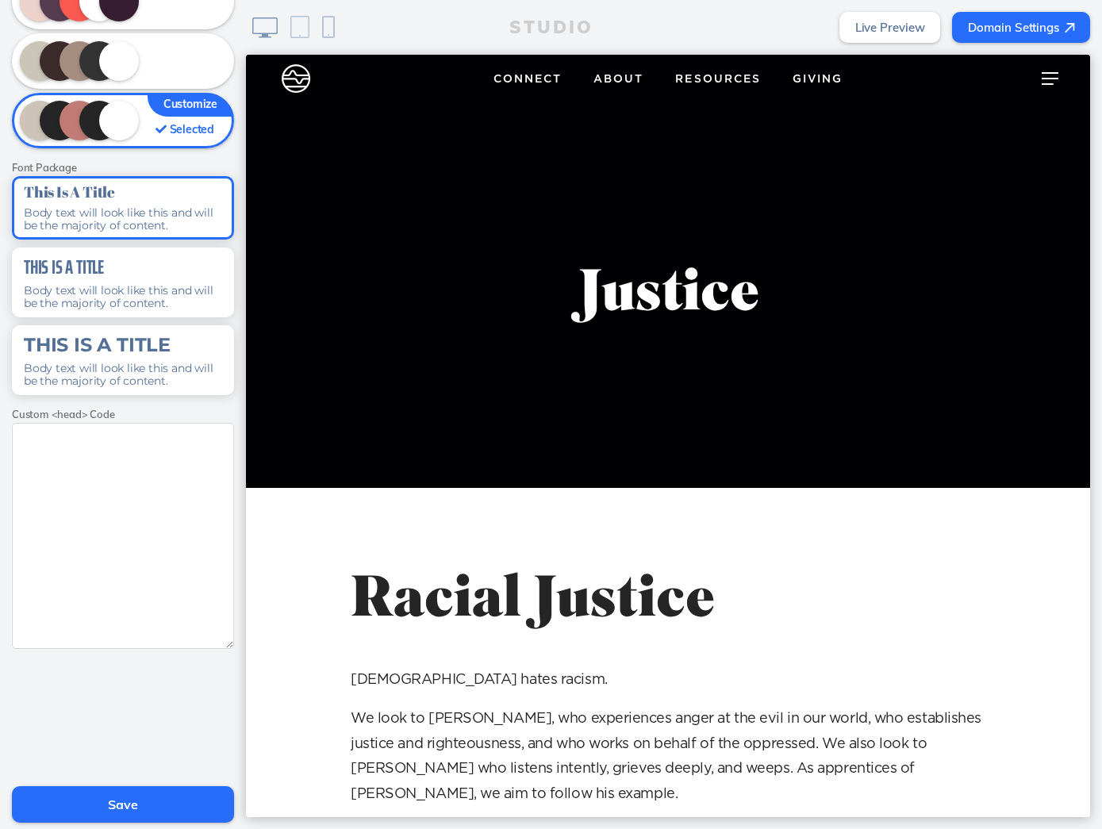
scroll to position [0, 0]
click at [134, 799] on button "Save" at bounding box center [123, 805] width 222 height 37
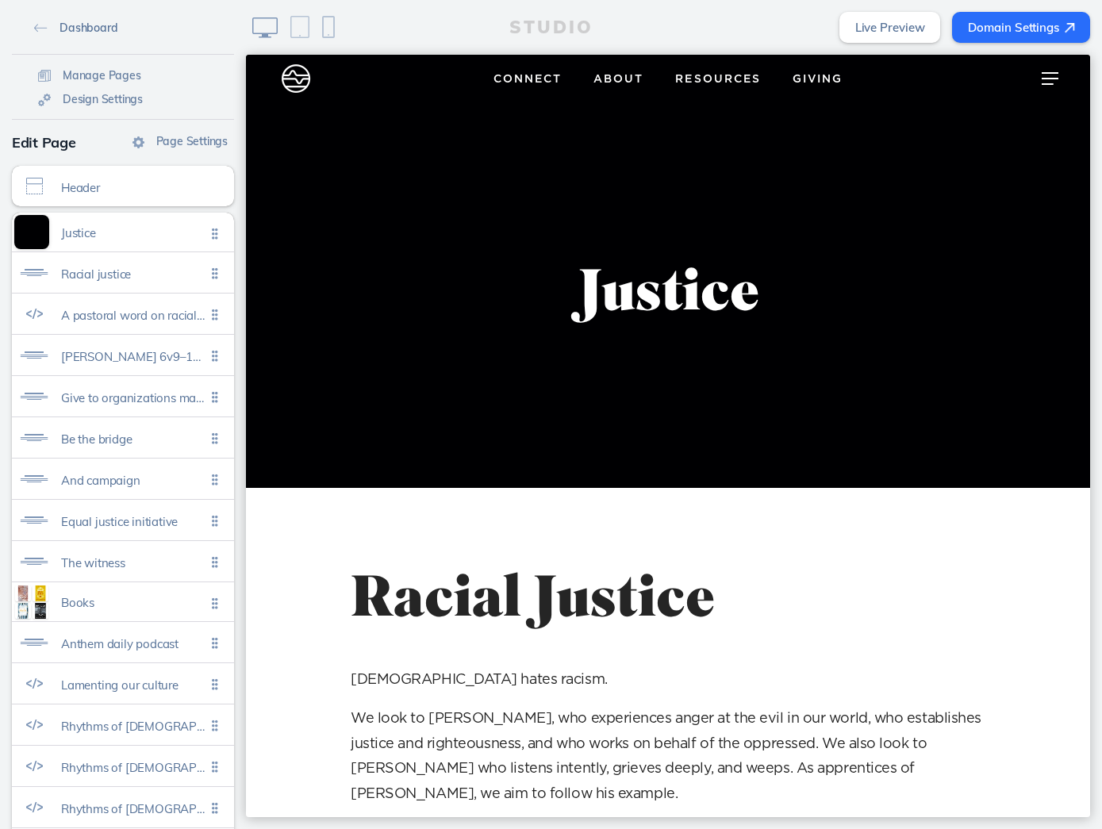
click at [79, 21] on span "Dashboard" at bounding box center [89, 28] width 58 height 14
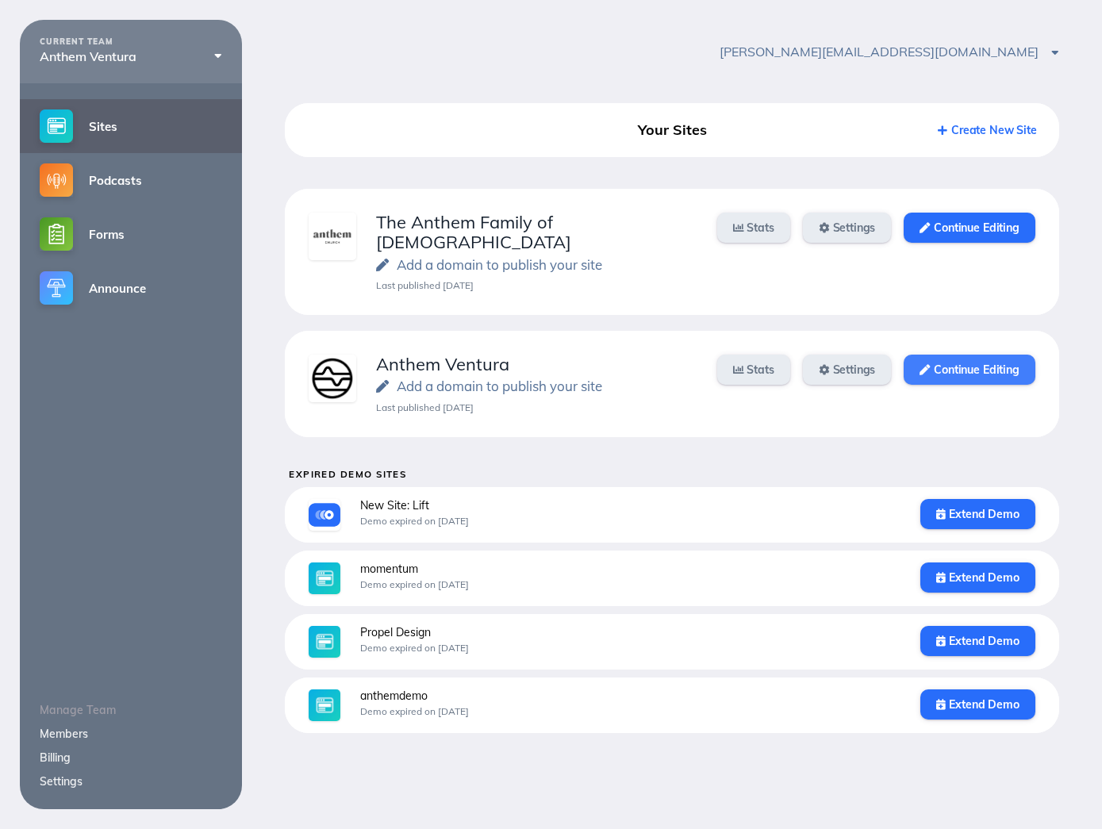
click at [956, 355] on link "Continue Editing" at bounding box center [969, 370] width 131 height 30
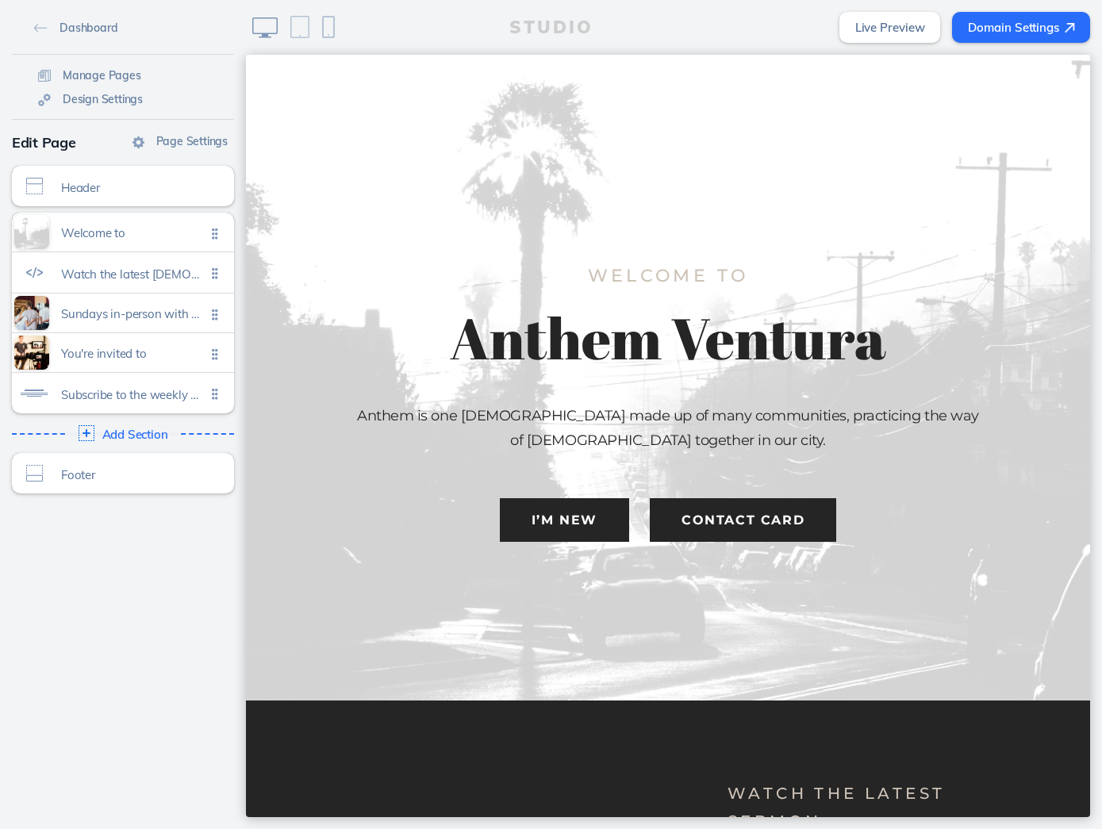
click at [912, 33] on link "Live Preview" at bounding box center [891, 27] width 102 height 31
click at [1040, 82] on div at bounding box center [1050, 79] width 63 height 48
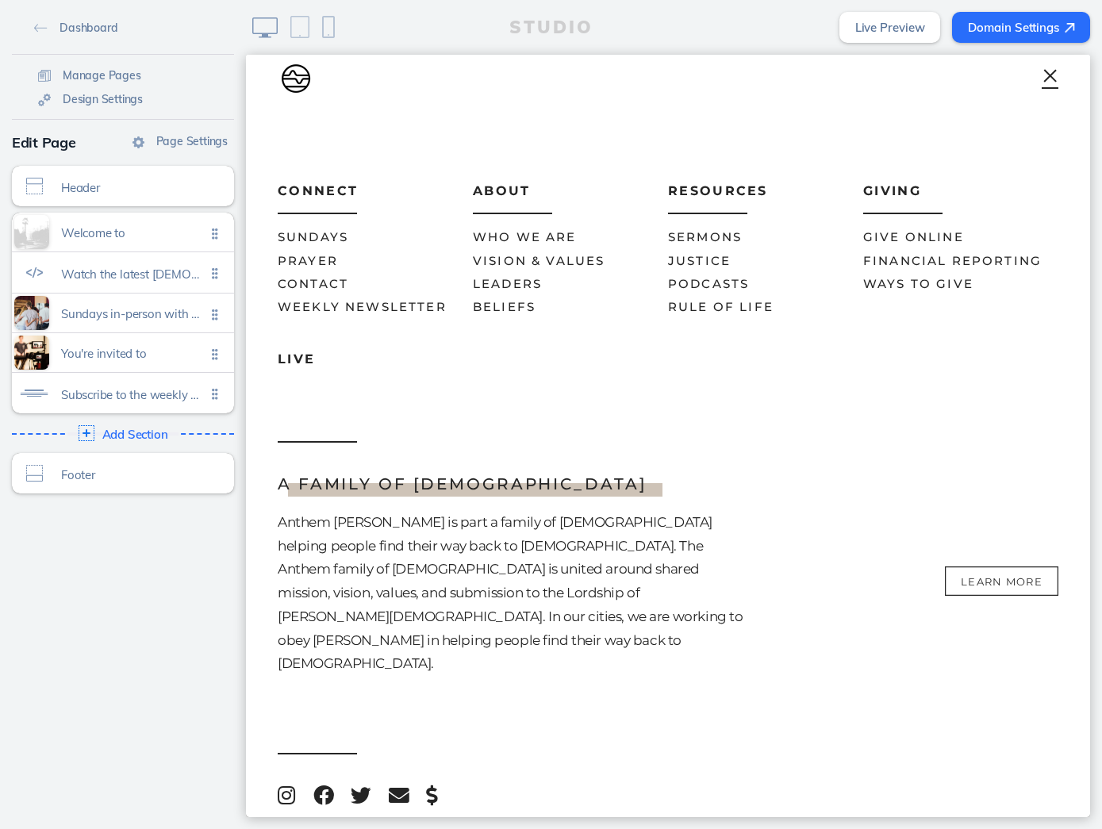
click at [698, 256] on span "Justice" at bounding box center [699, 260] width 63 height 15
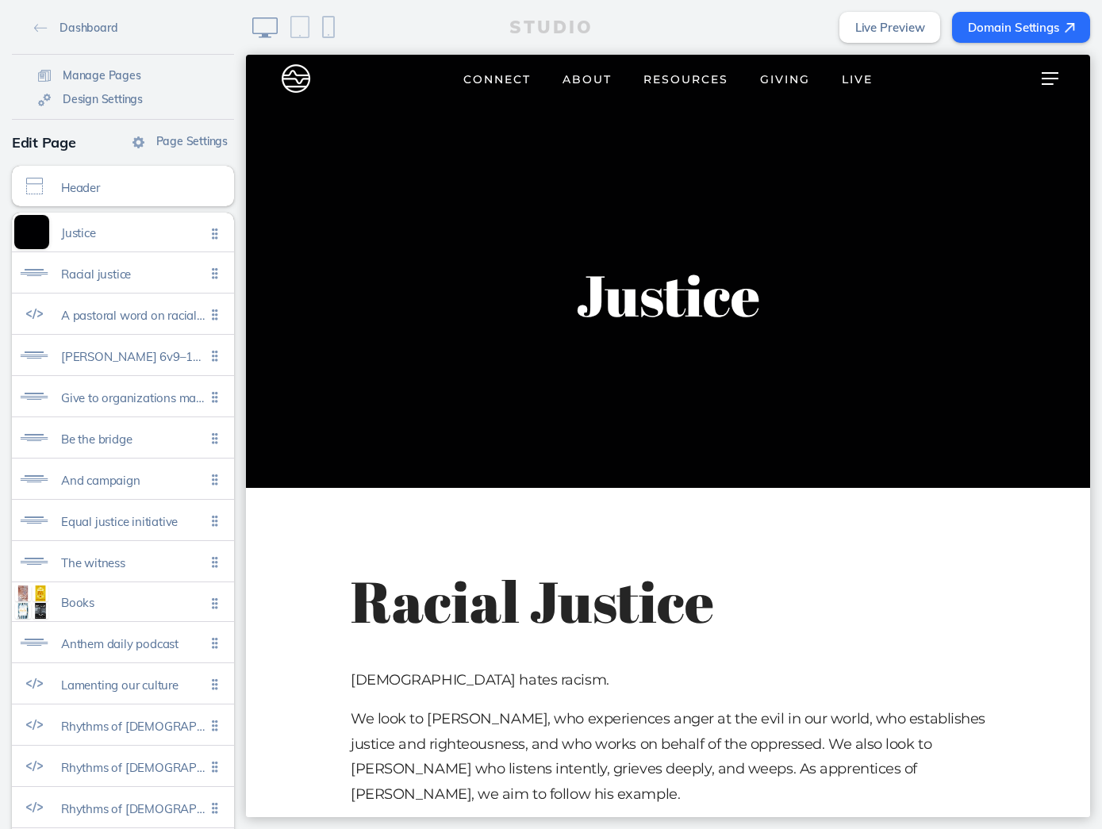
click at [918, 31] on link "Live Preview" at bounding box center [891, 27] width 102 height 31
click at [1024, 31] on link "Domain Settings" at bounding box center [1021, 27] width 138 height 31
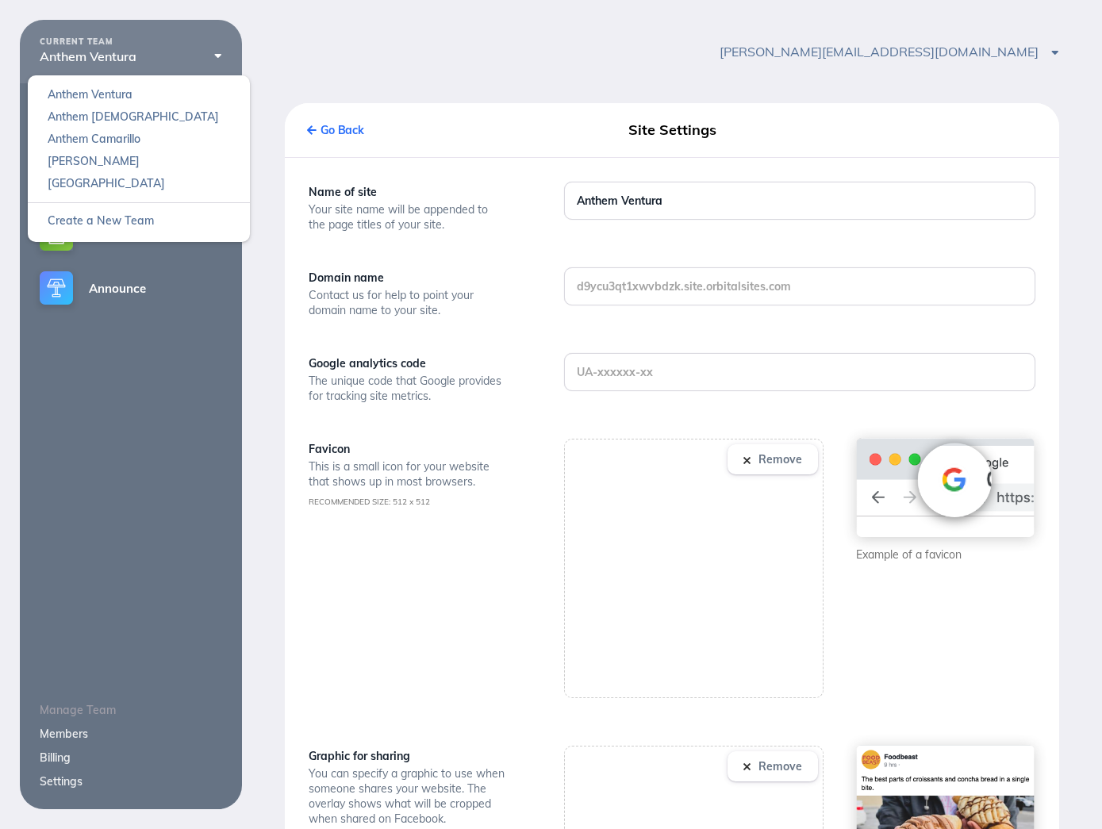
click at [206, 56] on div "Anthem Ventura" at bounding box center [131, 56] width 183 height 14
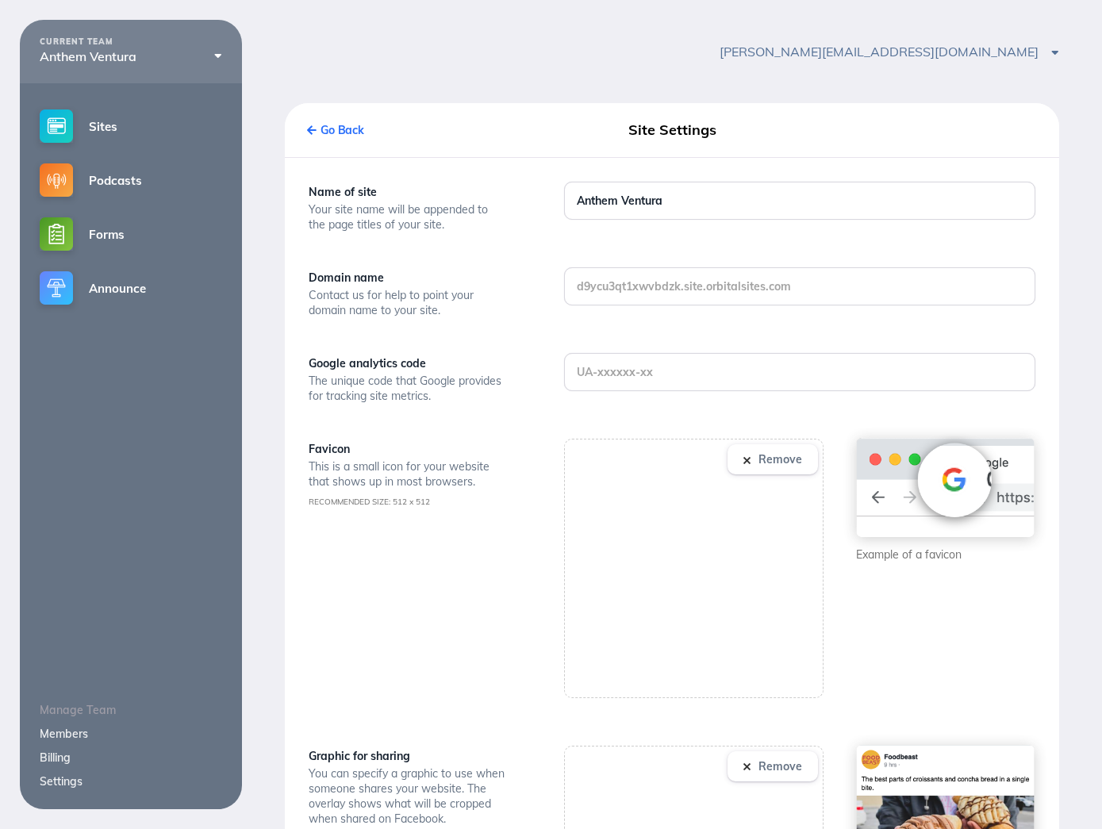
click at [375, 40] on div "[PERSON_NAME][EMAIL_ADDRESS][DOMAIN_NAME] Account Settings Sign Out" at bounding box center [672, 51] width 860 height 63
